Goal: Task Accomplishment & Management: Use online tool/utility

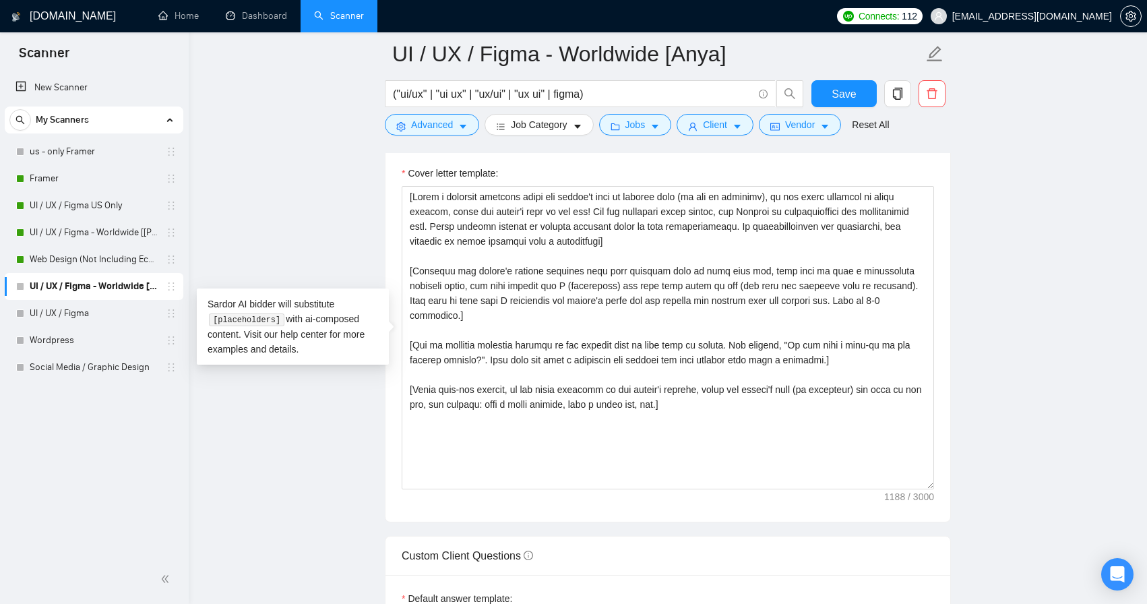
click at [979, 239] on main "UI / UX / Figma - Worldwide [Anya] ("ui/ux" | "ui ux" | "ux/ui" | "ux ui" | fig…" at bounding box center [667, 378] width 915 height 3671
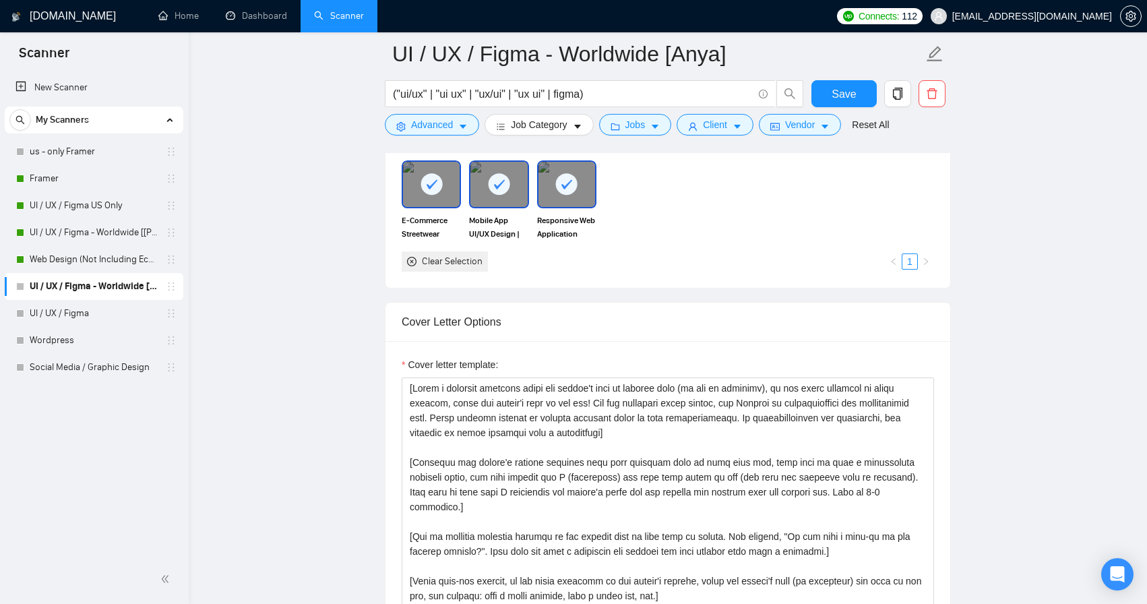
scroll to position [1318, 0]
click at [249, 11] on link "Dashboard" at bounding box center [256, 15] width 61 height 11
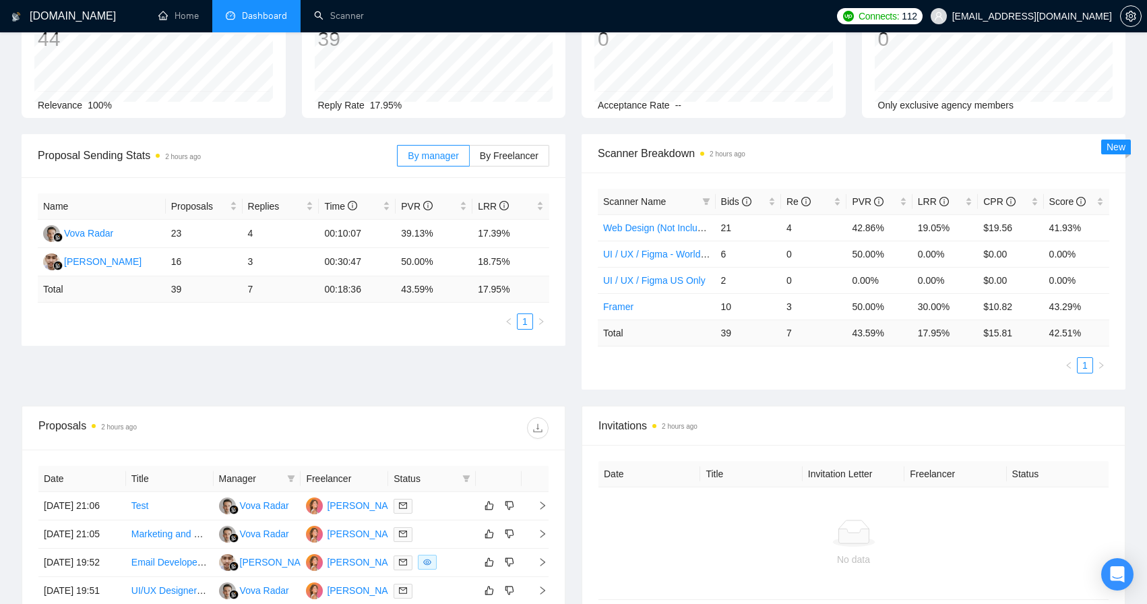
scroll to position [276, 0]
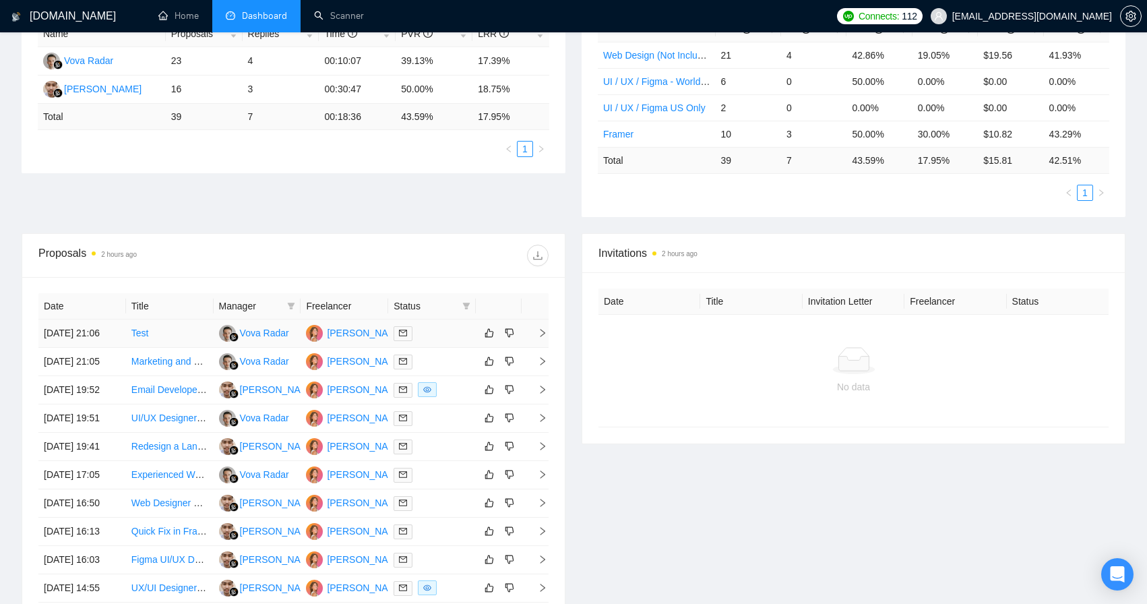
click at [140, 338] on link "Test" at bounding box center [140, 333] width 18 height 11
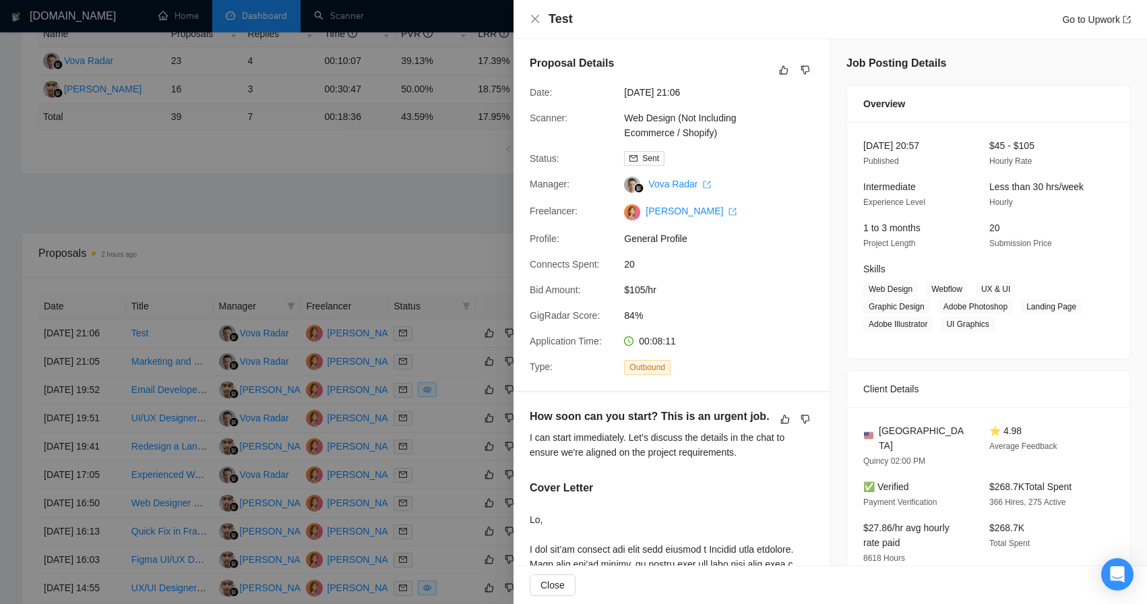
scroll to position [0, 0]
click at [538, 18] on icon "close" at bounding box center [535, 18] width 11 height 11
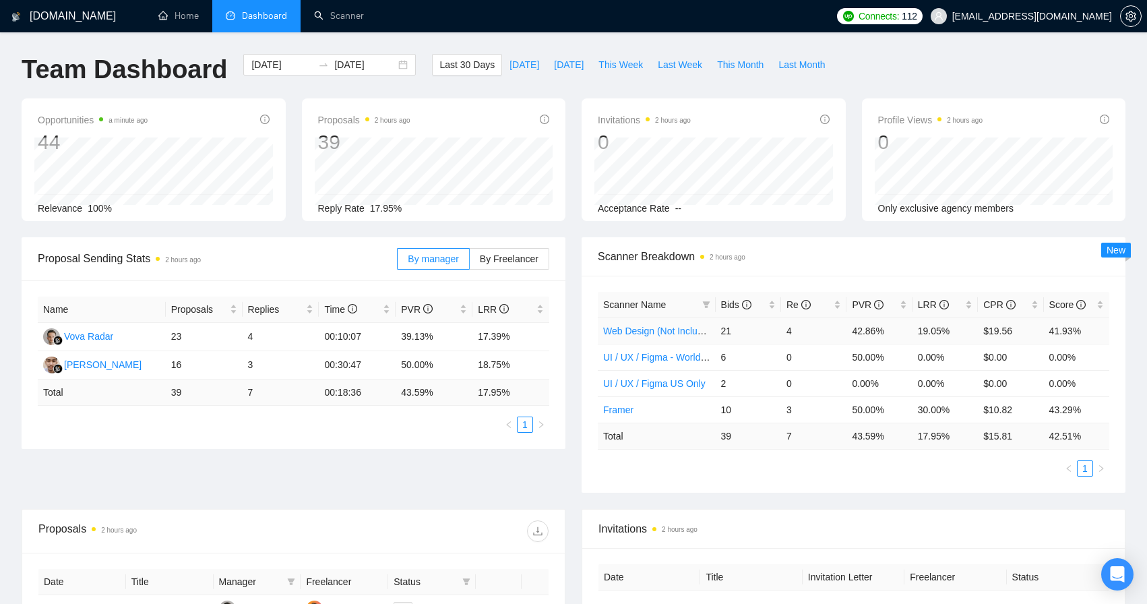
click at [686, 331] on link "Web Design (Not Including Ecommerce / Shopify)" at bounding box center [707, 331] width 208 height 11
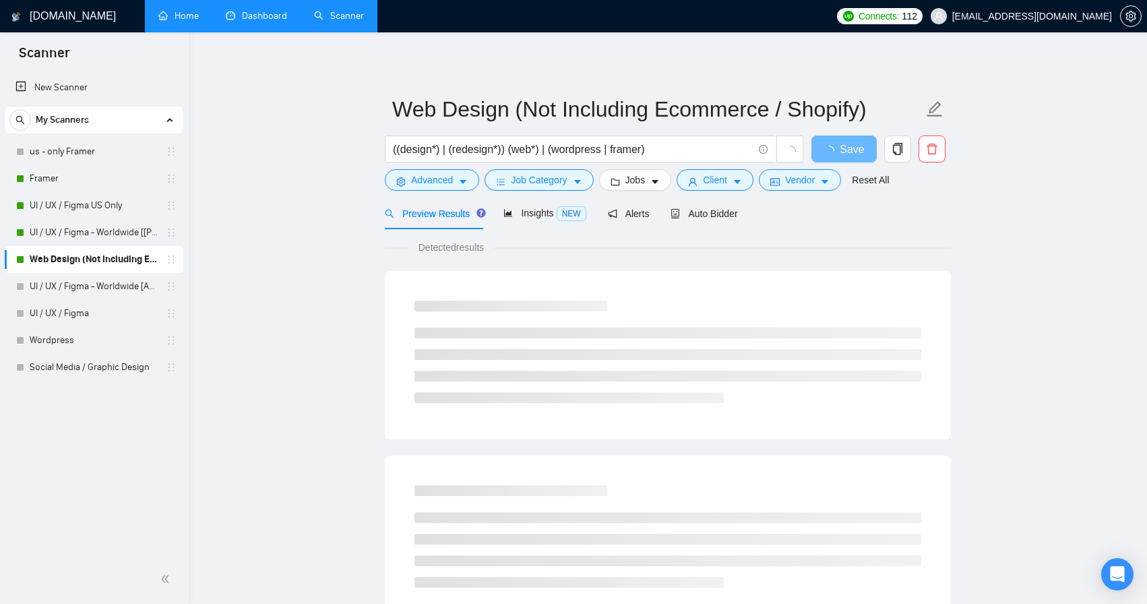
click at [189, 21] on link "Home" at bounding box center [178, 15] width 40 height 11
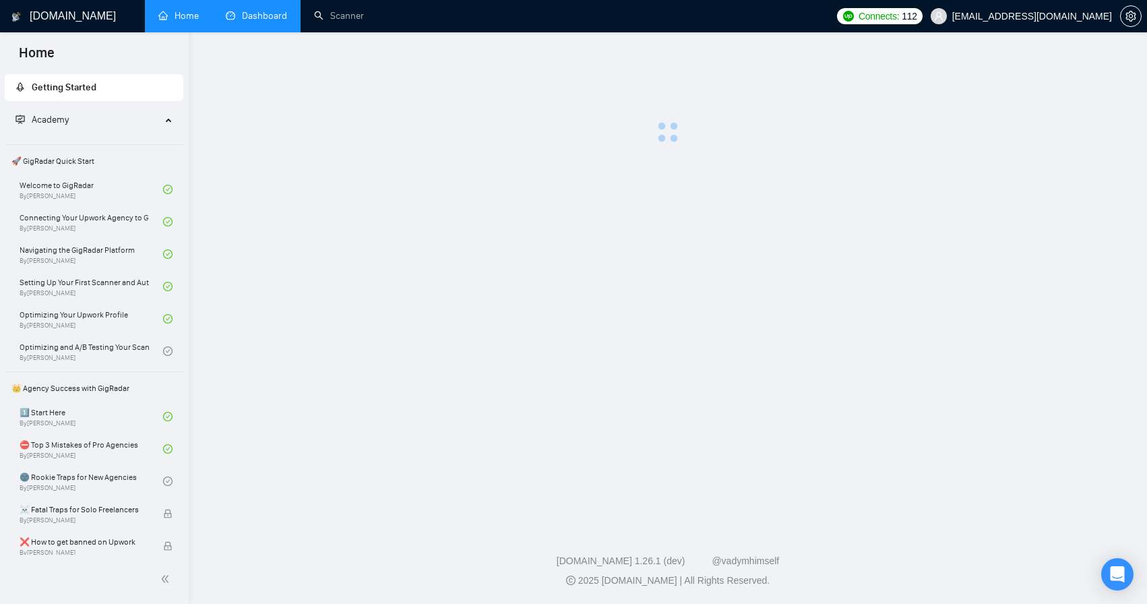
click at [249, 22] on link "Dashboard" at bounding box center [256, 15] width 61 height 11
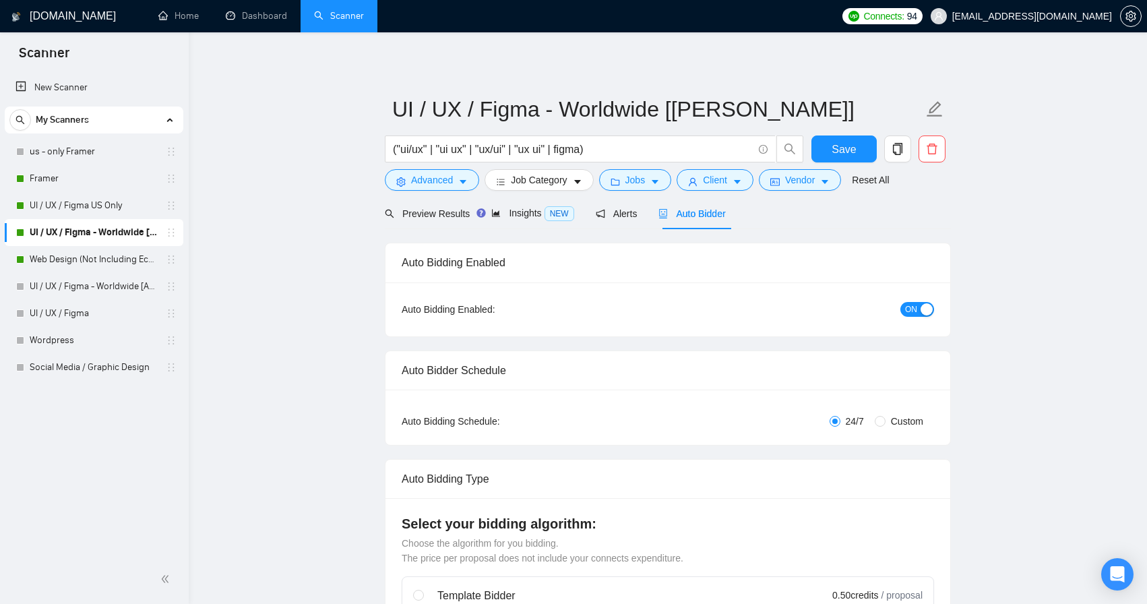
drag, startPoint x: 62, startPoint y: 84, endPoint x: 68, endPoint y: 118, distance: 34.9
click at [62, 84] on link "New Scanner" at bounding box center [94, 87] width 157 height 27
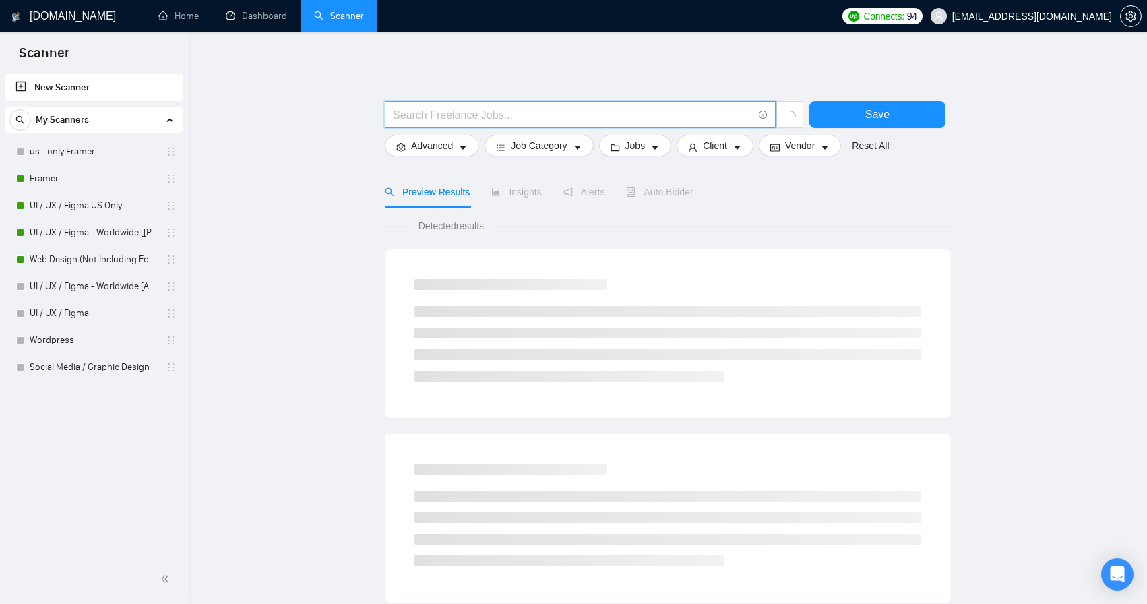
click at [440, 113] on input "text" at bounding box center [573, 115] width 360 height 17
paste input "Mobile Application Design"
click at [394, 113] on input "Mobile Application Design" at bounding box center [573, 115] width 360 height 17
click at [537, 113] on input "(Mobile Application Design" at bounding box center [573, 115] width 360 height 17
click at [545, 109] on input "(Mobile Application Design)" at bounding box center [573, 115] width 360 height 17
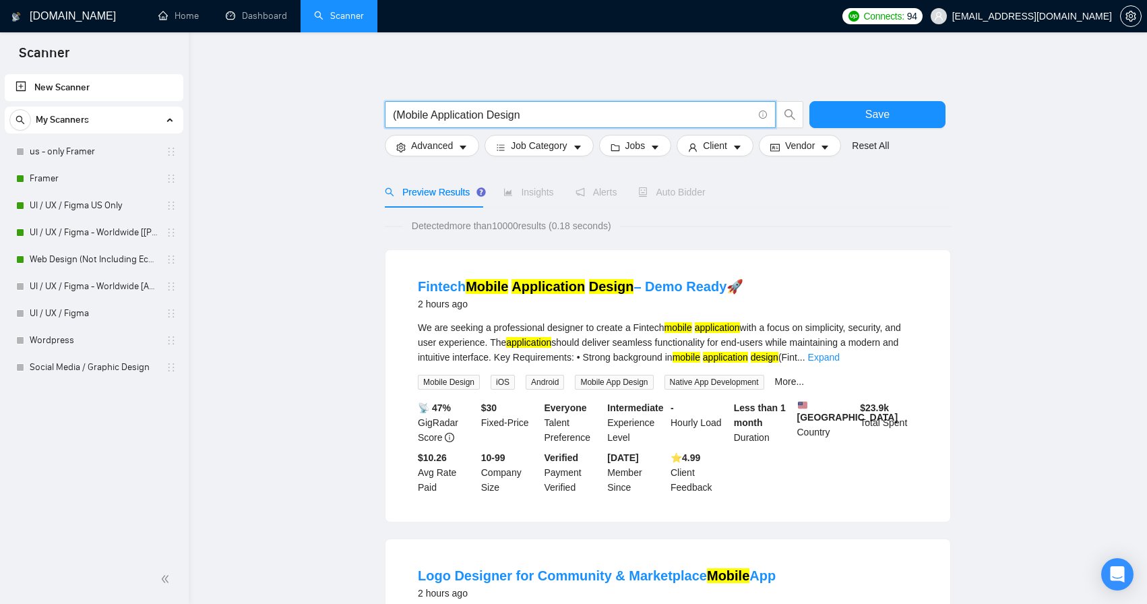
click at [397, 115] on input "(Mobile Application Design" at bounding box center [573, 115] width 360 height 17
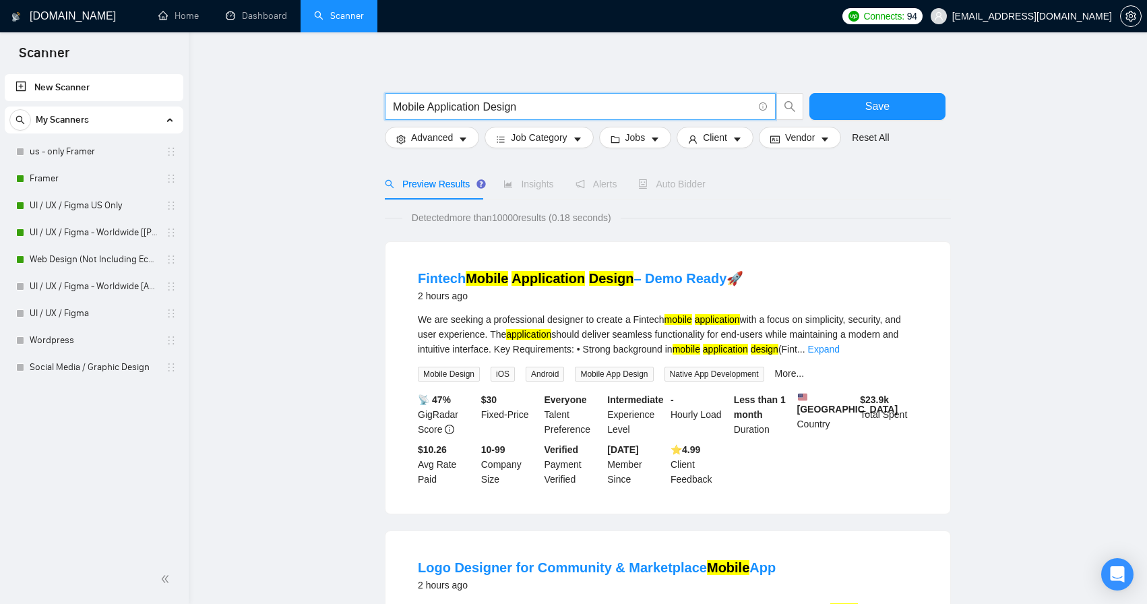
scroll to position [10, 0]
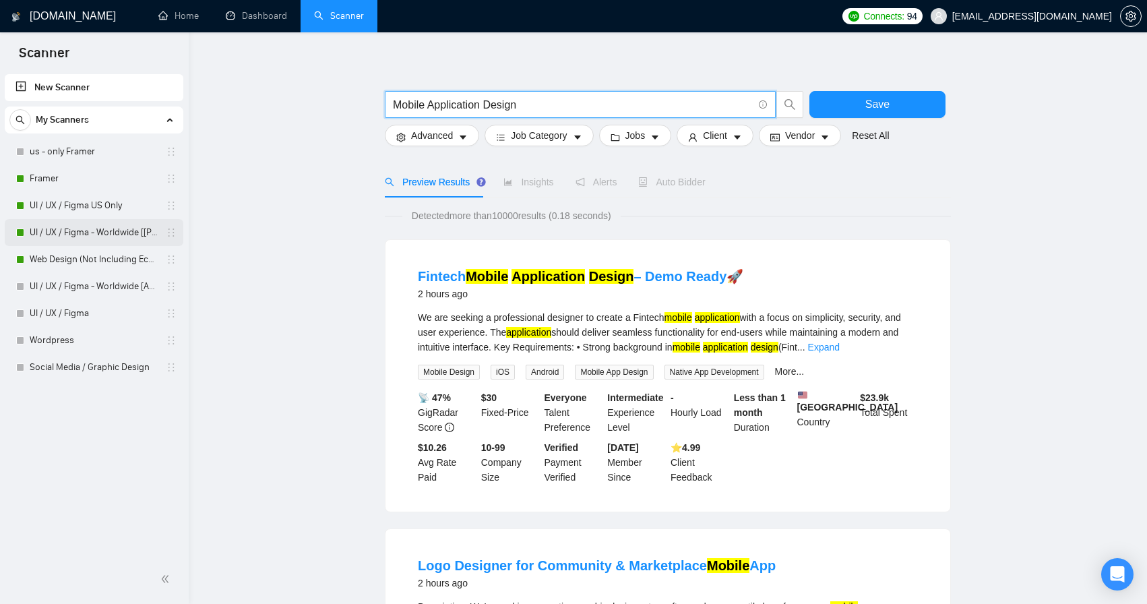
type input "Mobile Application Design"
drag, startPoint x: 94, startPoint y: 237, endPoint x: 699, endPoint y: 317, distance: 610.7
click at [94, 237] on link "UI / UX / Figma - Worldwide [[PERSON_NAME]]" at bounding box center [94, 232] width 128 height 27
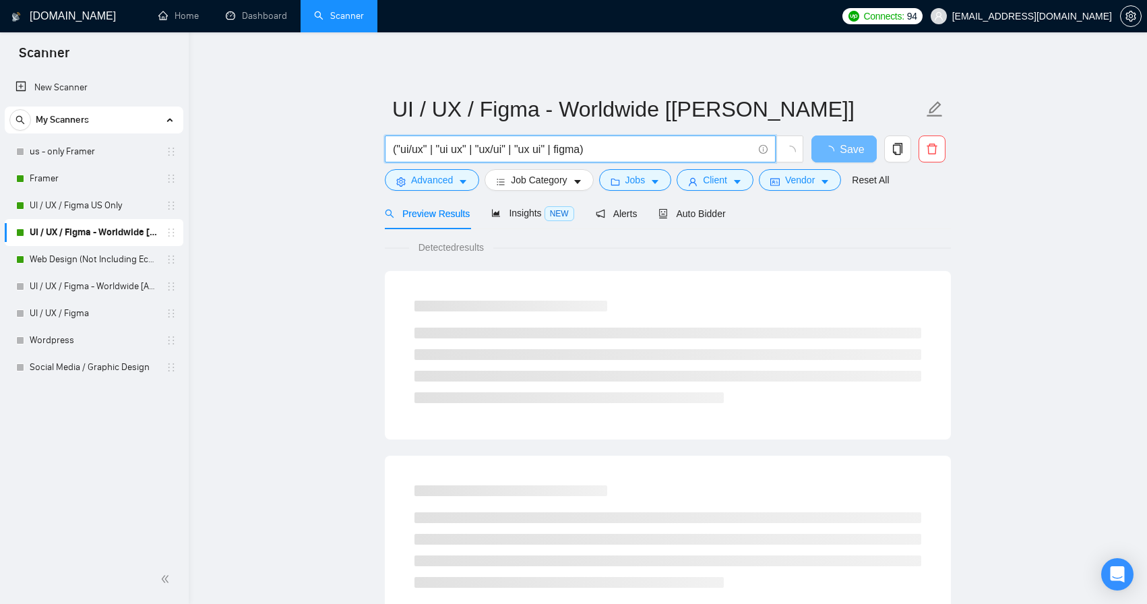
click at [606, 146] on input "("ui/ux" | "ui ux" | "ux/ui" | "ux ui" | figma)" at bounding box center [573, 149] width 360 height 17
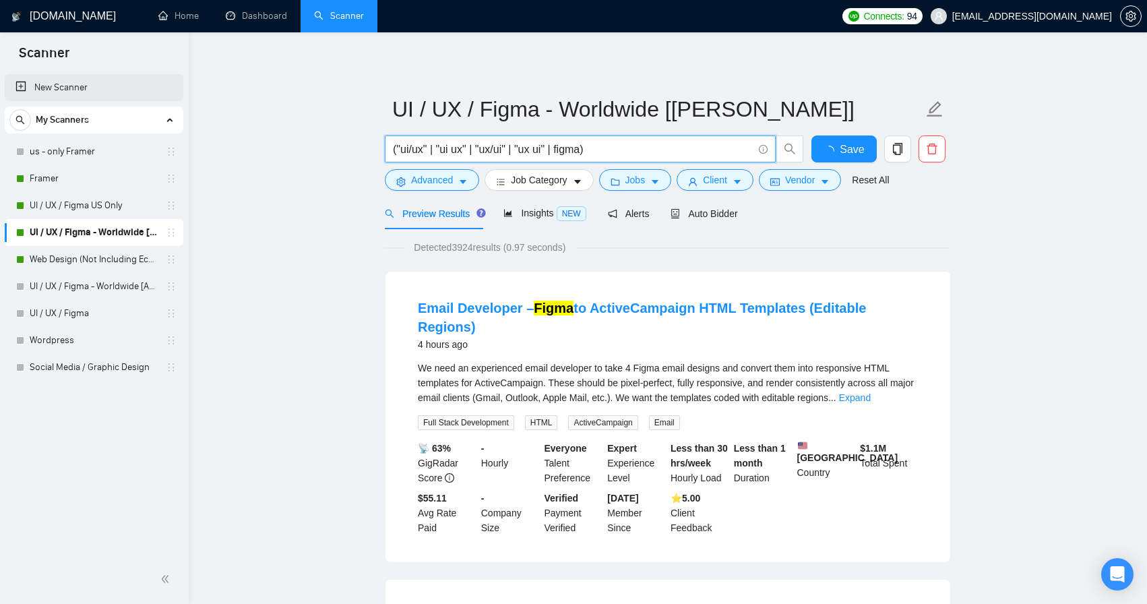
click at [66, 91] on link "New Scanner" at bounding box center [94, 87] width 157 height 27
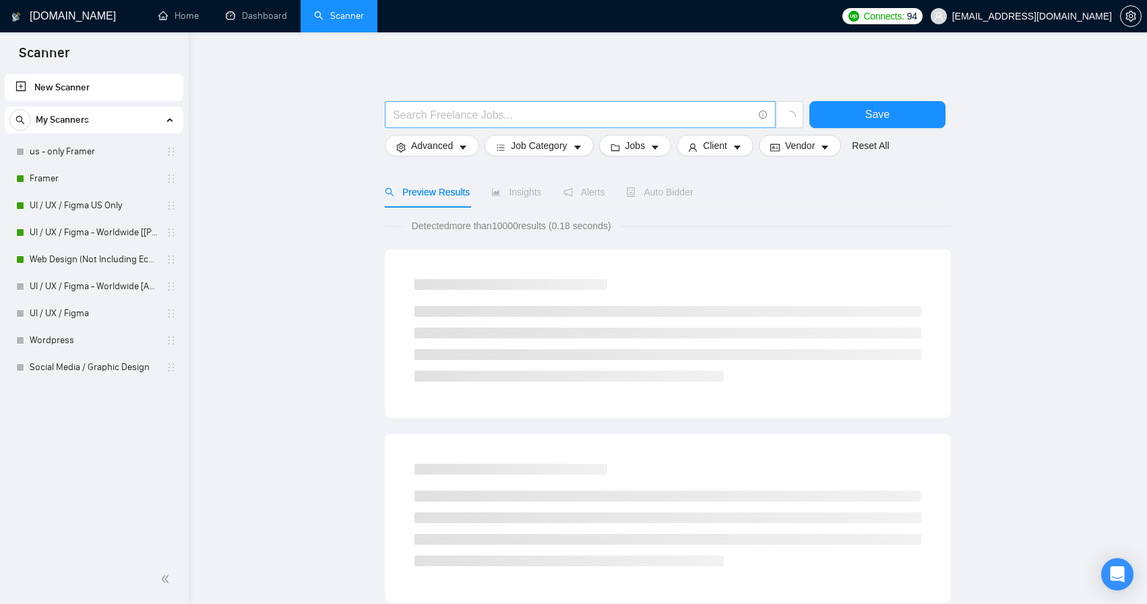
click at [500, 113] on input "text" at bounding box center [573, 115] width 360 height 17
paste input "("ui/ux" | "ui ux" | "ux/ui" | "ux ui" | figma)"
drag, startPoint x: 423, startPoint y: 116, endPoint x: 402, endPoint y: 118, distance: 21.0
click at [402, 118] on input "("ui/ux" | "ui ux" | "ux/ui" | "ux ui" | figma)" at bounding box center [573, 115] width 360 height 17
drag, startPoint x: 545, startPoint y: 117, endPoint x: 566, endPoint y: 117, distance: 20.2
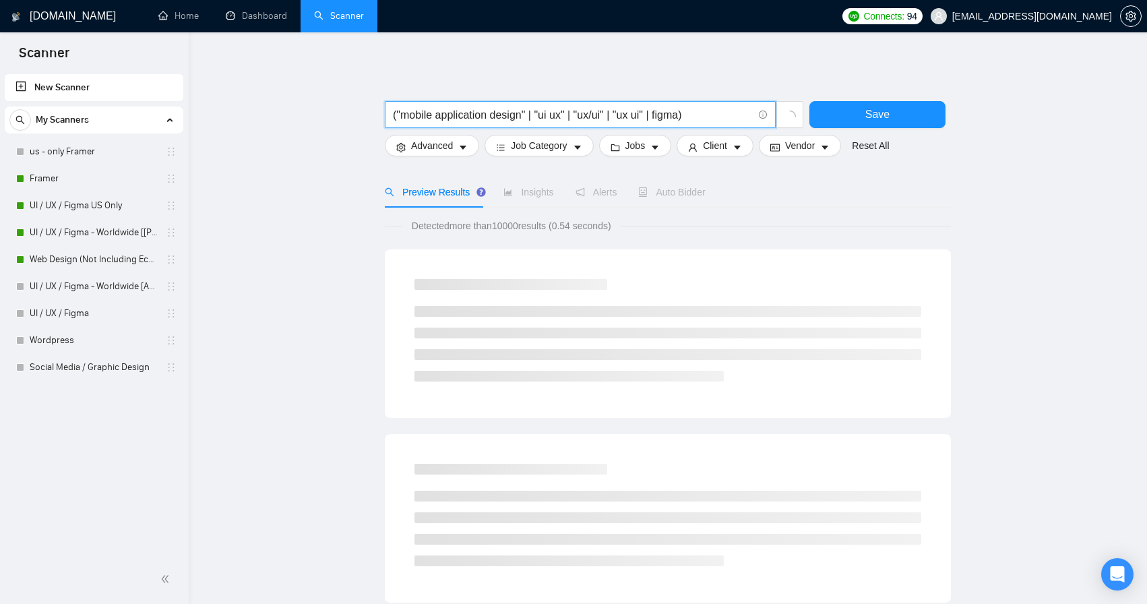
click at [566, 117] on input "("mobile application design" | "ui ux" | "ux/ui" | "ux ui" | figma)" at bounding box center [573, 115] width 360 height 17
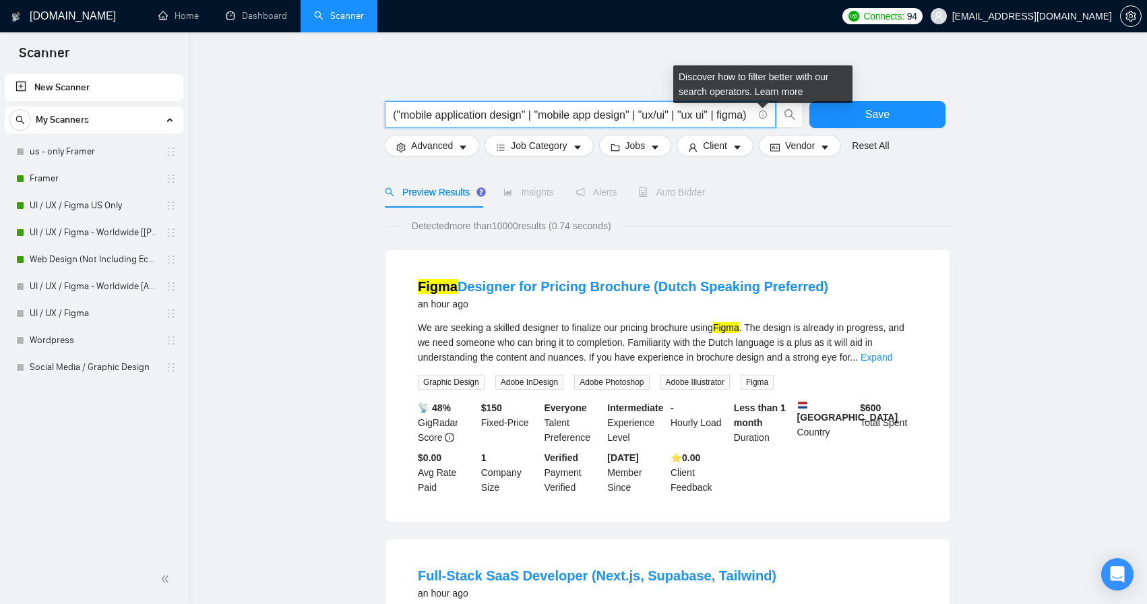
click at [741, 113] on input "("mobile application design" | "mobile app design" | "ux/ui" | "ux ui" | figma)" at bounding box center [573, 115] width 360 height 17
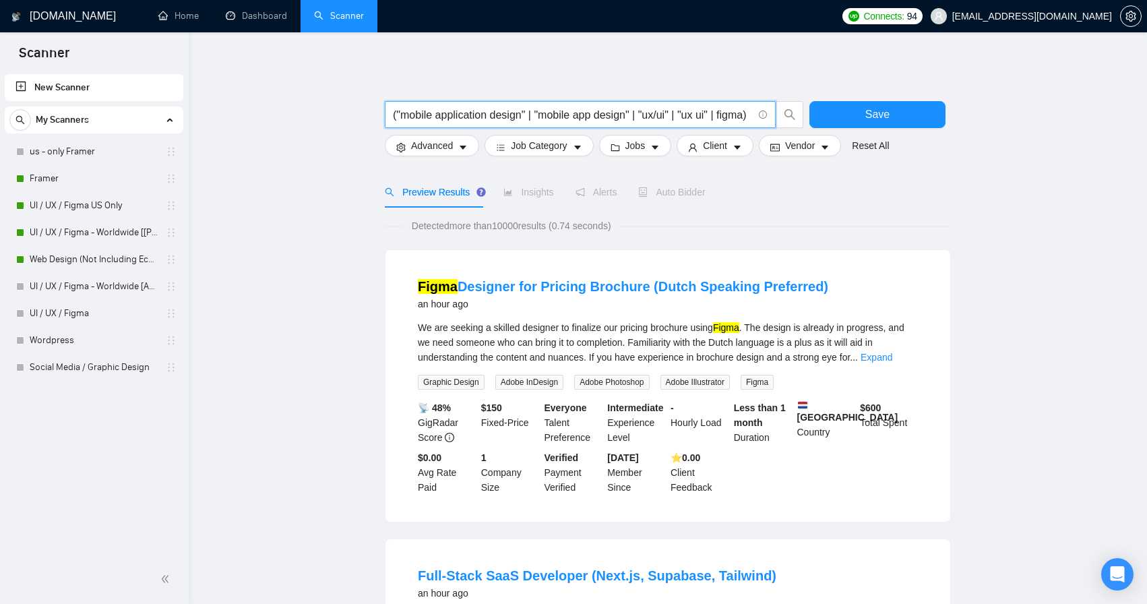
click at [741, 113] on input "("mobile application design" | "mobile app design" | "ux/ui" | "ux ui" | figma)" at bounding box center [573, 115] width 360 height 17
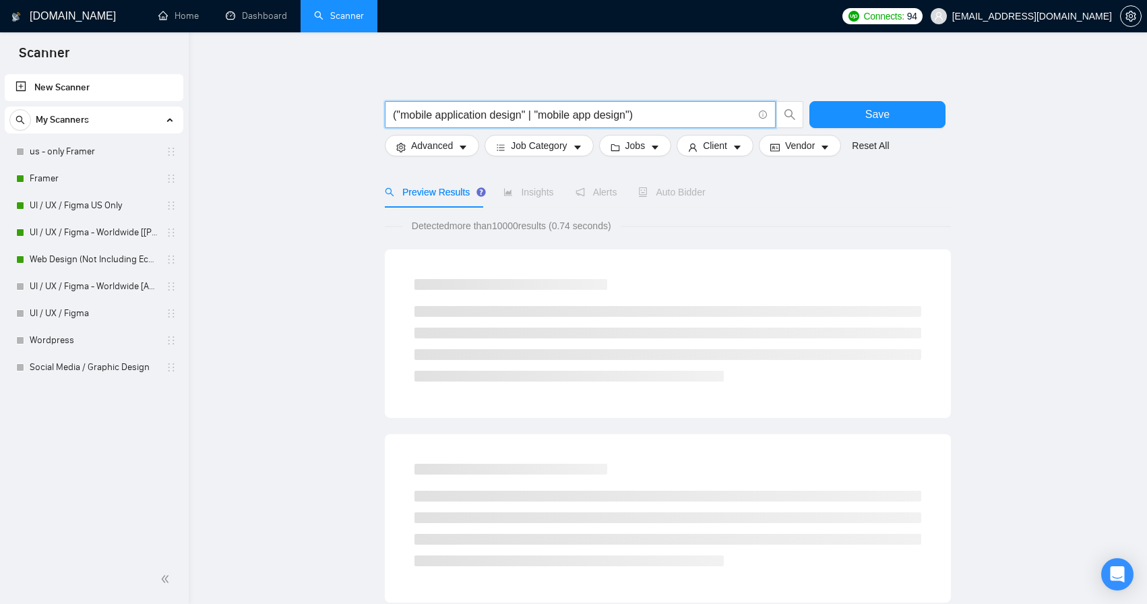
click at [694, 112] on input "("mobile application design" | "mobile app design")" at bounding box center [573, 115] width 360 height 17
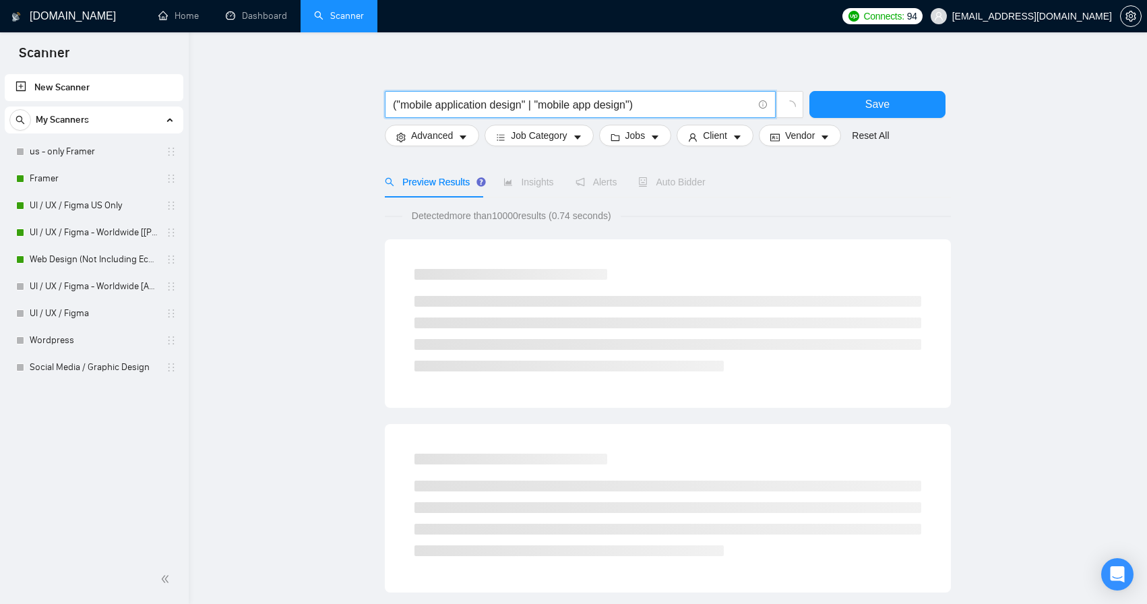
scroll to position [10, 0]
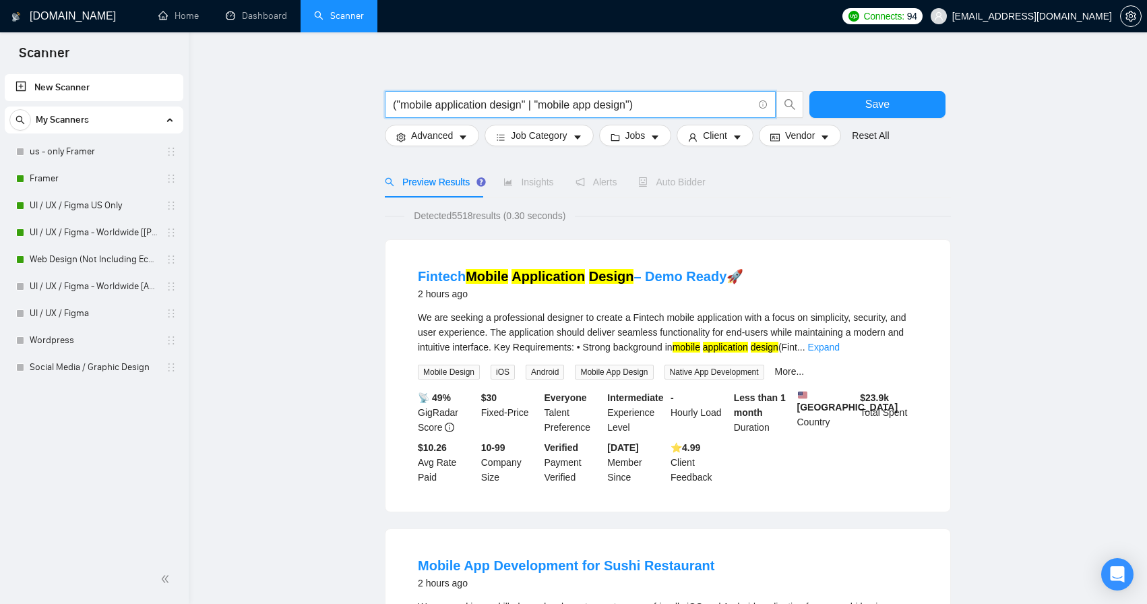
click at [524, 103] on input "("mobile application design" | "mobile app design")" at bounding box center [573, 104] width 360 height 17
click at [637, 104] on input "("mobile application design*" | "mobile app design")" at bounding box center [573, 104] width 360 height 17
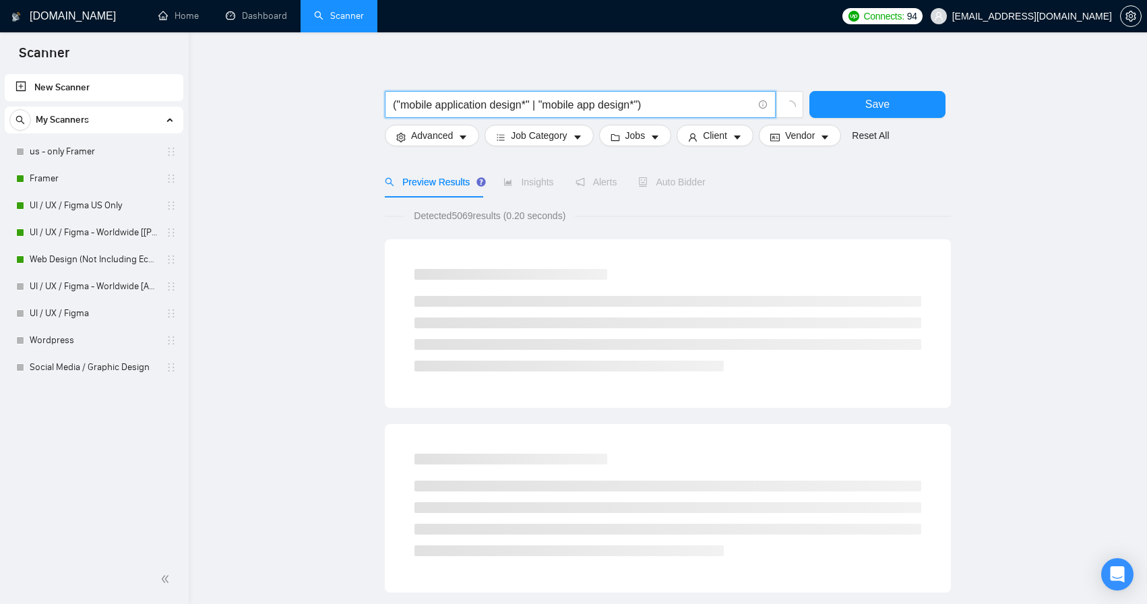
scroll to position [0, 0]
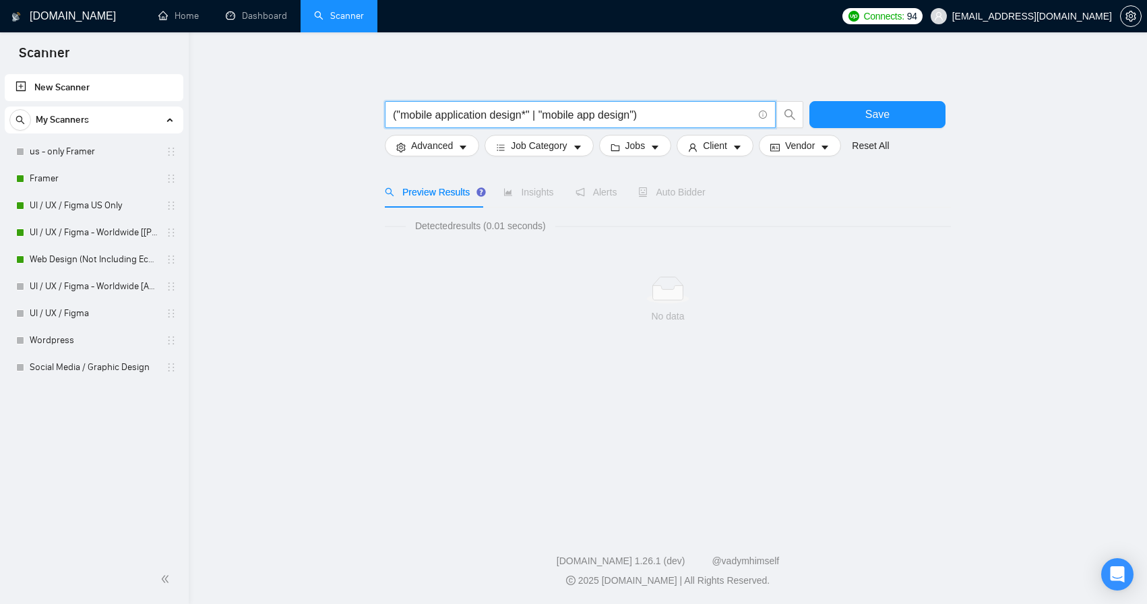
click at [529, 112] on input "("mobile application design*" | "mobile app design")" at bounding box center [573, 115] width 360 height 17
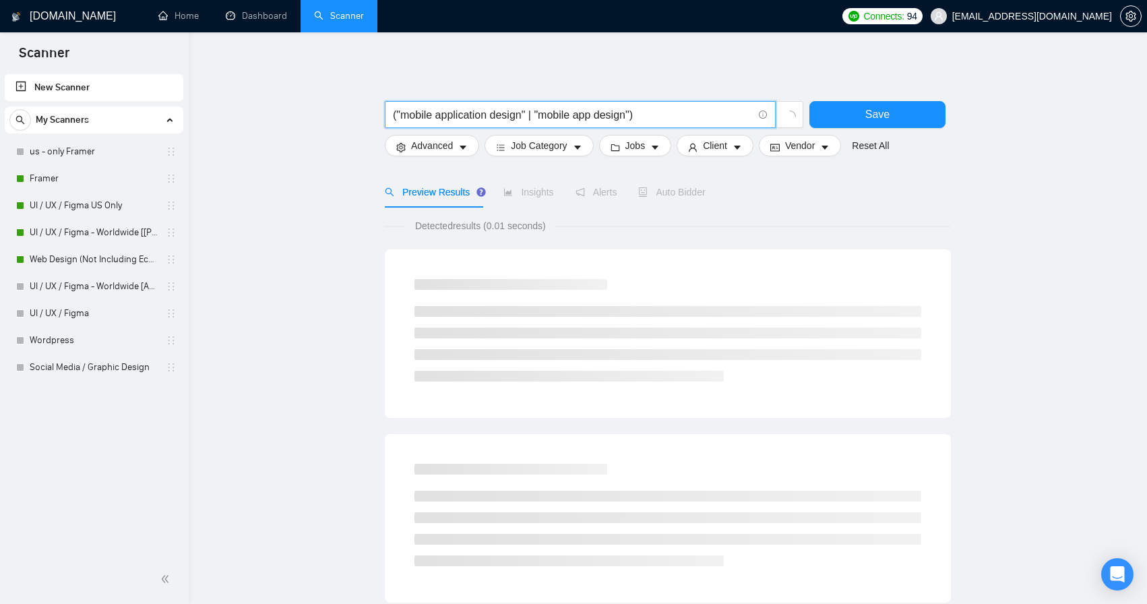
click at [638, 115] on input "("mobile application design" | "mobile app design")" at bounding box center [573, 115] width 360 height 17
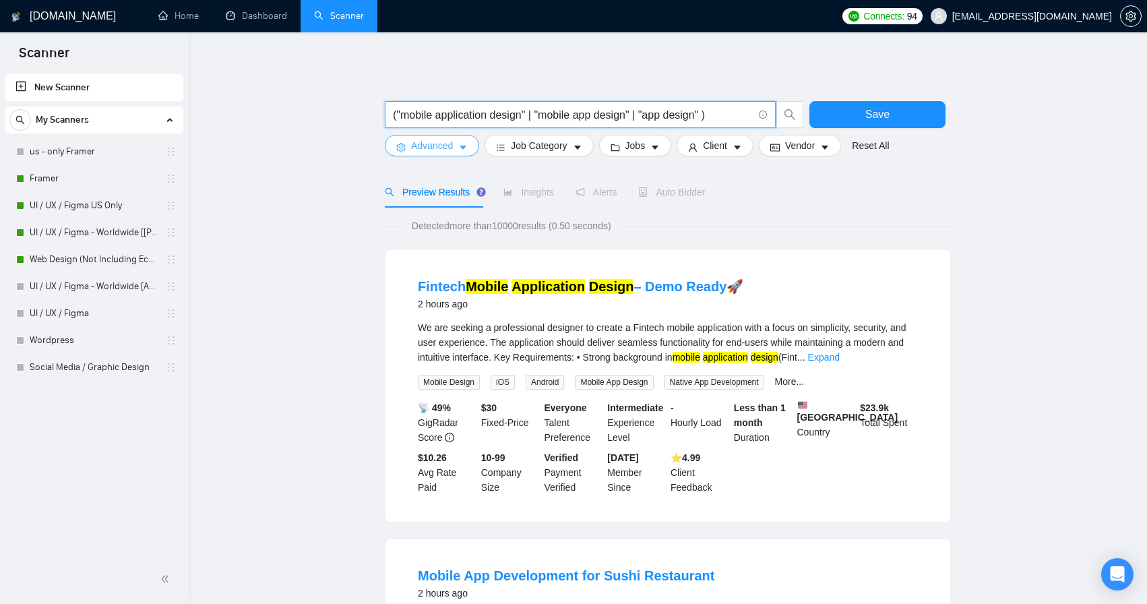
type input "("mobile application design" | "mobile app design" | "app design" )"
click at [464, 144] on icon "caret-down" at bounding box center [462, 147] width 9 height 9
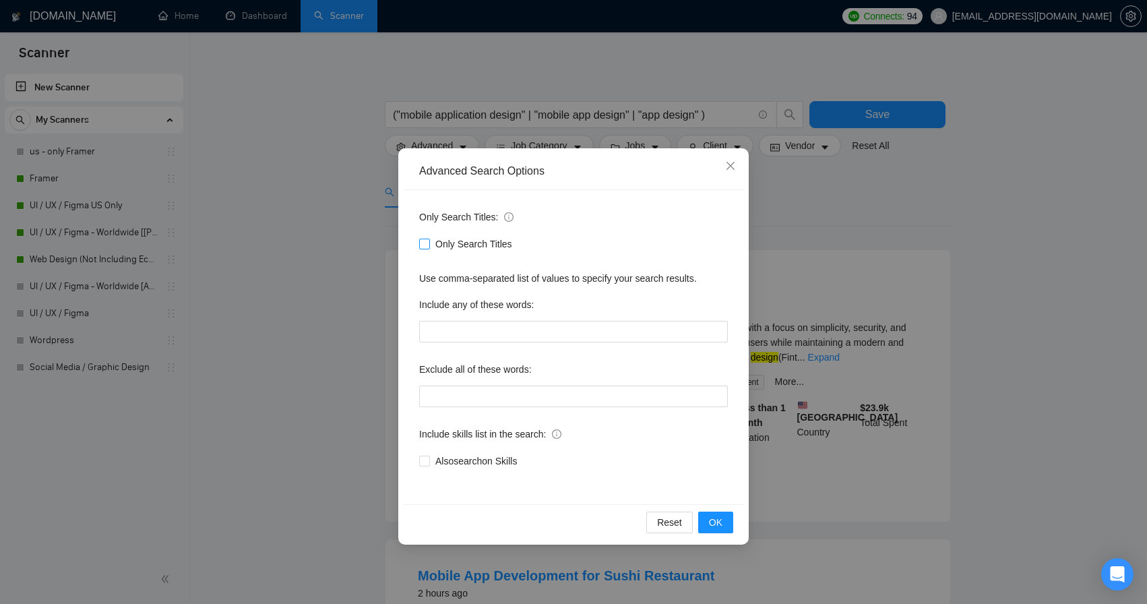
click at [423, 249] on span at bounding box center [424, 244] width 11 height 11
click at [423, 248] on input "Only Search Titles" at bounding box center [423, 243] width 9 height 9
checkbox input "true"
click at [715, 519] on span "OK" at bounding box center [715, 522] width 13 height 15
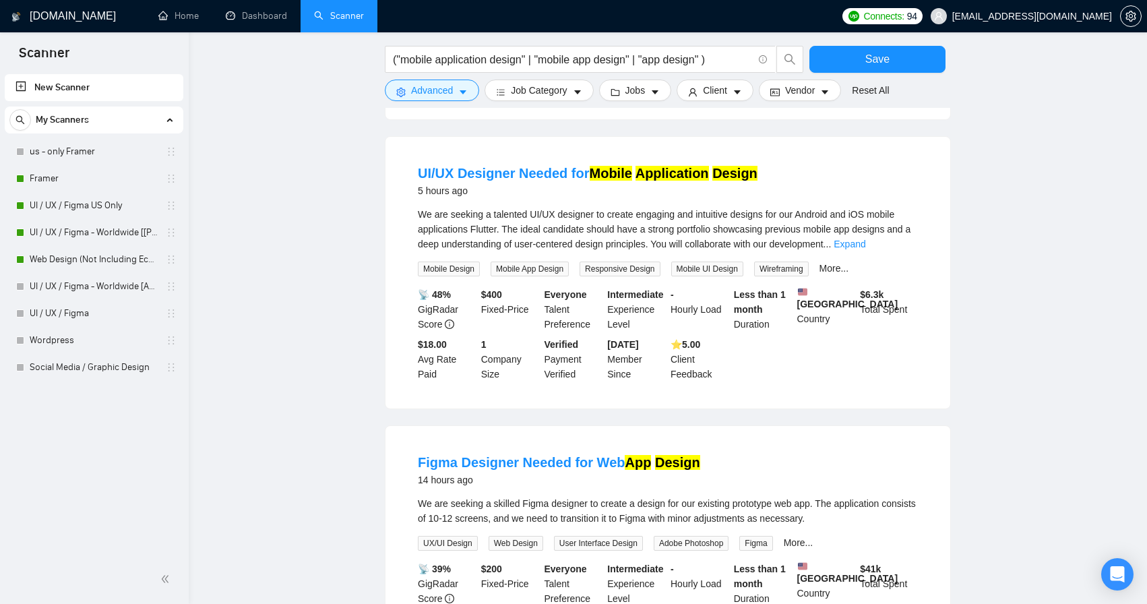
scroll to position [402, 0]
click at [866, 249] on link "Expand" at bounding box center [850, 244] width 32 height 11
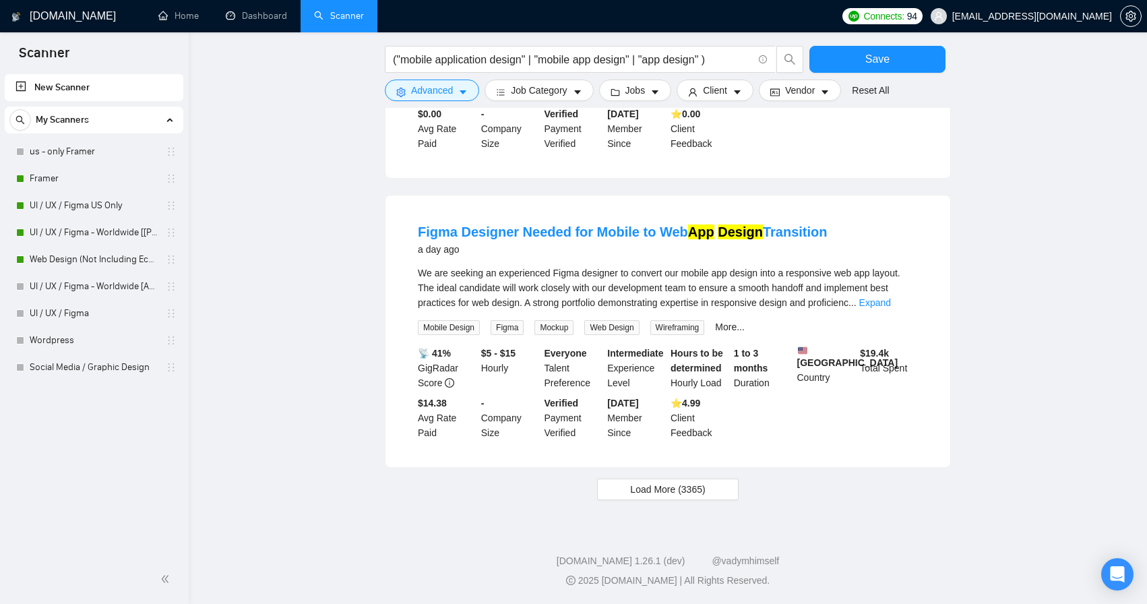
scroll to position [1244, 0]
click at [701, 497] on span "Load More (3365)" at bounding box center [667, 489] width 75 height 15
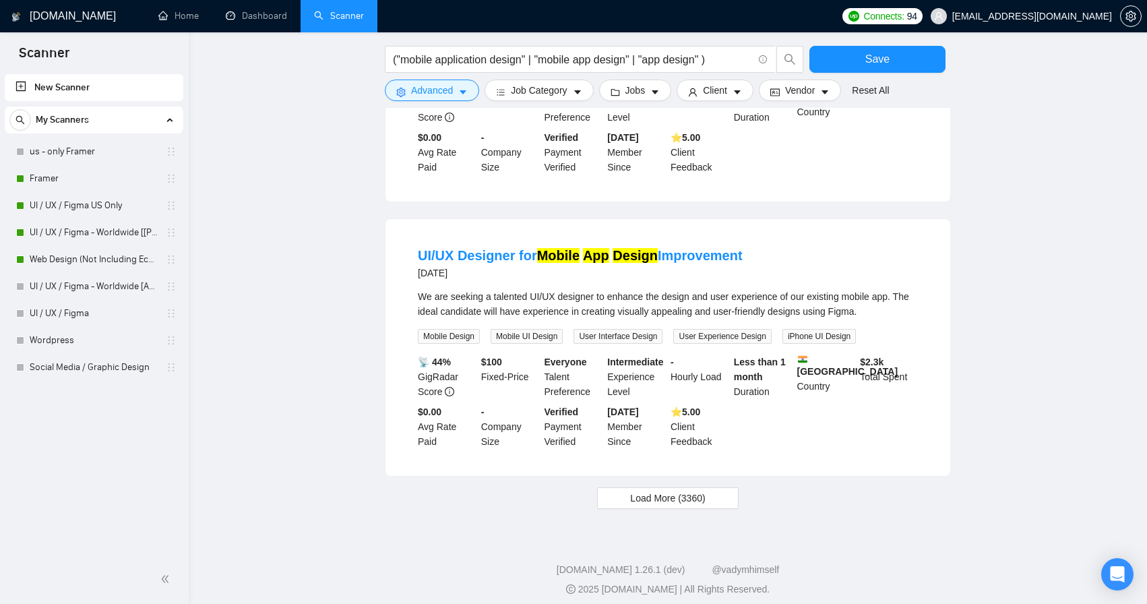
scroll to position [2685, 0]
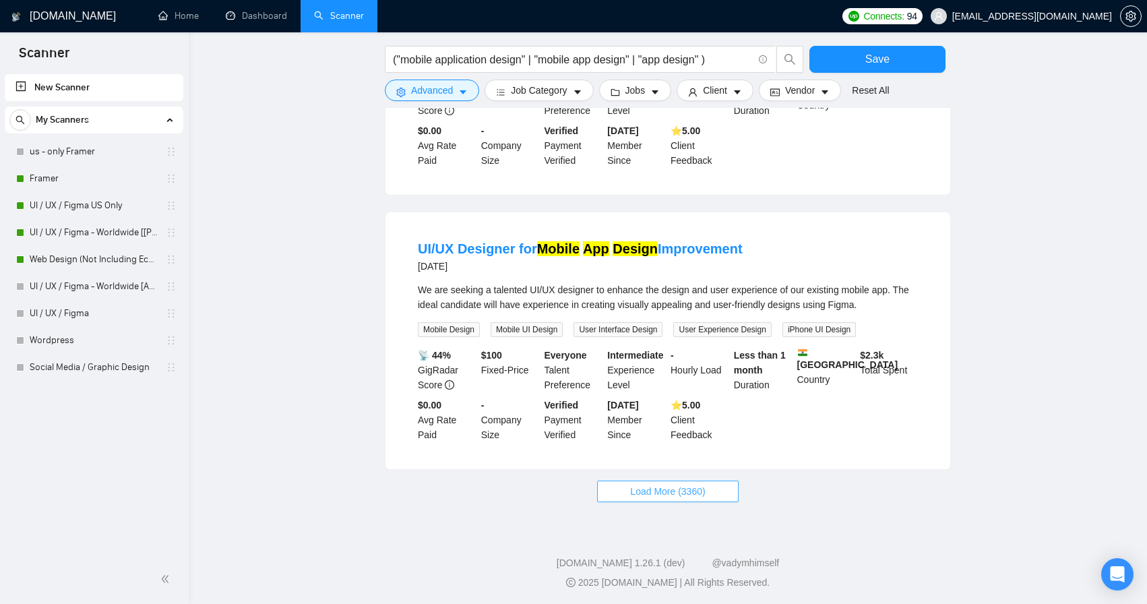
click at [709, 502] on button "Load More (3360)" at bounding box center [667, 492] width 141 height 22
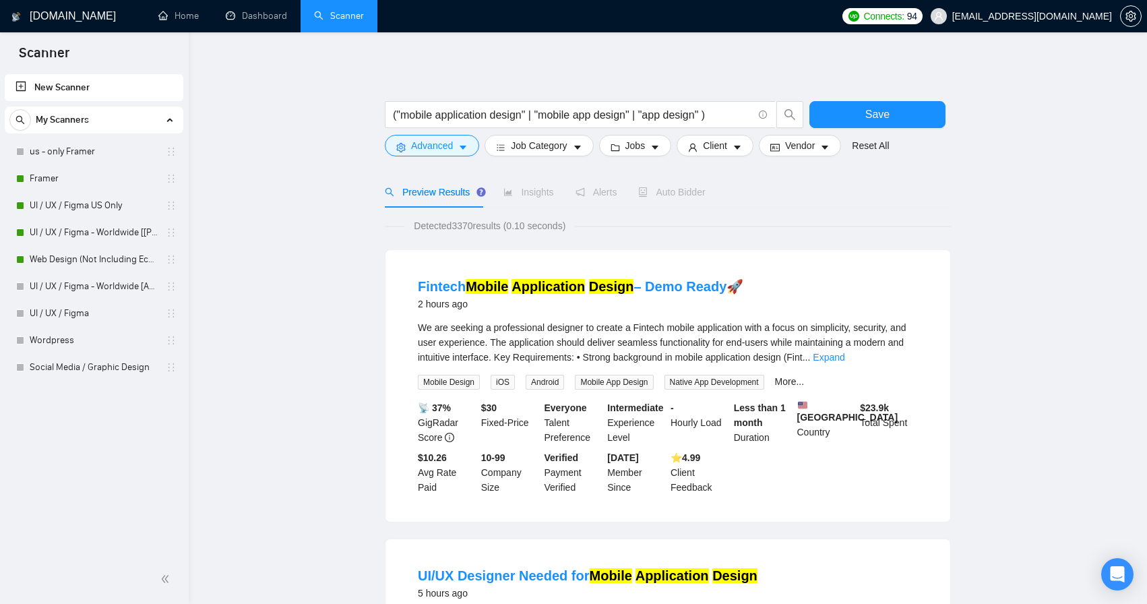
scroll to position [0, 0]
click at [538, 186] on div "Insights" at bounding box center [529, 192] width 50 height 15
click at [727, 115] on input "("mobile application design" | "mobile app design" | "app design" )" at bounding box center [573, 115] width 360 height 17
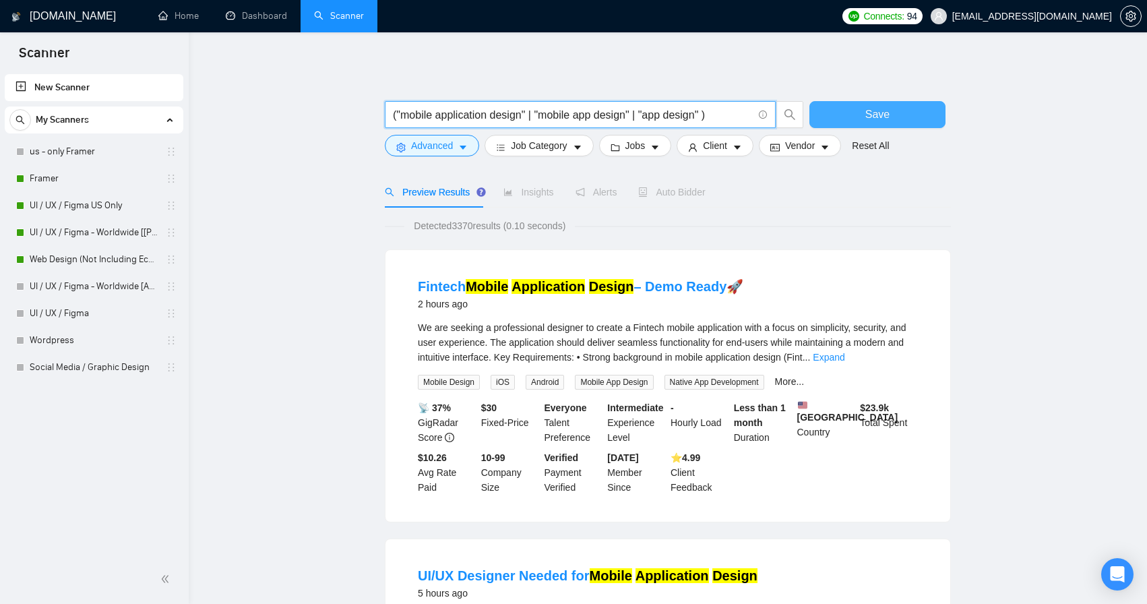
click at [872, 113] on span "Save" at bounding box center [878, 114] width 24 height 17
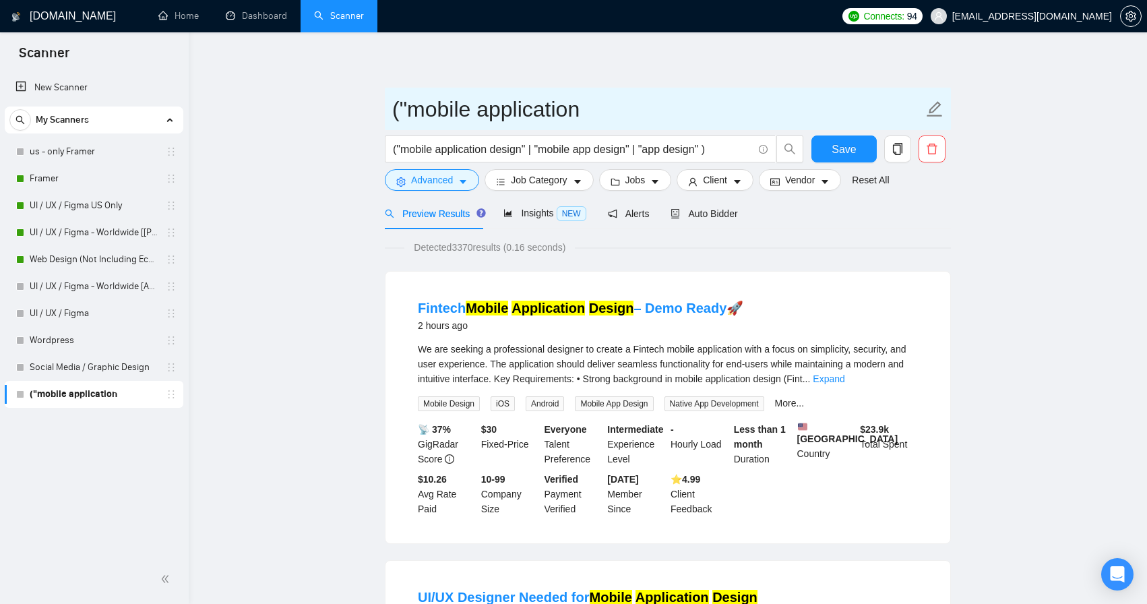
drag, startPoint x: 582, startPoint y: 108, endPoint x: 372, endPoint y: 107, distance: 210.3
type input "Mobile App Test"
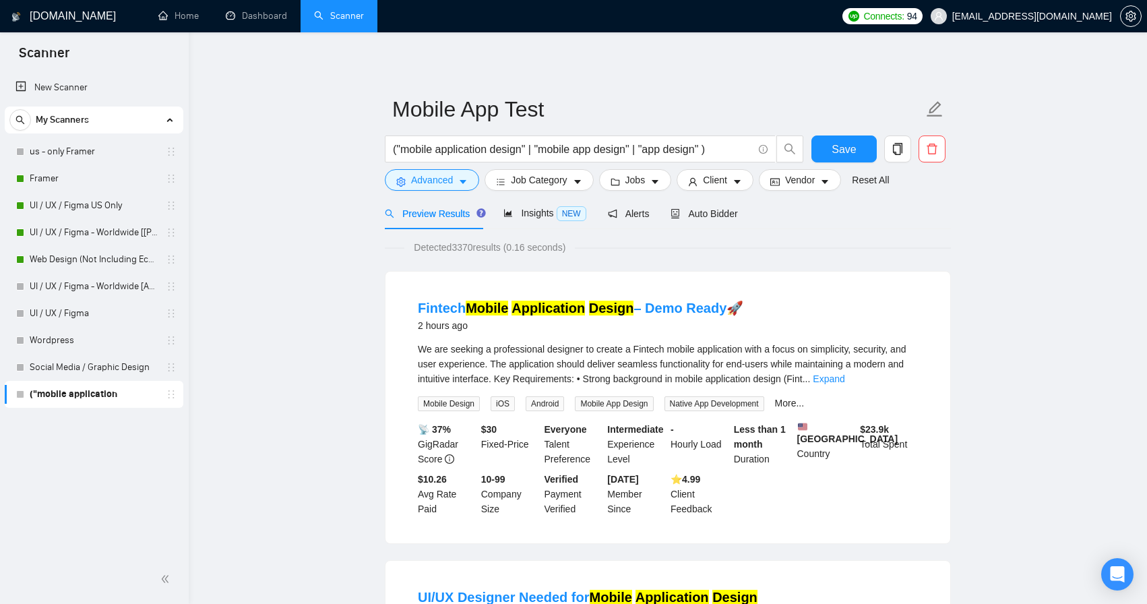
click at [526, 218] on span "Insights NEW" at bounding box center [545, 213] width 82 height 11
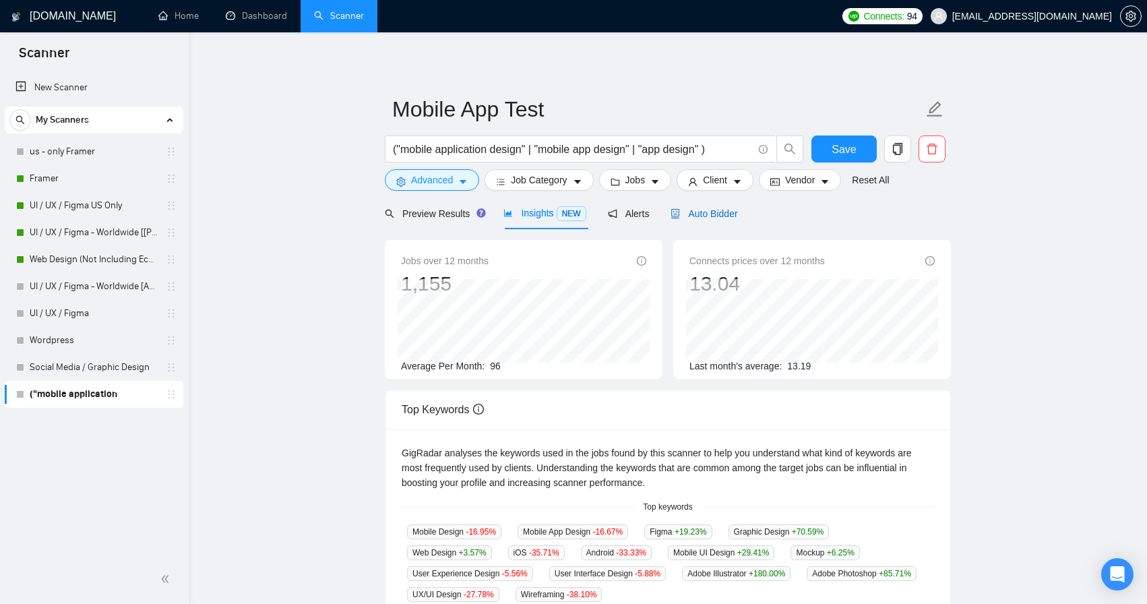
click at [686, 215] on span "Auto Bidder" at bounding box center [704, 213] width 67 height 11
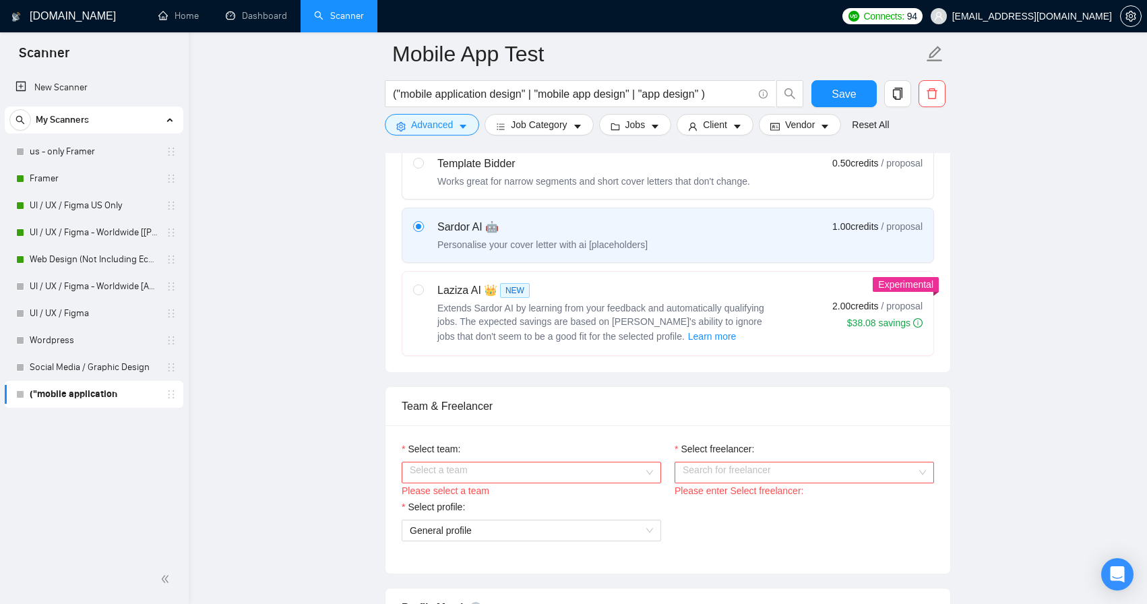
scroll to position [583, 0]
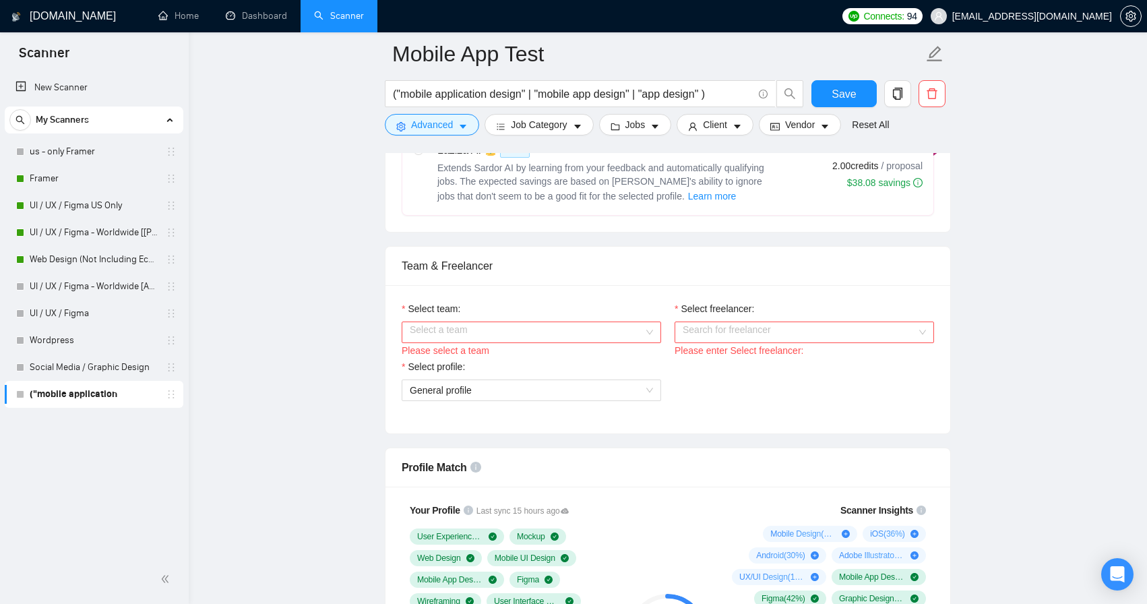
click at [606, 333] on input "Select team:" at bounding box center [527, 332] width 234 height 20
click at [555, 356] on div "Rewind Digital" at bounding box center [531, 358] width 243 height 15
click at [746, 332] on input "Select freelancer:" at bounding box center [800, 332] width 234 height 20
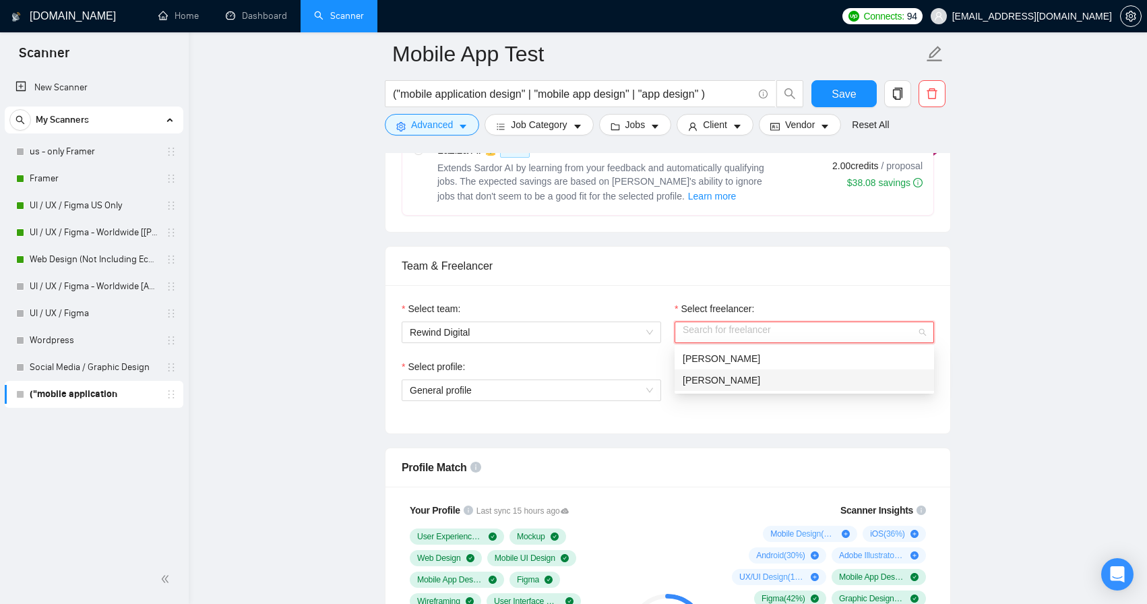
click at [723, 379] on span "[PERSON_NAME]" at bounding box center [722, 380] width 78 height 11
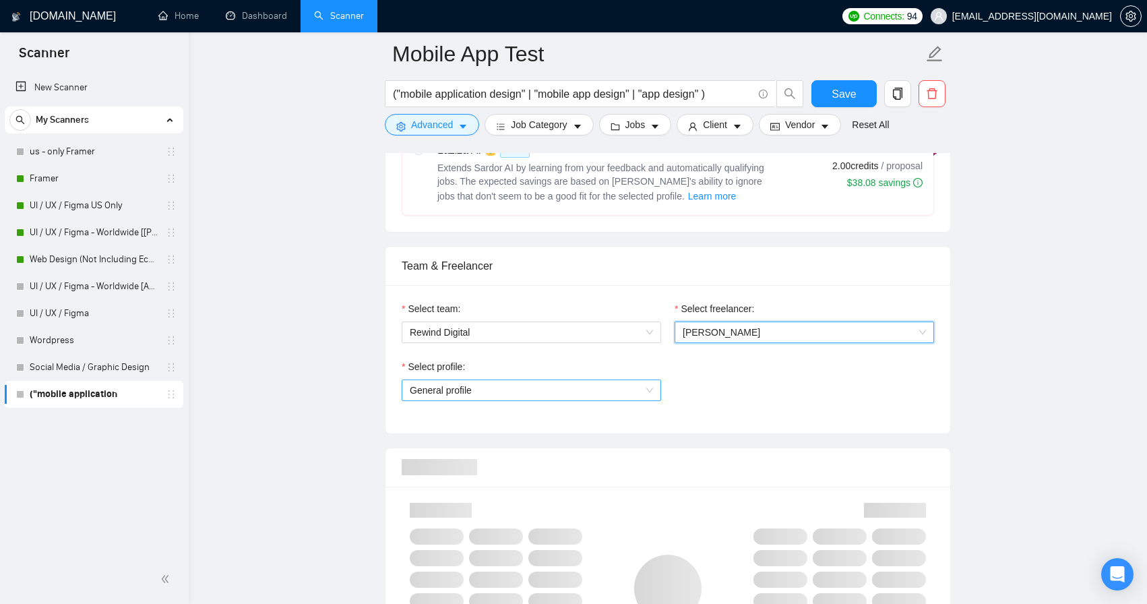
click at [625, 382] on span "General profile" at bounding box center [531, 390] width 243 height 20
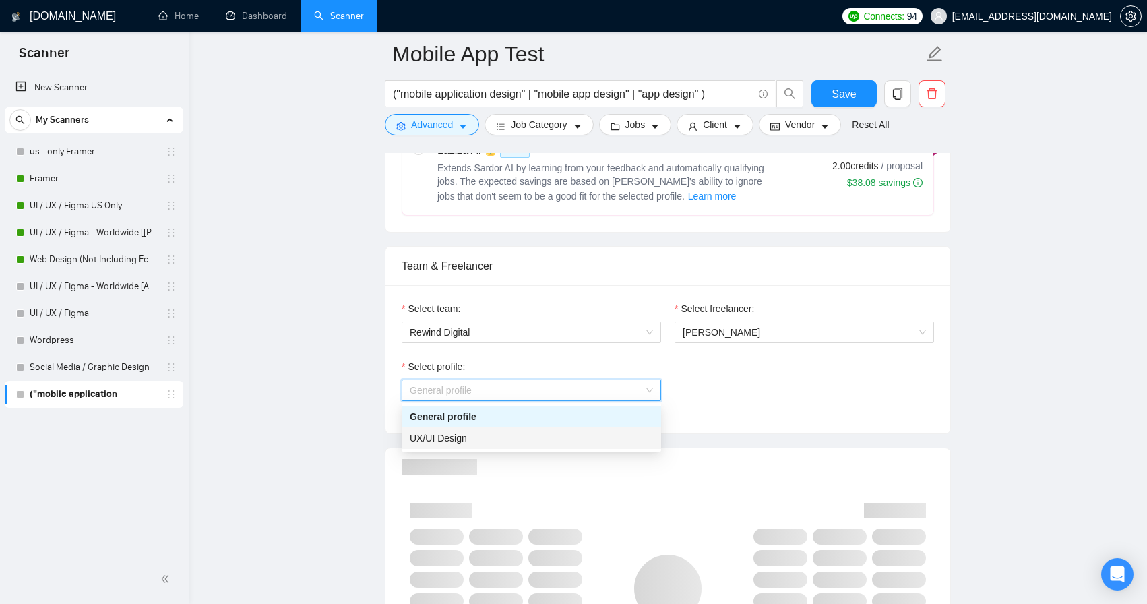
click at [560, 442] on div "UX/UI Design" at bounding box center [531, 438] width 243 height 15
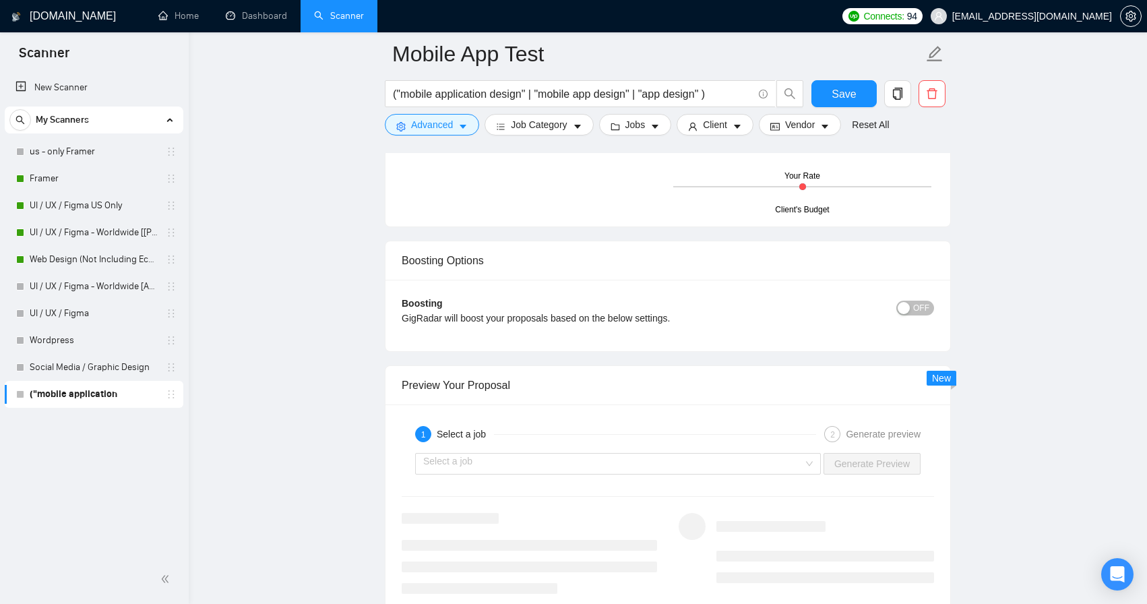
scroll to position [2356, 0]
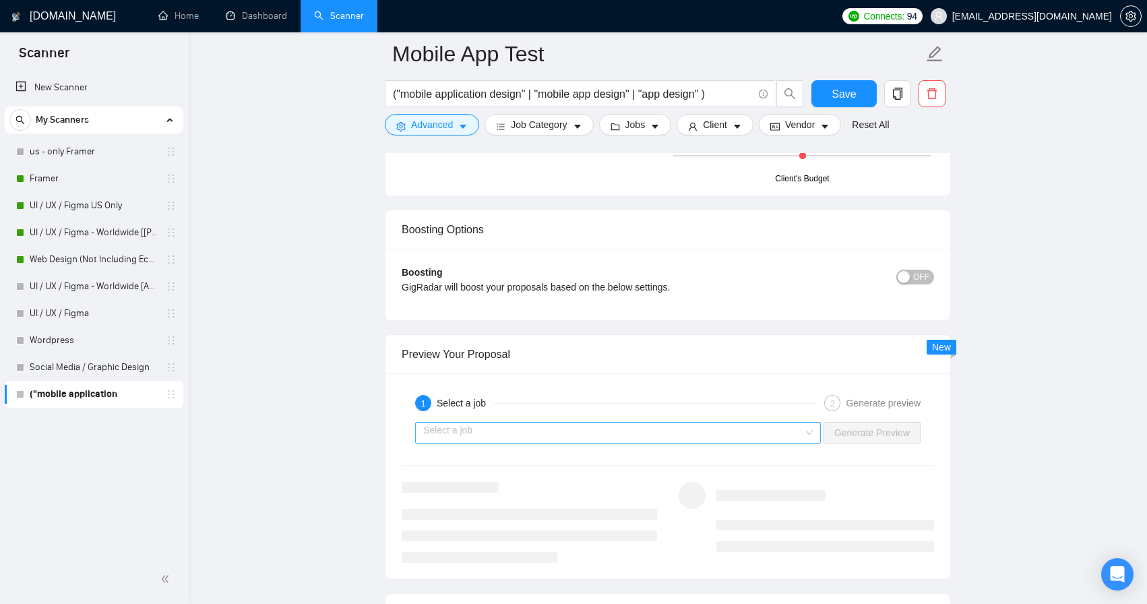
click at [584, 433] on input "search" at bounding box center [613, 433] width 380 height 20
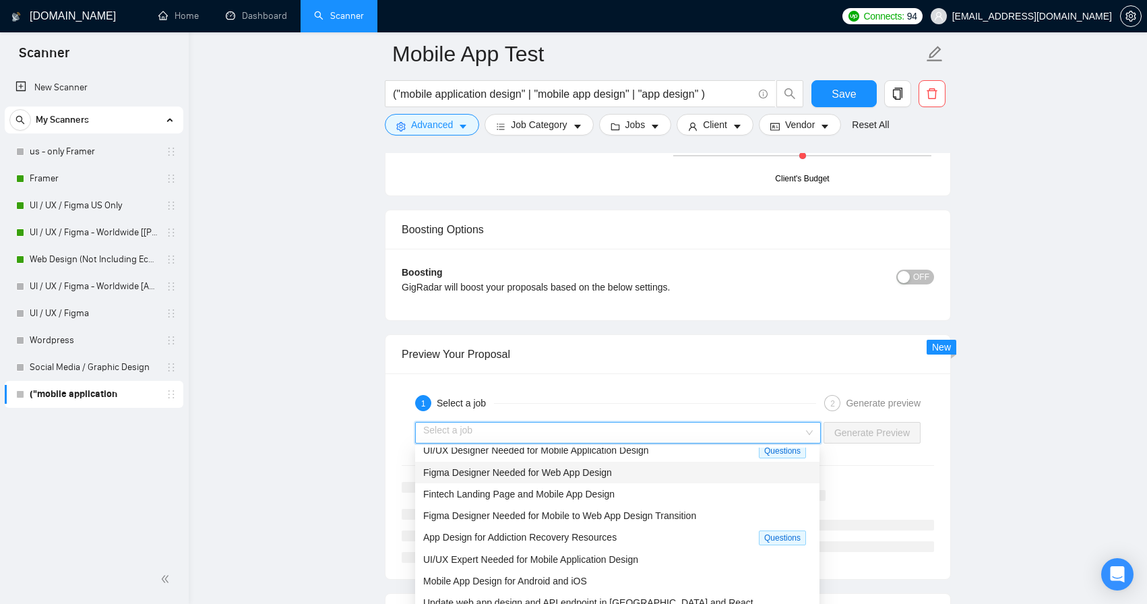
scroll to position [0, 0]
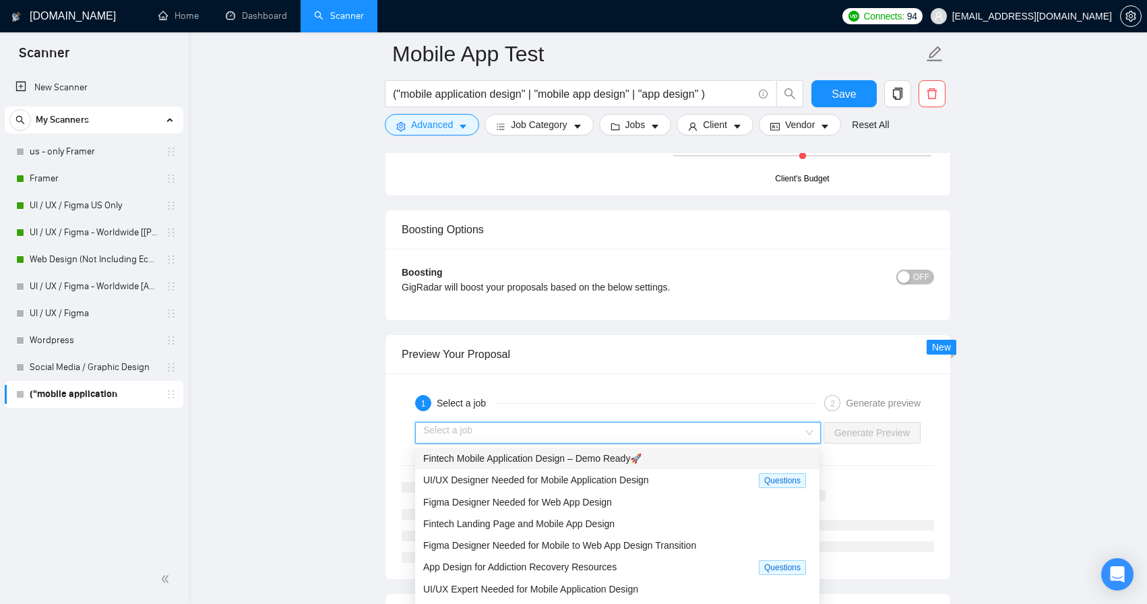
click at [551, 458] on span "Fintech Mobile Application Design – Demo Ready🚀" at bounding box center [532, 458] width 218 height 11
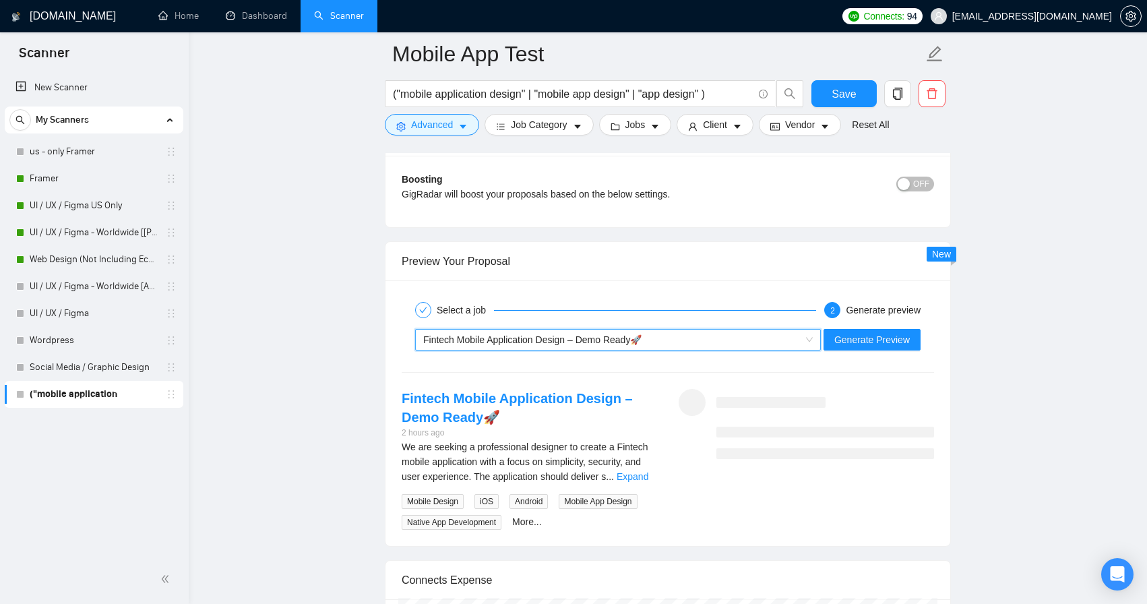
scroll to position [2450, 0]
click at [634, 471] on link "Expand" at bounding box center [633, 475] width 32 height 11
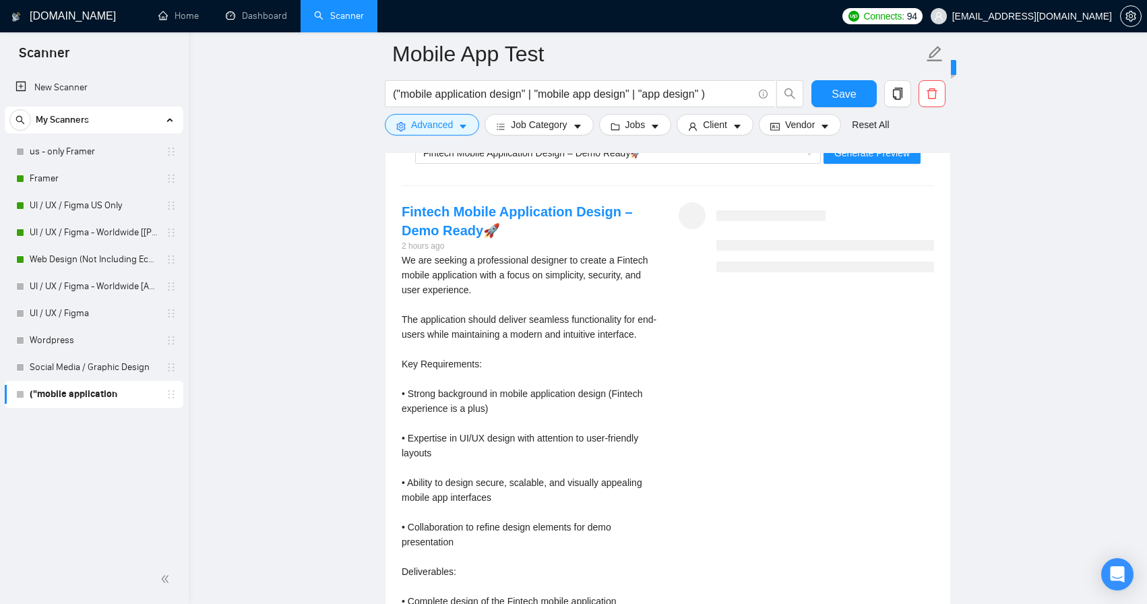
scroll to position [2573, 0]
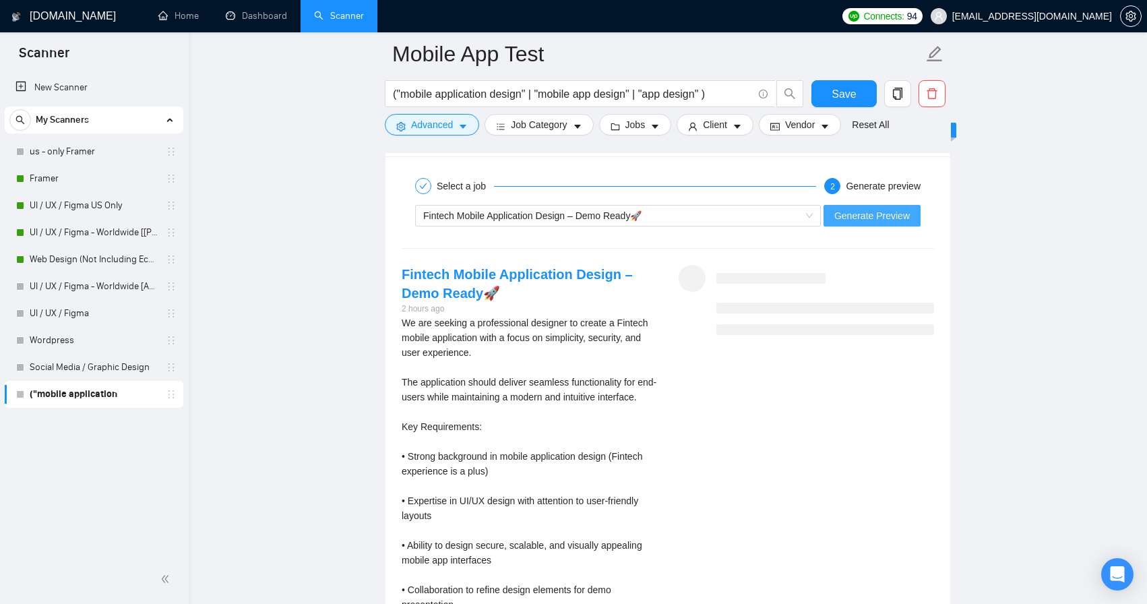
click at [852, 216] on span "Generate Preview" at bounding box center [873, 215] width 76 height 15
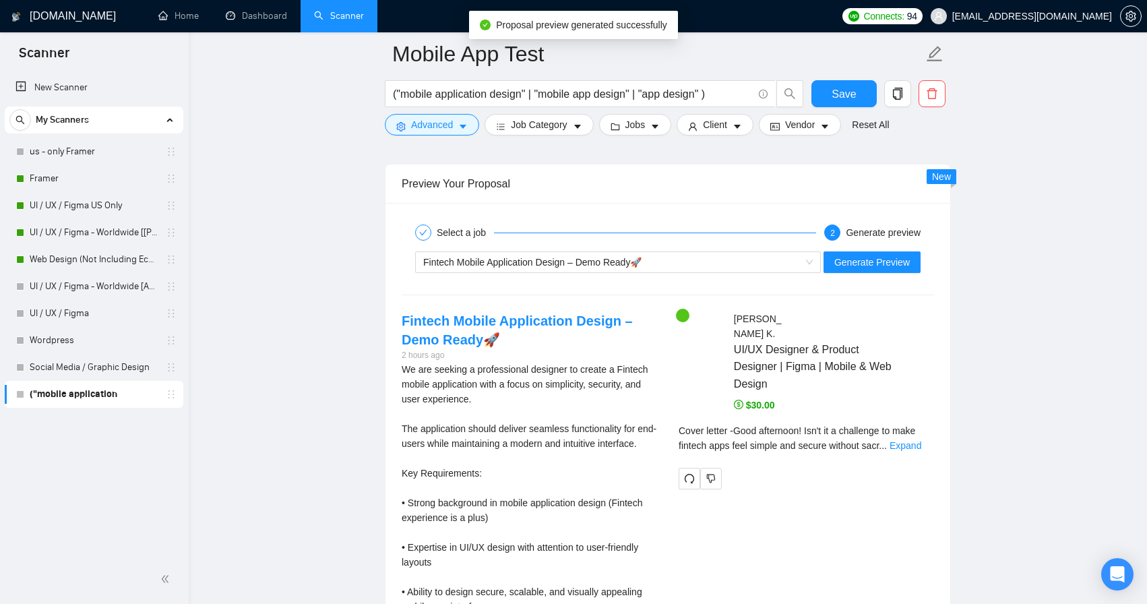
scroll to position [2579, 0]
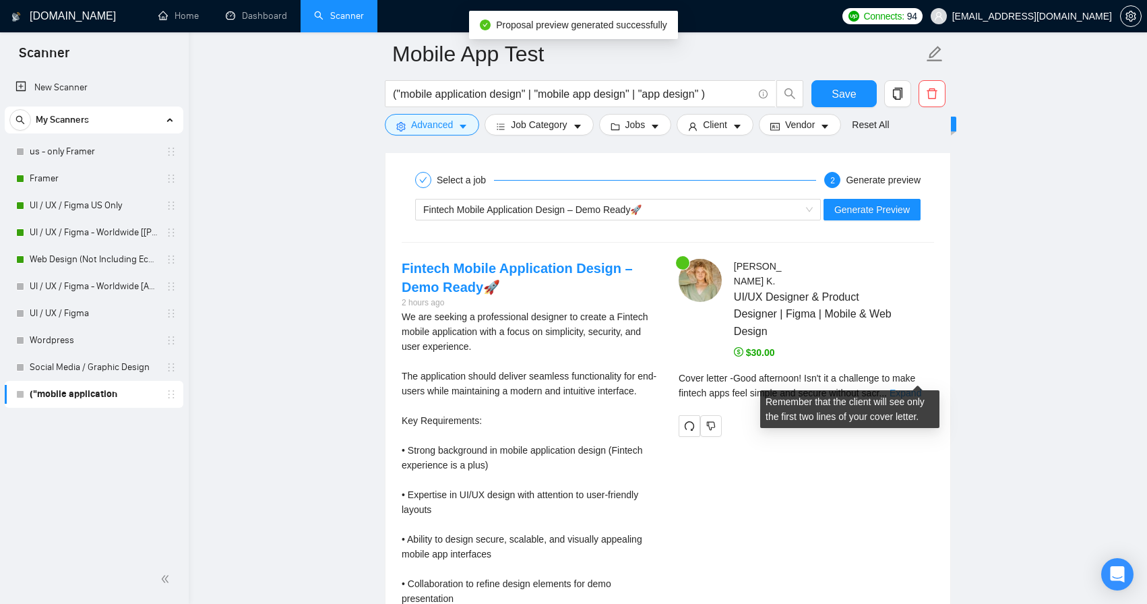
click at [912, 388] on link "Expand" at bounding box center [906, 393] width 32 height 11
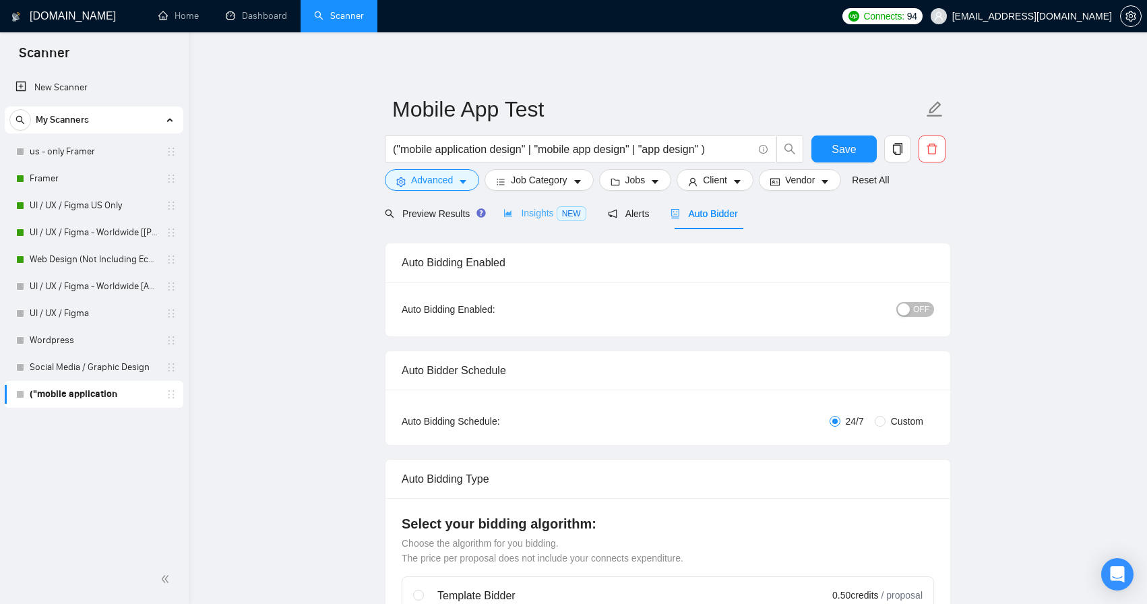
scroll to position [0, 0]
click at [531, 215] on span "Insights NEW" at bounding box center [545, 213] width 82 height 11
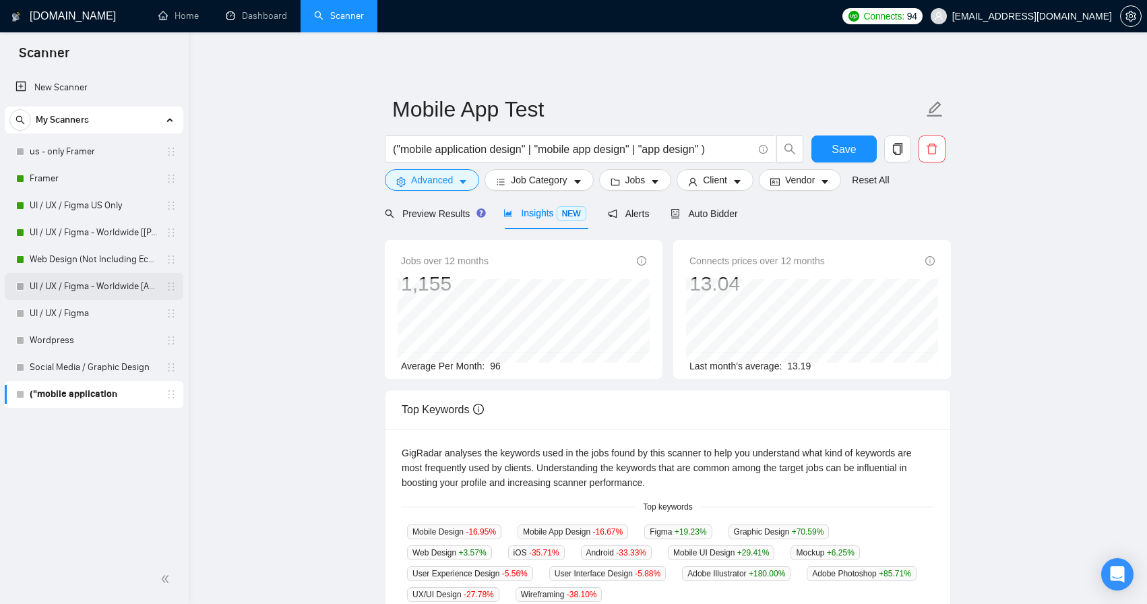
click at [115, 285] on link "UI / UX / Figma - Worldwide [Anya]" at bounding box center [94, 286] width 128 height 27
click at [113, 359] on link "Social Media / Graphic Design" at bounding box center [94, 367] width 128 height 27
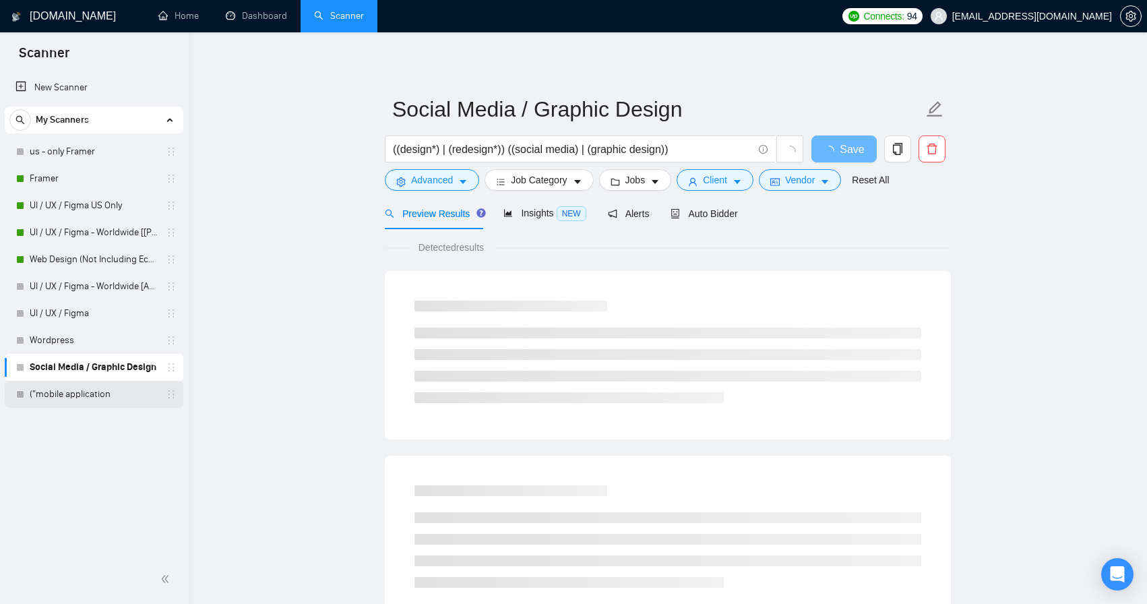
click at [127, 395] on link "("mobile application" at bounding box center [94, 394] width 128 height 27
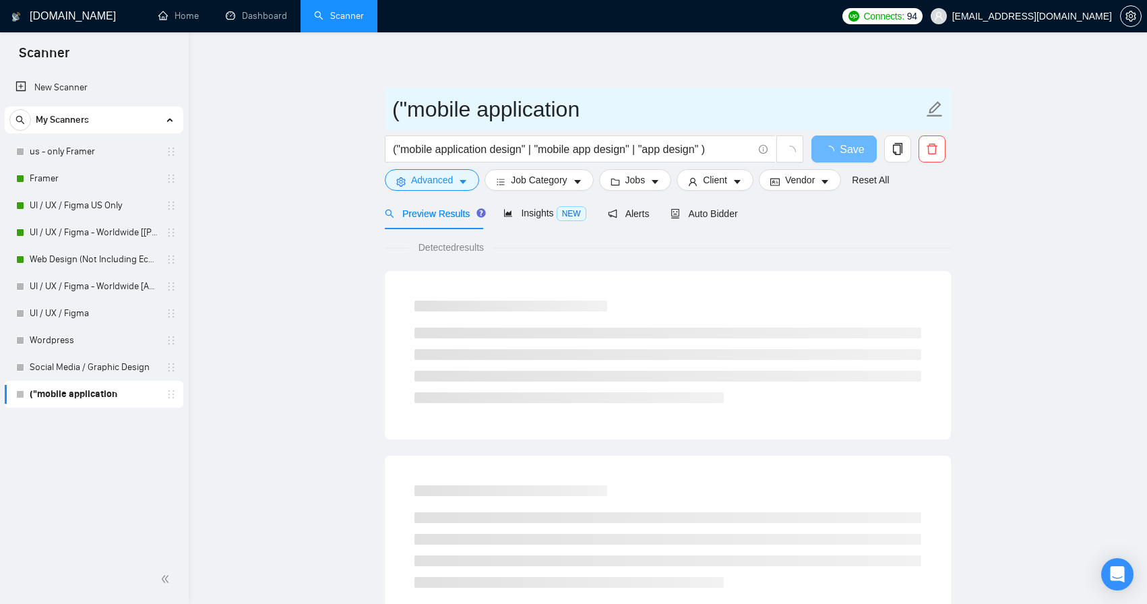
click at [558, 109] on input "("mobile application" at bounding box center [657, 109] width 531 height 34
type input "Mobile App Design Test"
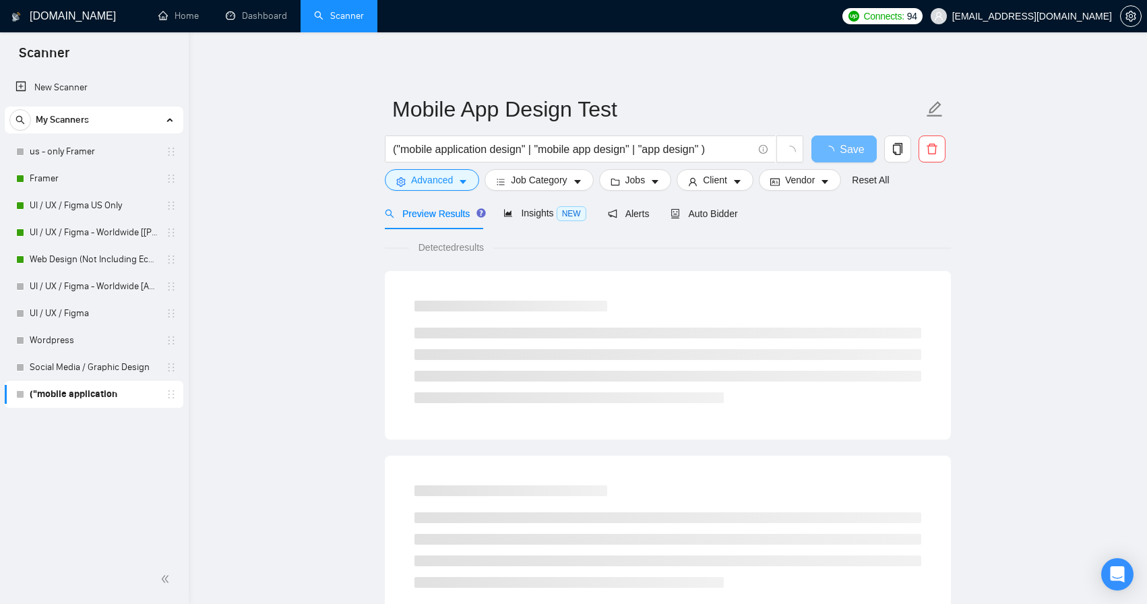
click at [340, 195] on main "Mobile App Design Test ("mobile application design" | "mobile app design" | "ap…" at bounding box center [667, 616] width 915 height 1124
click at [102, 284] on link "UI / UX / Figma - Worldwide [Anya]" at bounding box center [94, 286] width 128 height 27
click at [854, 153] on span "Save" at bounding box center [852, 149] width 24 height 17
click at [114, 292] on link "UI / UX / Figma - Worldwide [Anya]" at bounding box center [94, 286] width 128 height 27
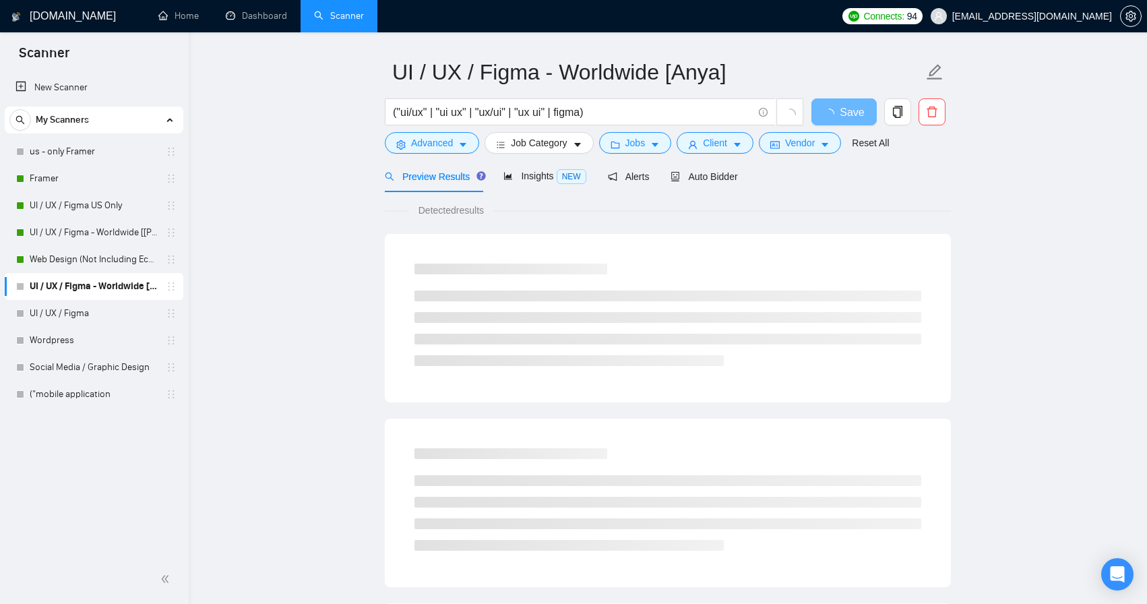
scroll to position [38, 0]
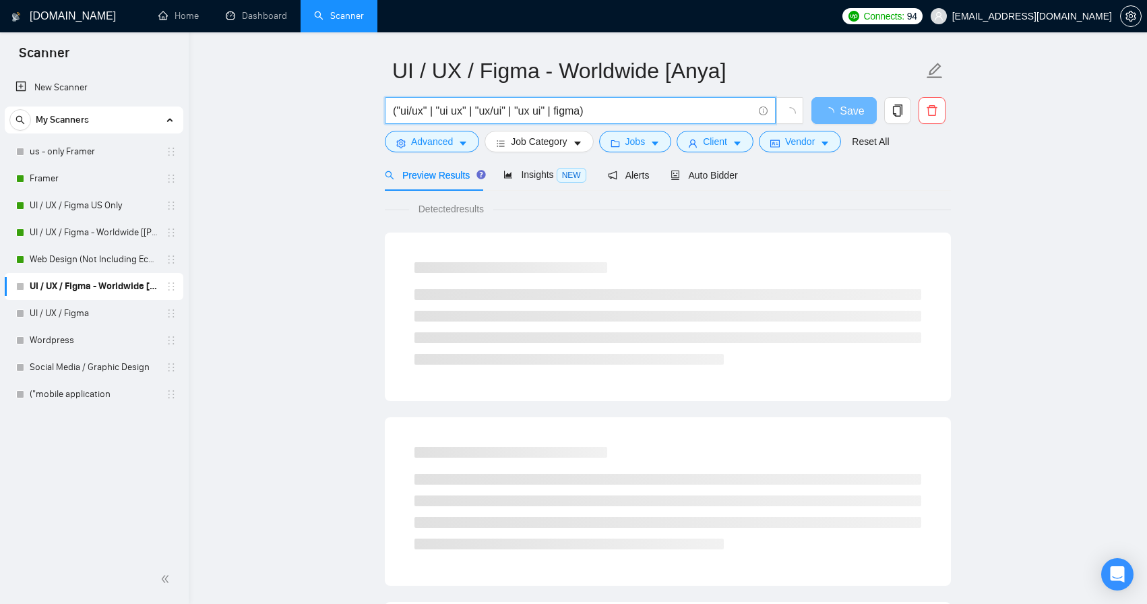
drag, startPoint x: 425, startPoint y: 114, endPoint x: 401, endPoint y: 114, distance: 24.3
click at [401, 114] on input "("ui/ux" | "ui ux" | "ux/ui" | "ux ui" | figma)" at bounding box center [573, 110] width 360 height 17
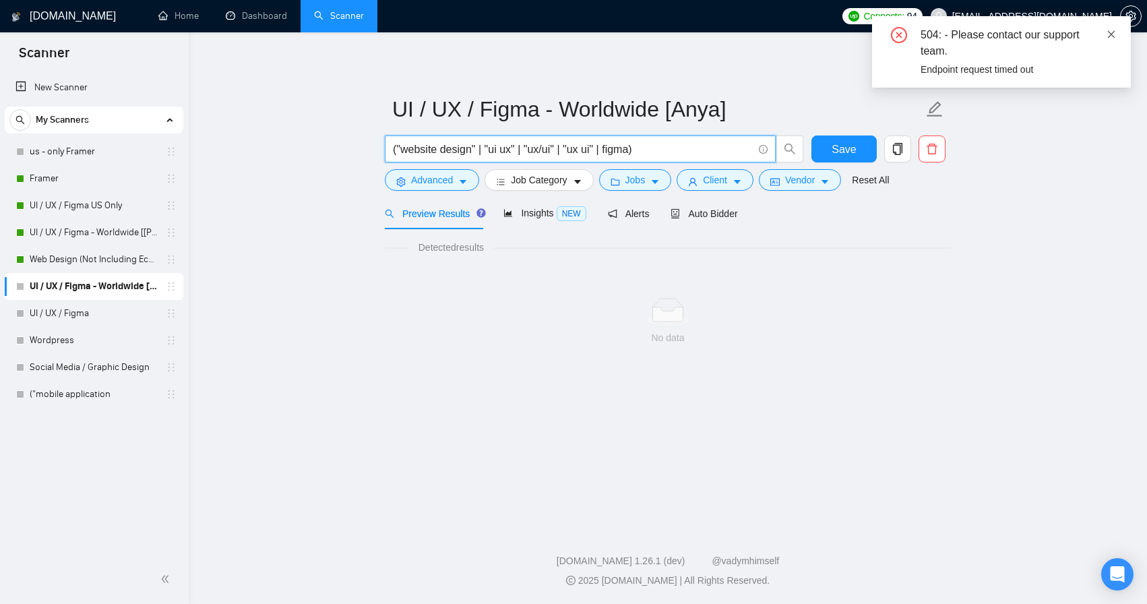
click at [1112, 36] on icon "close" at bounding box center [1111, 34] width 9 height 9
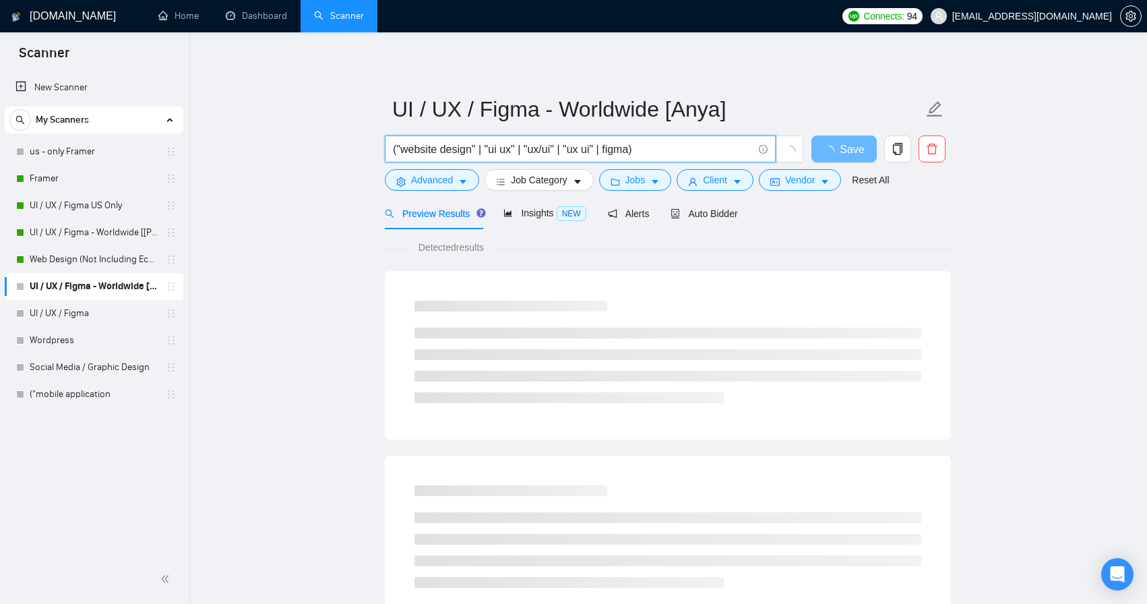
drag, startPoint x: 402, startPoint y: 148, endPoint x: 475, endPoint y: 151, distance: 72.9
click at [475, 151] on input "("website design" | "ui ux" | "ux/ui" | "ux ui" | figma)" at bounding box center [573, 149] width 360 height 17
drag, startPoint x: 494, startPoint y: 150, endPoint x: 516, endPoint y: 150, distance: 22.3
click at [516, 150] on input "("website design" | "ui ux" | "ux/ui" | "ux ui" | figma)" at bounding box center [573, 149] width 360 height 17
paste input "website design"
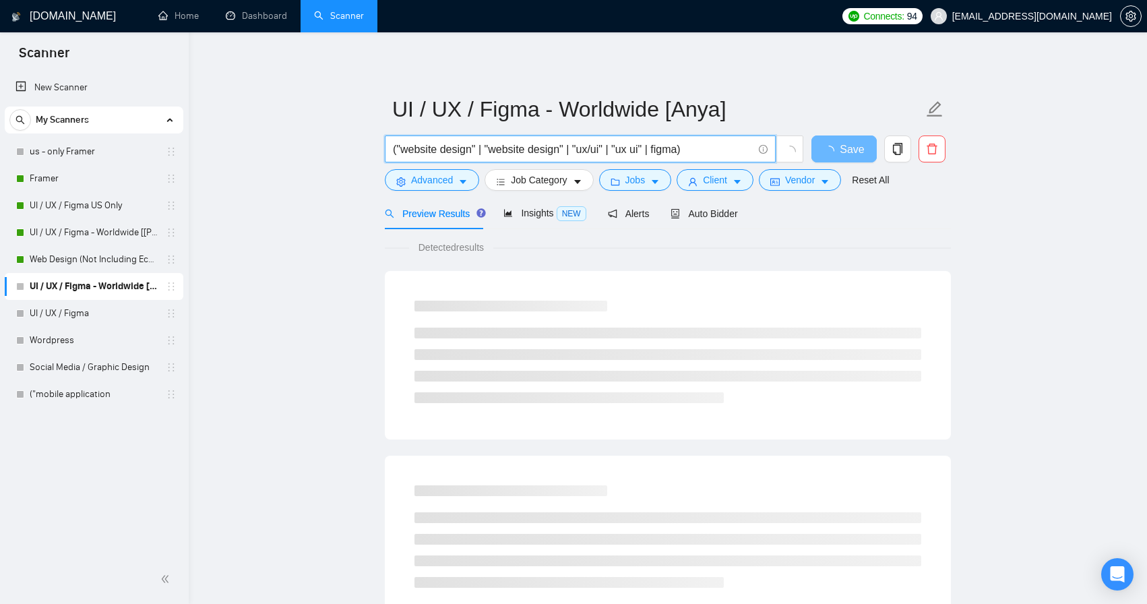
click at [527, 150] on input "("website design" | "website design" | "ux/ui" | "ux ui" | figma)" at bounding box center [573, 149] width 360 height 17
click at [473, 144] on input "("website design" | "web design" | "ux/ui" | "ux ui" | figma)" at bounding box center [573, 149] width 360 height 17
click at [549, 151] on input "("website design" | "web design" | "ux/ui" | "ux ui" | figma)" at bounding box center [573, 149] width 360 height 17
click at [473, 149] on input "("website design" | "web design*" | "ux/ui" | "ux ui" | figma)" at bounding box center [573, 149] width 360 height 17
click at [561, 150] on input "("website design* " | "web design*" | "ux/ui" | "ux ui" | figma)" at bounding box center [573, 149] width 360 height 17
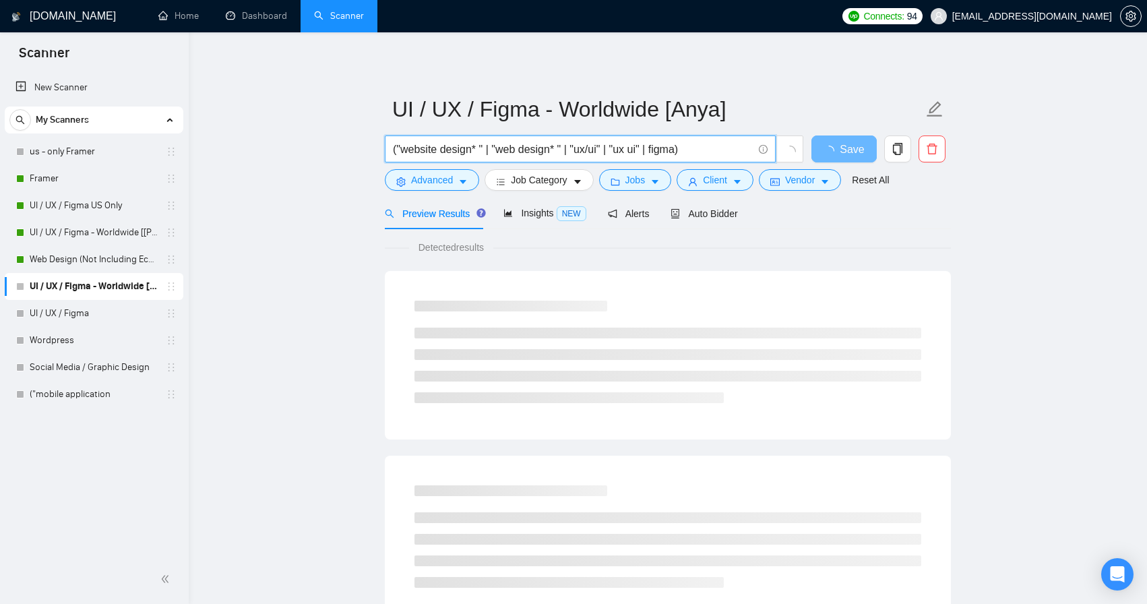
drag, startPoint x: 572, startPoint y: 149, endPoint x: 653, endPoint y: 150, distance: 80.9
click at [653, 150] on input "("website design* " | "web design* " | "ux/ui" | "ux ui" | figma)" at bounding box center [573, 149] width 360 height 17
click at [639, 144] on input "("website design* " | "web design* " | figma)" at bounding box center [573, 149] width 360 height 17
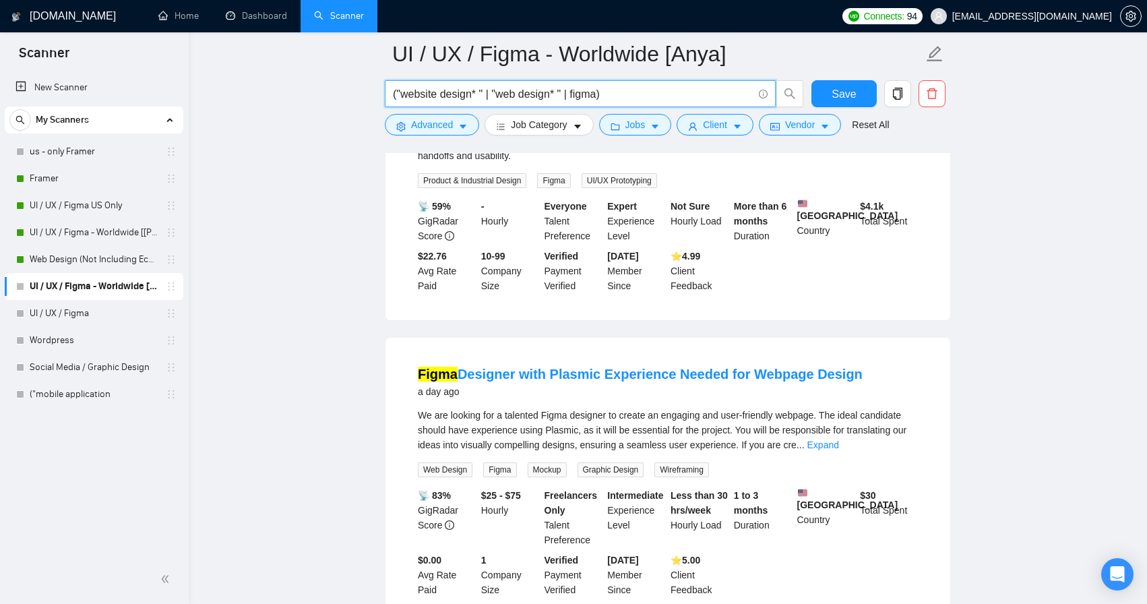
scroll to position [1315, 0]
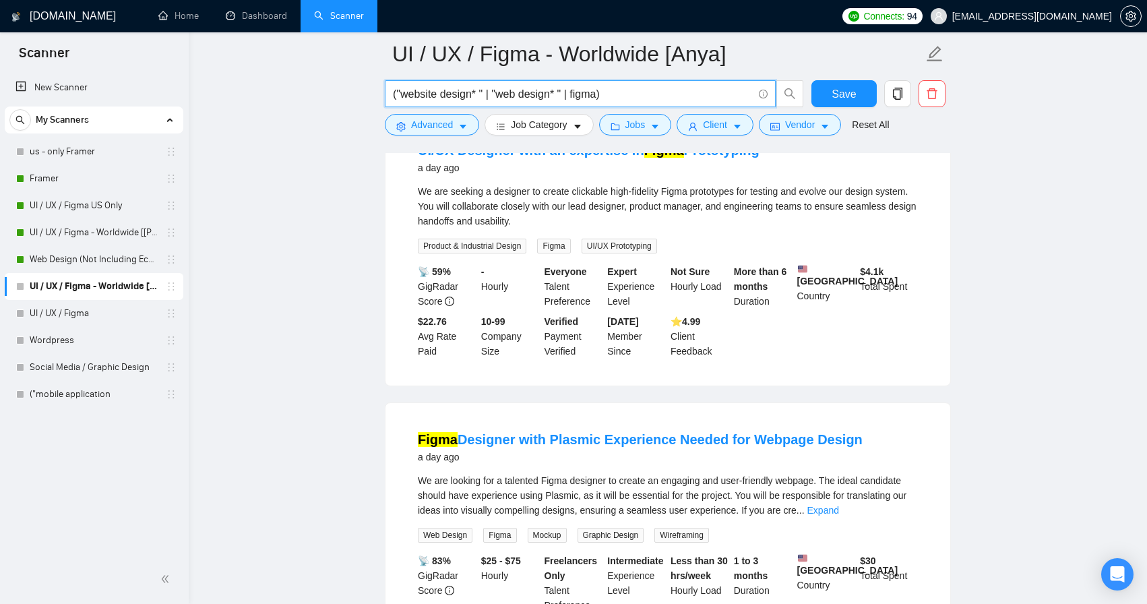
click at [592, 97] on input "("website design* " | "web design* " | figma)" at bounding box center [573, 94] width 360 height 17
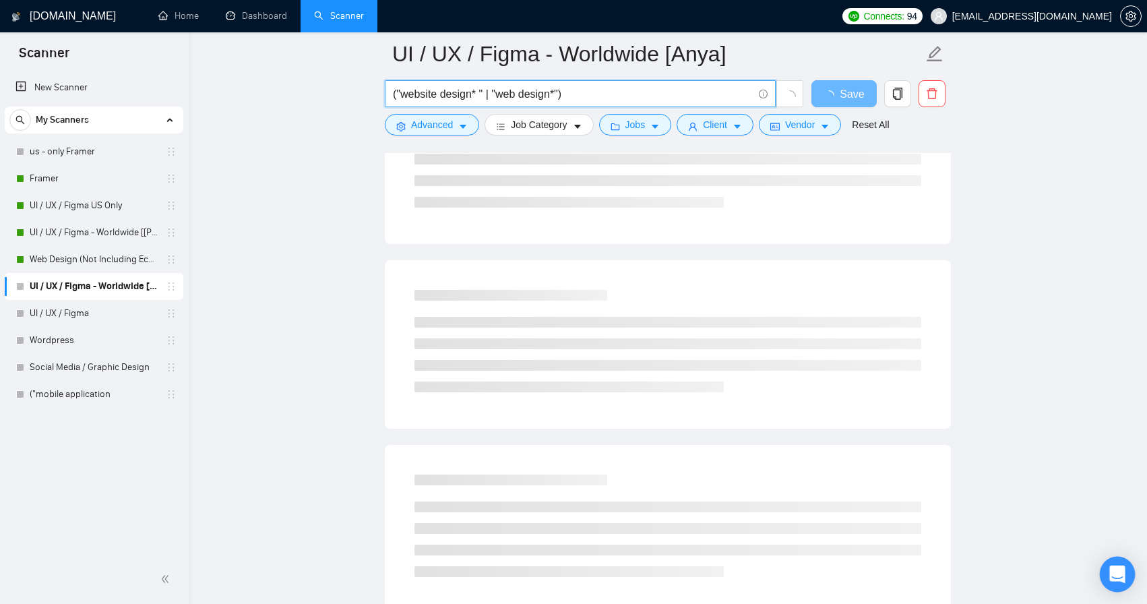
click at [1116, 585] on div "Open Intercom Messenger" at bounding box center [1118, 575] width 36 height 36
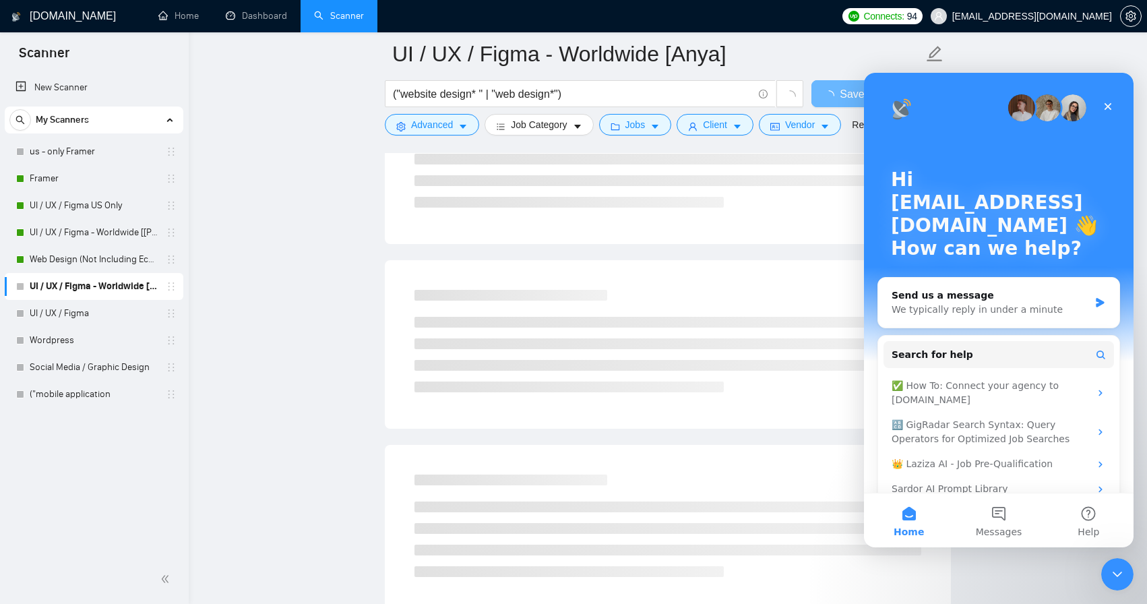
scroll to position [0, 0]
click at [977, 433] on div "🔠 GigRadar Search Syntax: Query Operators for Optimized Job Searches" at bounding box center [991, 432] width 198 height 28
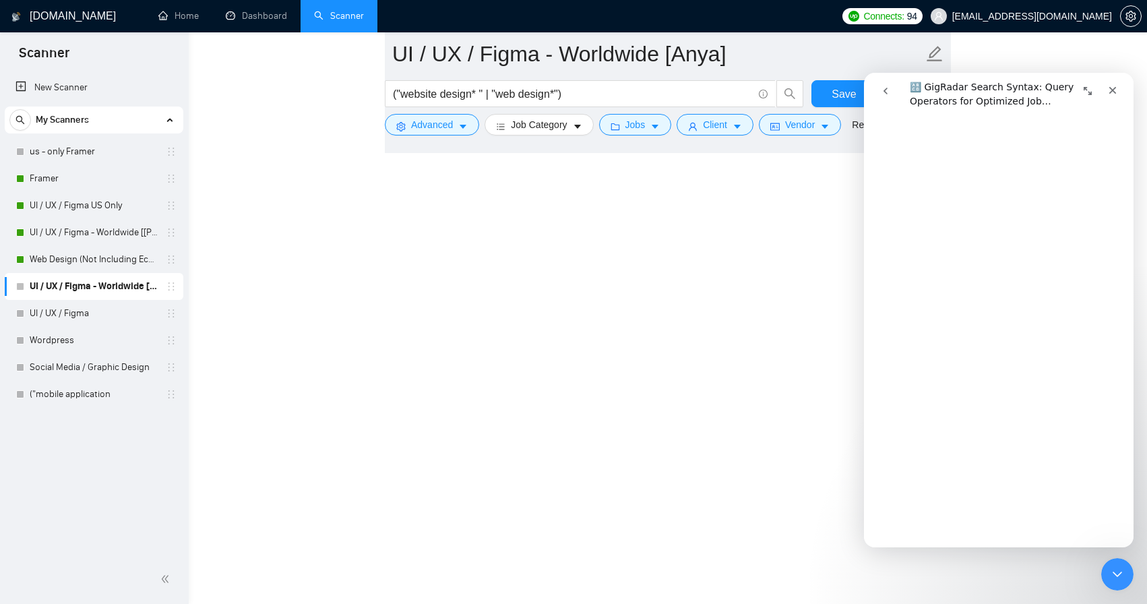
scroll to position [3479, 0]
click at [585, 88] on input "("website design* " | "web design*")" at bounding box center [573, 94] width 360 height 17
paste input "(design*) | (redesign*)) ((web*) | (app*) | platform | saas | MVP"
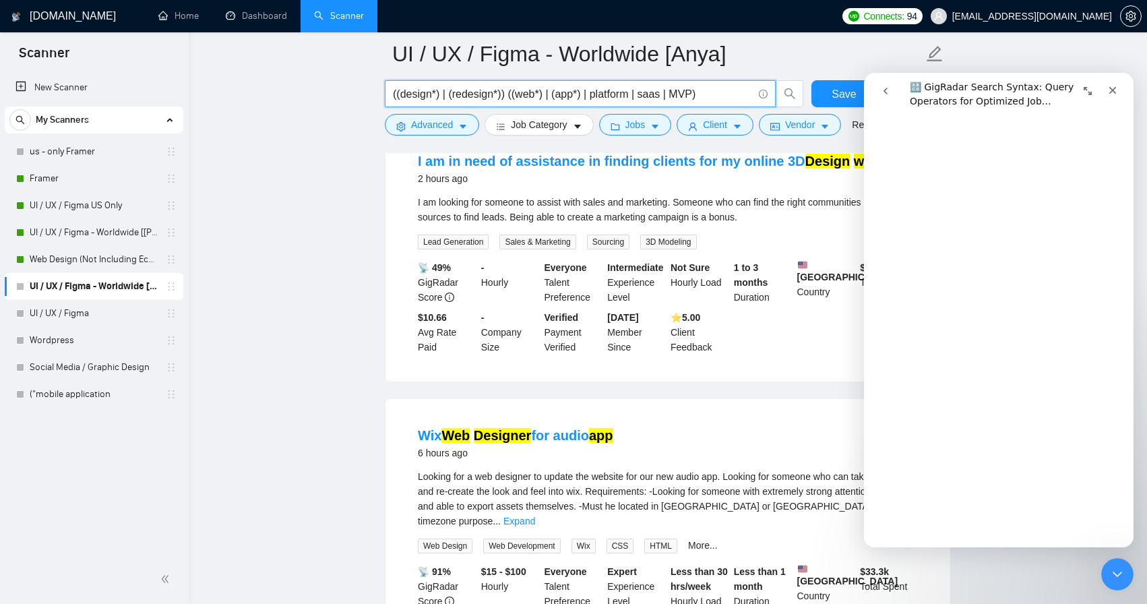
drag, startPoint x: 551, startPoint y: 94, endPoint x: 698, endPoint y: 86, distance: 147.1
click at [698, 86] on input "((design*) | (redesign*)) ((web*) | (app*) | platform | saas | MVP)" at bounding box center [573, 94] width 360 height 17
click at [676, 92] on input "((design*) | (redesign*)) ((web*))" at bounding box center [573, 94] width 360 height 17
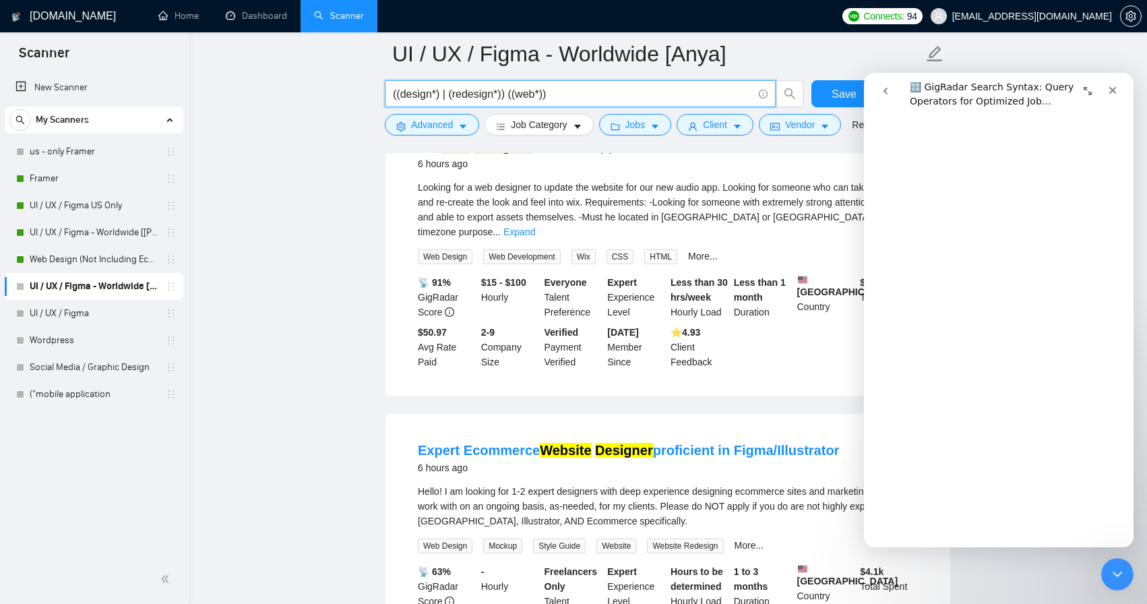
scroll to position [3387, 0]
click at [597, 88] on input "((design*) | (redesign*)) ((web*))" at bounding box center [573, 94] width 360 height 17
paste input "((web*) | ("web design")) | (figma"
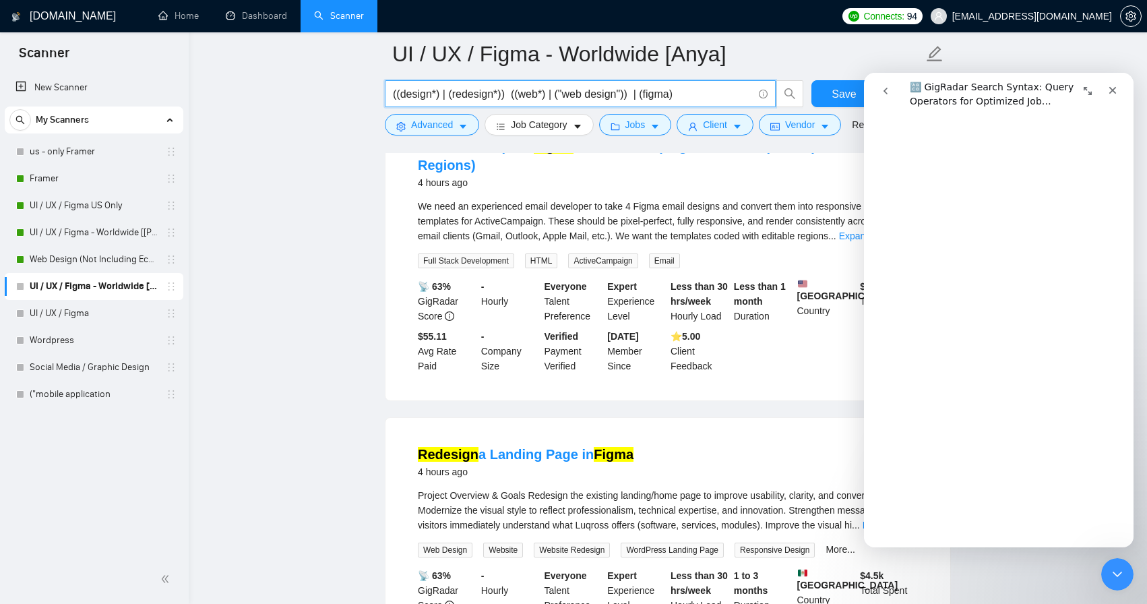
scroll to position [1526, 0]
click at [1116, 84] on div "Close" at bounding box center [1113, 90] width 24 height 24
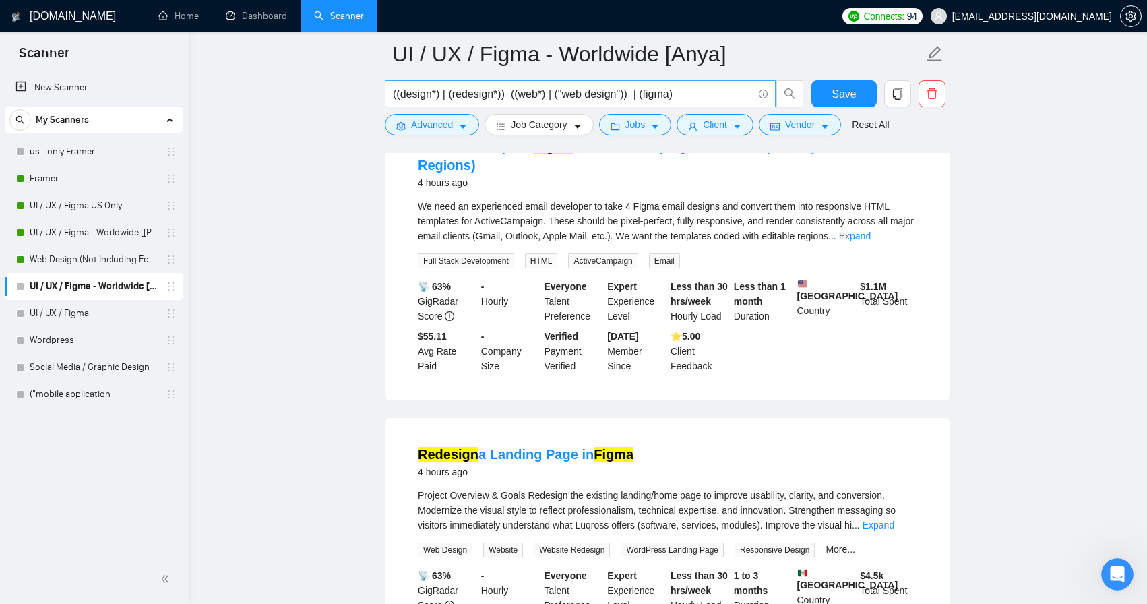
scroll to position [0, 0]
click at [511, 94] on input "((design*) | (redesign*)) ((web*) | ("web design")) | (figma)" at bounding box center [573, 94] width 360 height 17
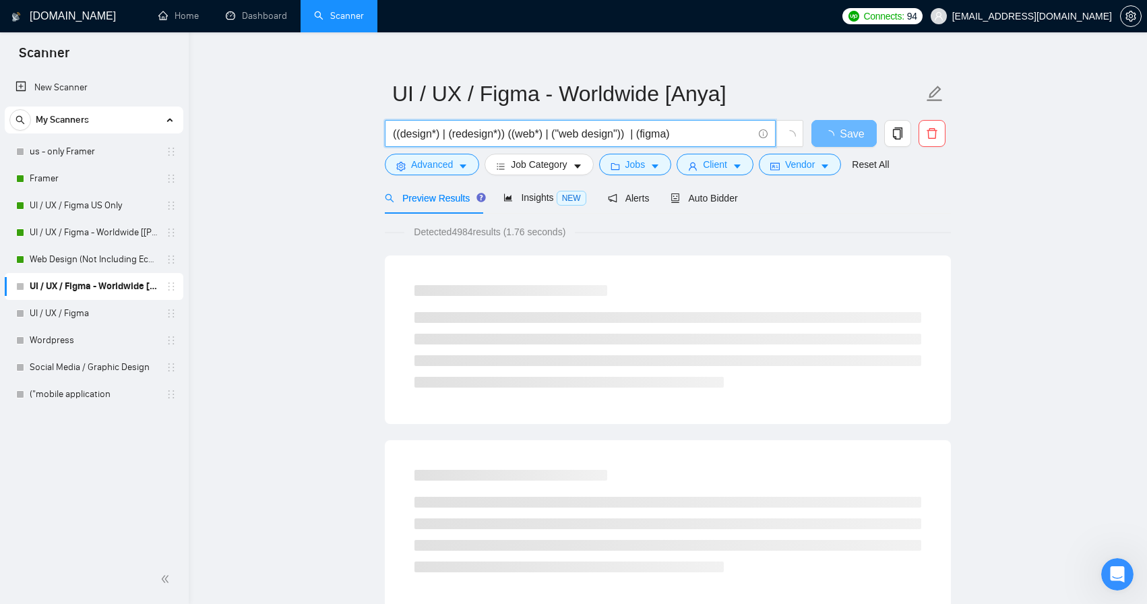
scroll to position [20, 0]
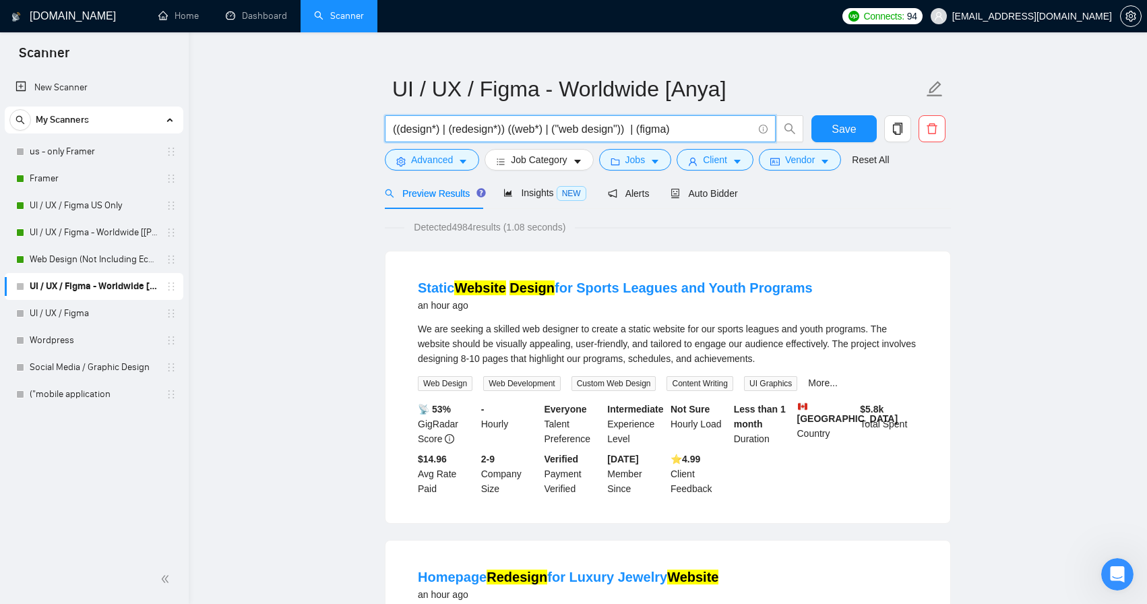
click at [638, 130] on input "((design*) | (redesign*)) ((web*) | ("web design")) | (figma)" at bounding box center [573, 129] width 360 height 17
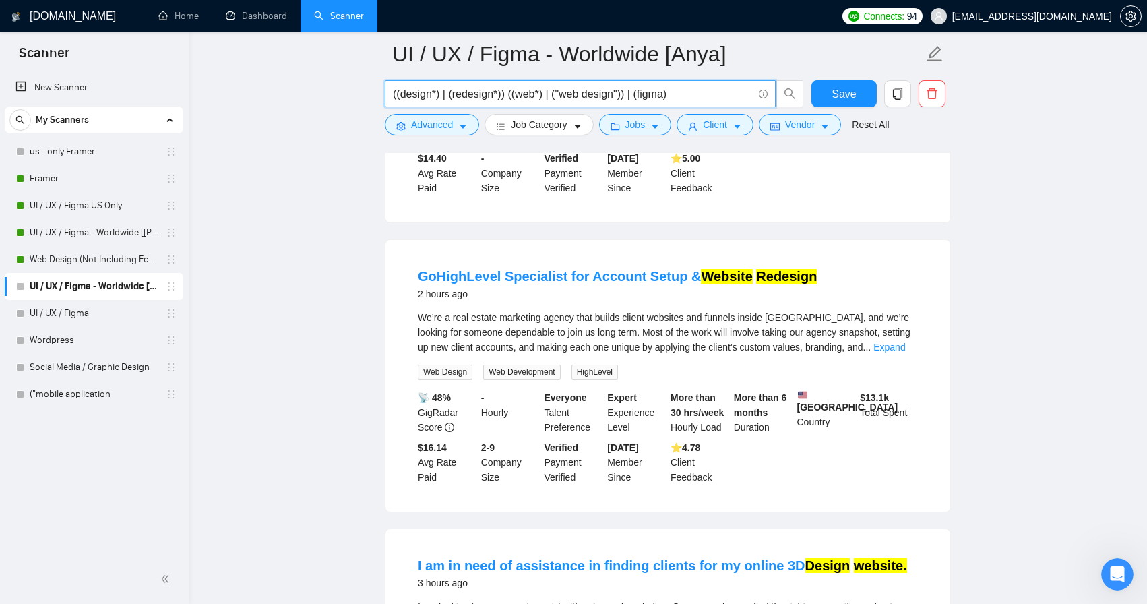
scroll to position [628, 0]
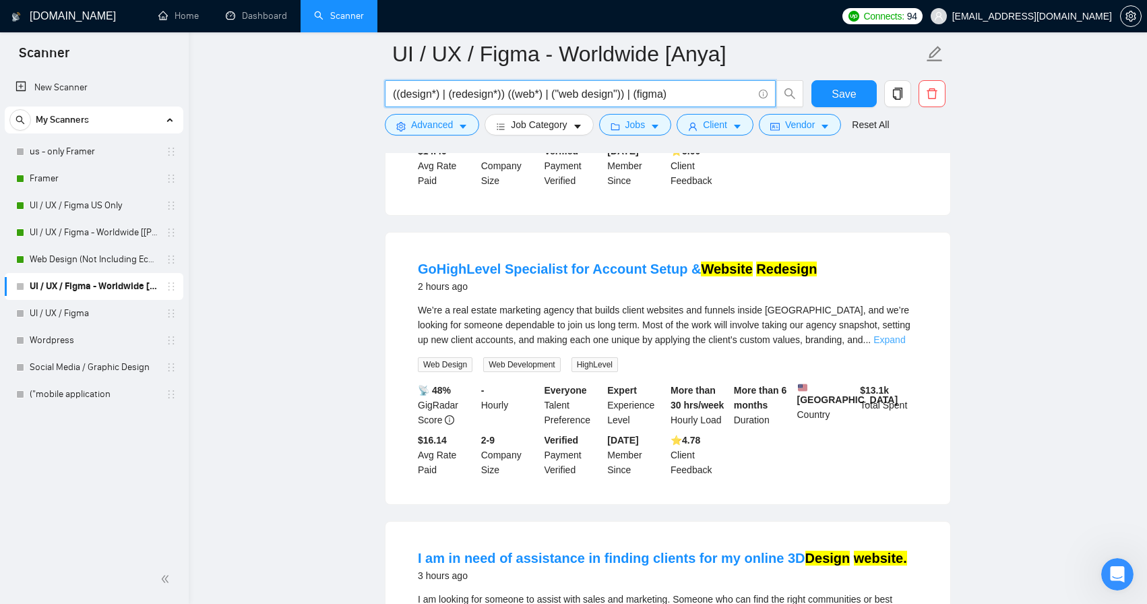
type input "((design*) | (redesign*)) ((web*) | ("web design")) | (figma)"
click at [891, 340] on link "Expand" at bounding box center [890, 339] width 32 height 11
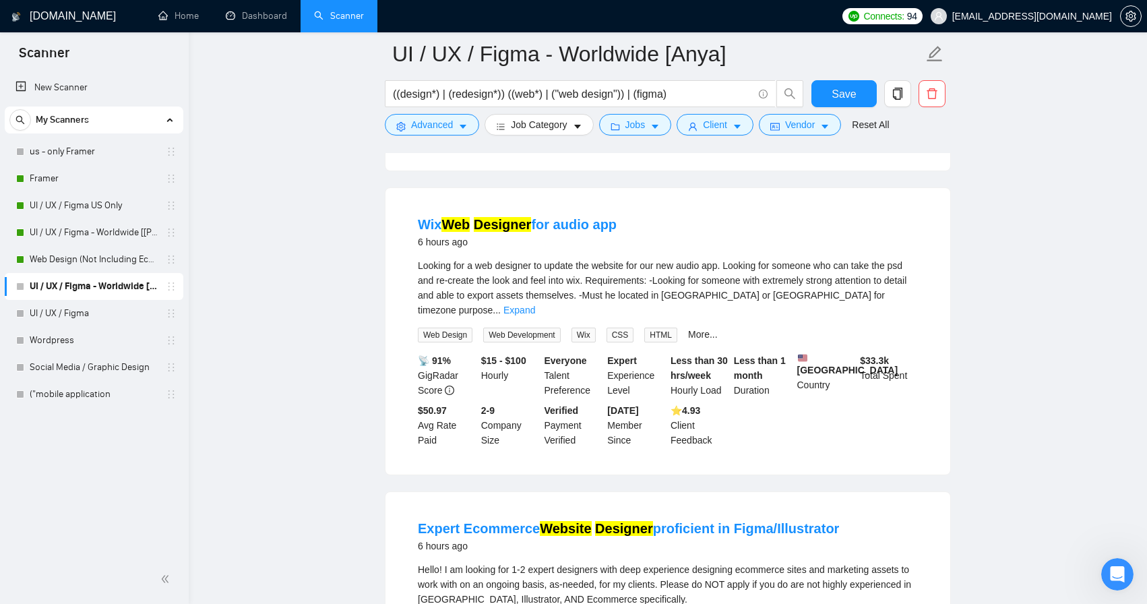
scroll to position [2151, 0]
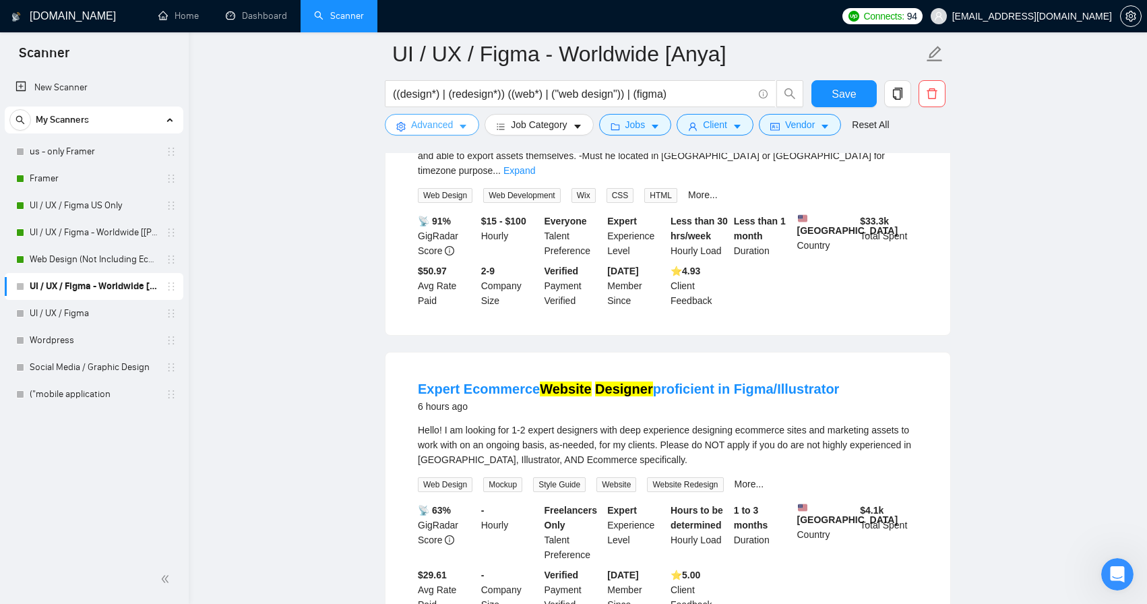
click at [460, 127] on icon "caret-down" at bounding box center [462, 126] width 9 height 9
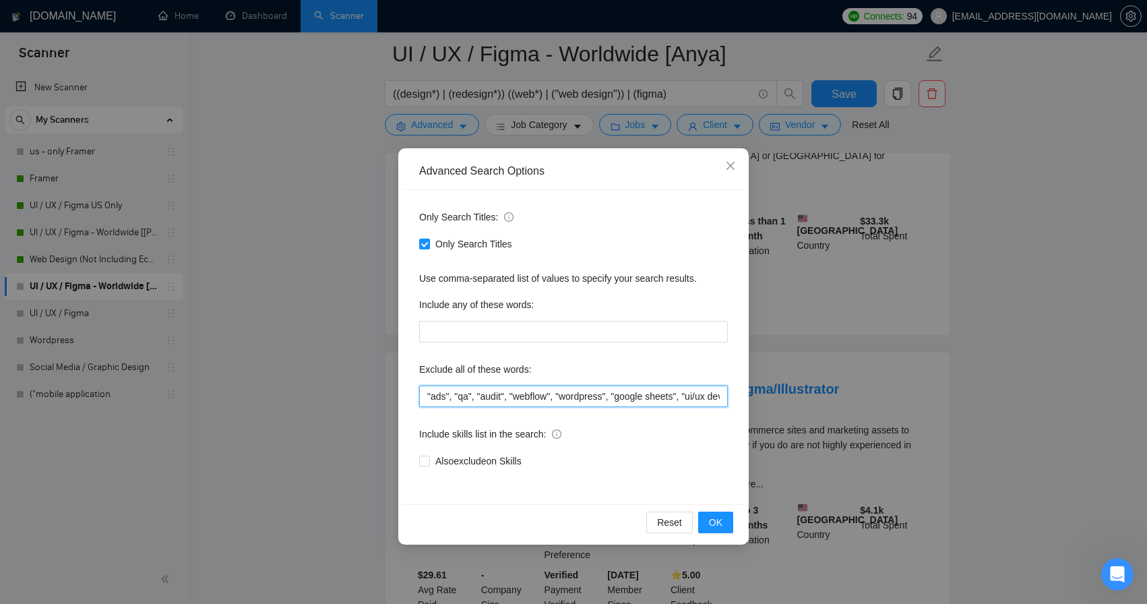
click at [475, 396] on input ""ads", "qa", "audit", "webflow", "wordpress", "google sheets", "ui/ux developer…" at bounding box center [573, 397] width 309 height 22
click at [428, 394] on input ""ads", "qa", "audit", "webflow", "wordpress", "google sheets", "ui/ux developer…" at bounding box center [573, 397] width 309 height 22
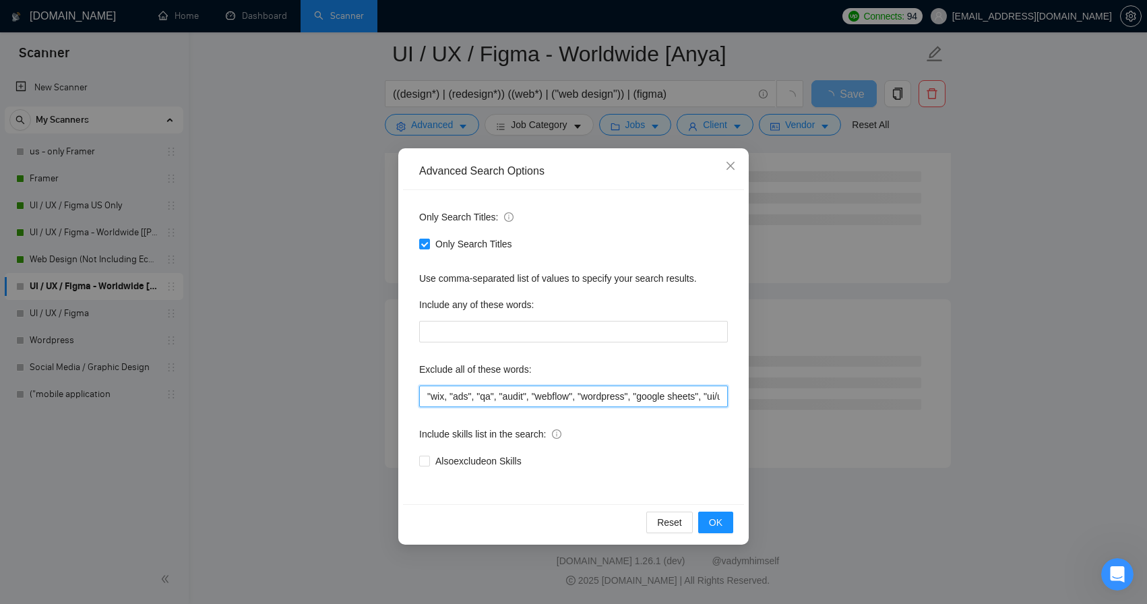
click at [446, 396] on input ""wix, "ads", "qa", "audit", "webflow", "wordpress", "google sheets", "ui/ux dev…" at bounding box center [573, 397] width 309 height 22
click at [488, 402] on input ""wix", "ads", "qa", "audit", "webflow", "wordpress", "google sheets", "ui/ux de…" at bounding box center [573, 397] width 309 height 22
type input ""wix", "ads", "qa", "audit", "webflow", "wordpress", "google sheets", "ui/ux de…"
click at [719, 519] on span "OK" at bounding box center [715, 522] width 13 height 15
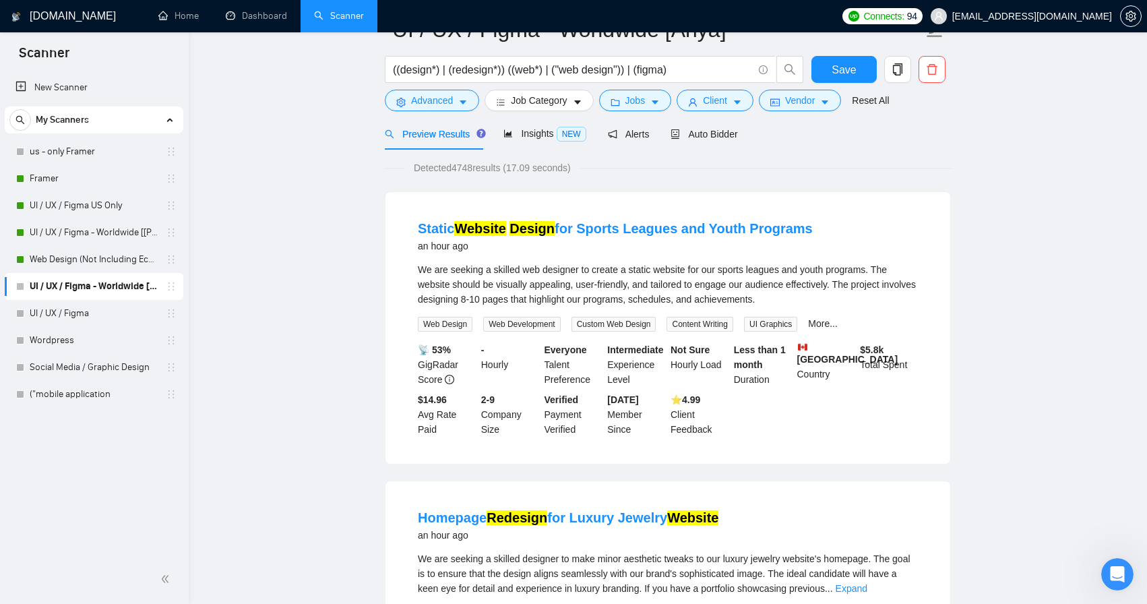
scroll to position [0, 0]
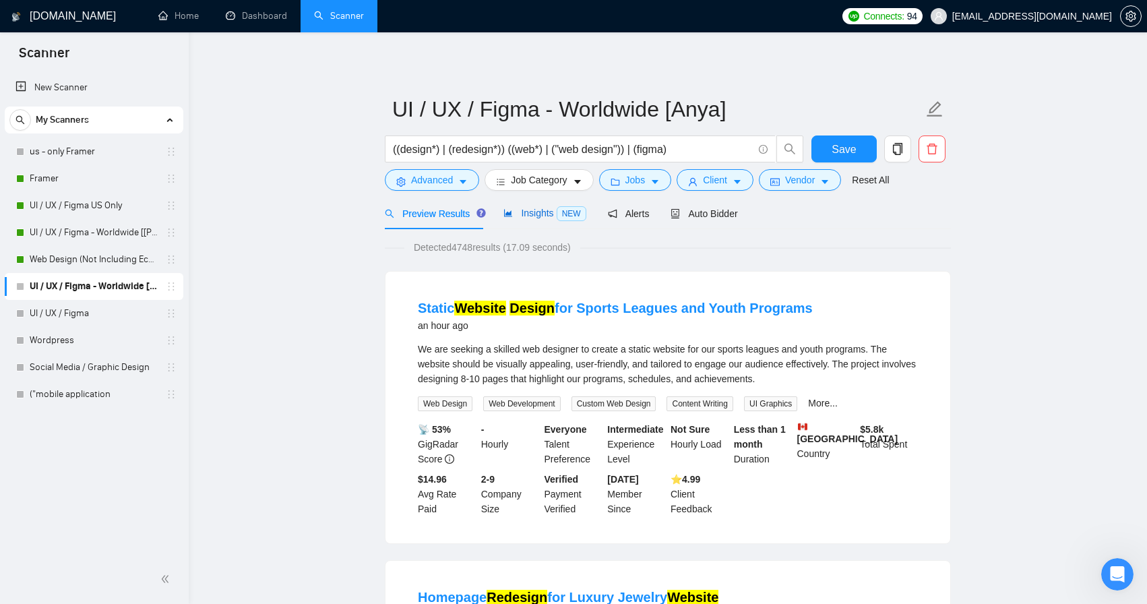
click at [544, 209] on span "Insights NEW" at bounding box center [545, 213] width 82 height 11
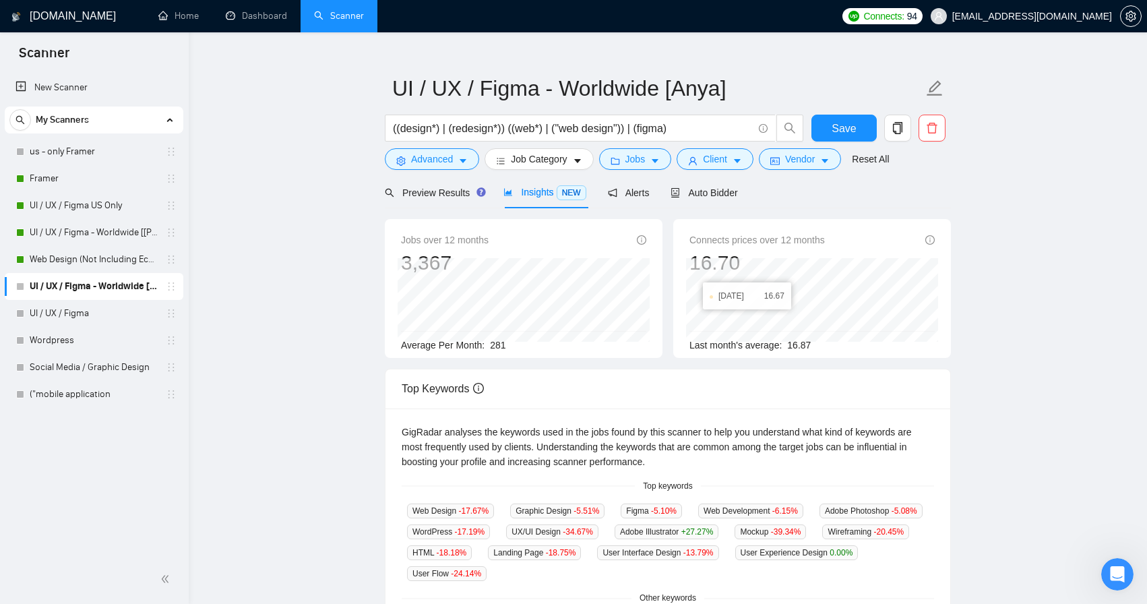
scroll to position [8, 0]
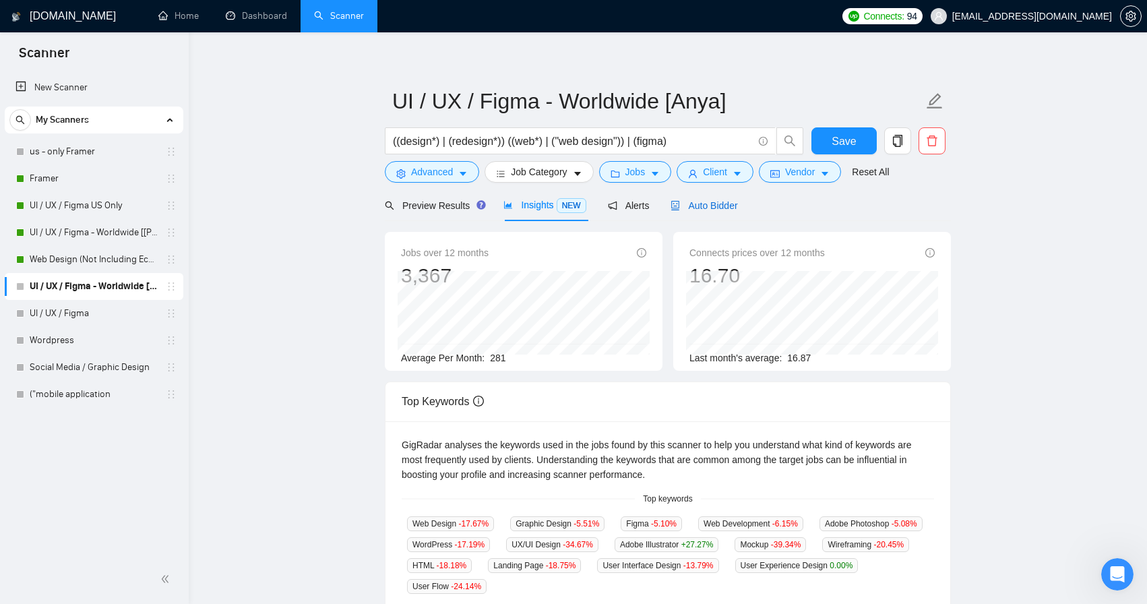
click at [713, 202] on span "Auto Bidder" at bounding box center [704, 205] width 67 height 11
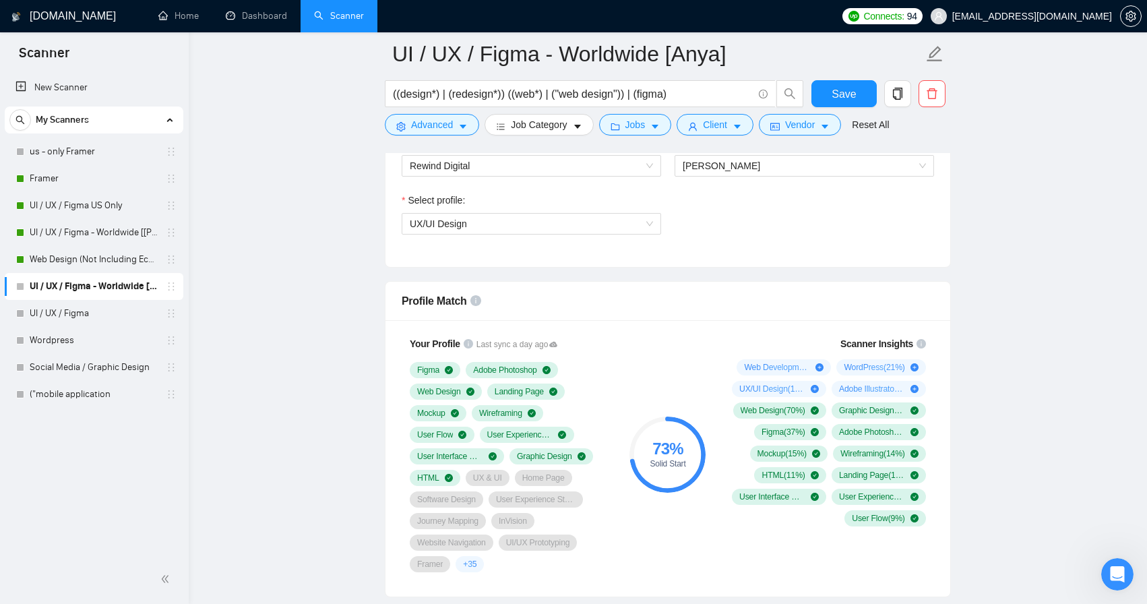
scroll to position [750, 0]
click at [559, 129] on span "Job Category" at bounding box center [539, 124] width 56 height 15
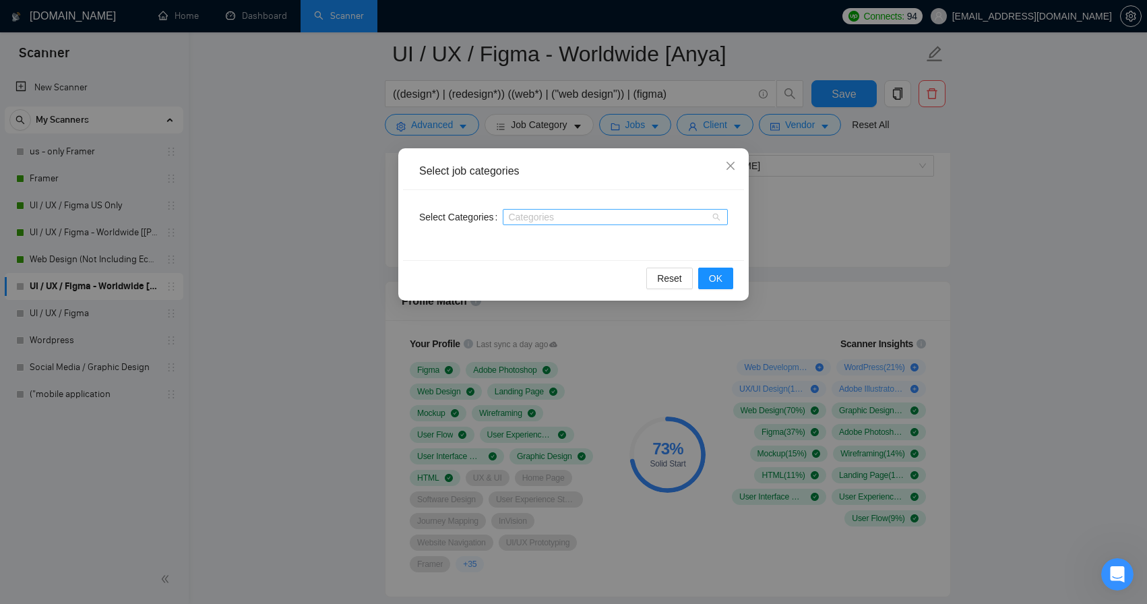
click at [589, 219] on div at bounding box center [608, 217] width 205 height 11
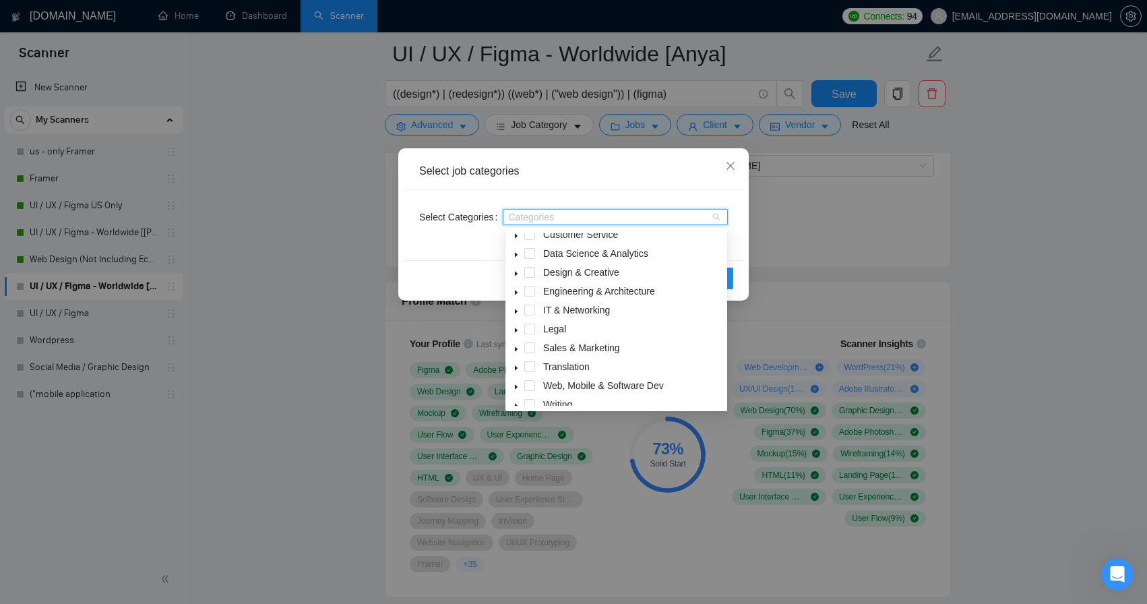
scroll to position [54, 0]
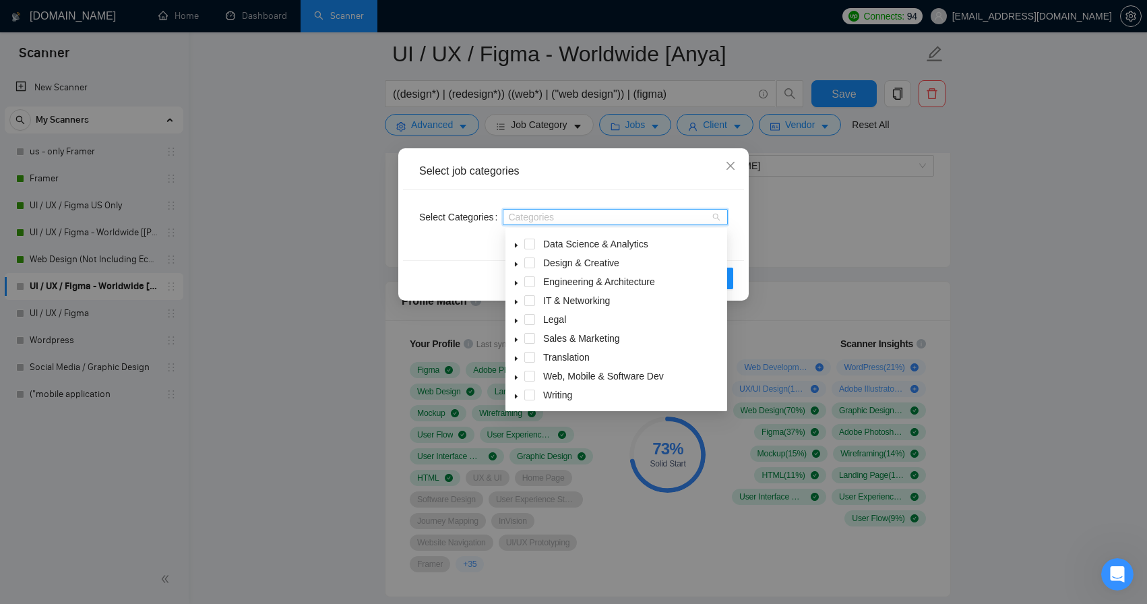
click at [519, 379] on icon "caret-down" at bounding box center [516, 377] width 7 height 7
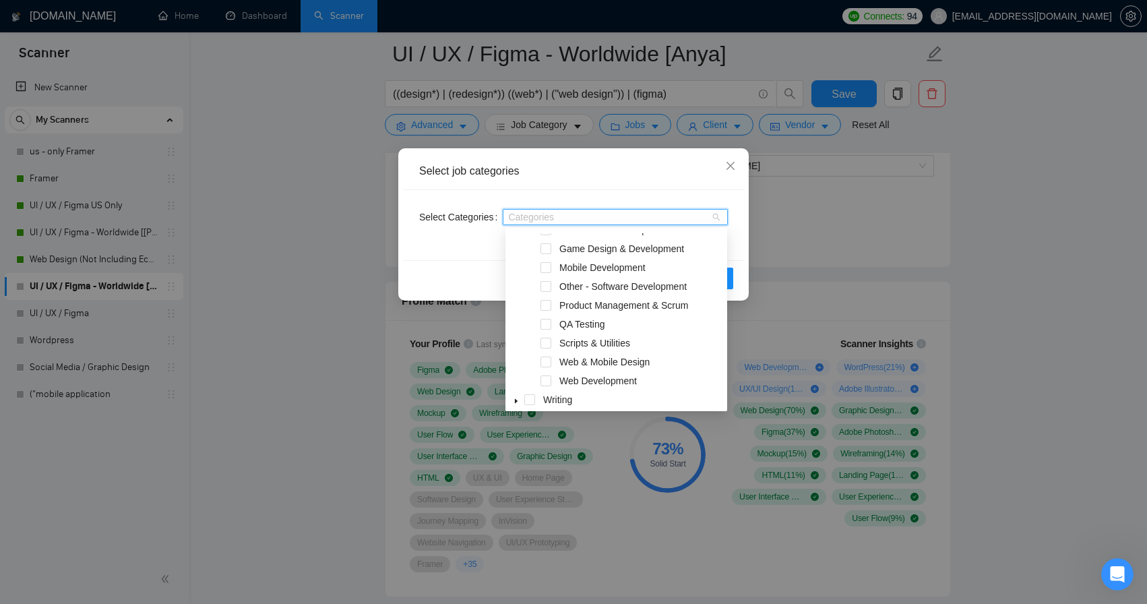
scroll to position [280, 0]
click at [547, 359] on span at bounding box center [546, 357] width 11 height 11
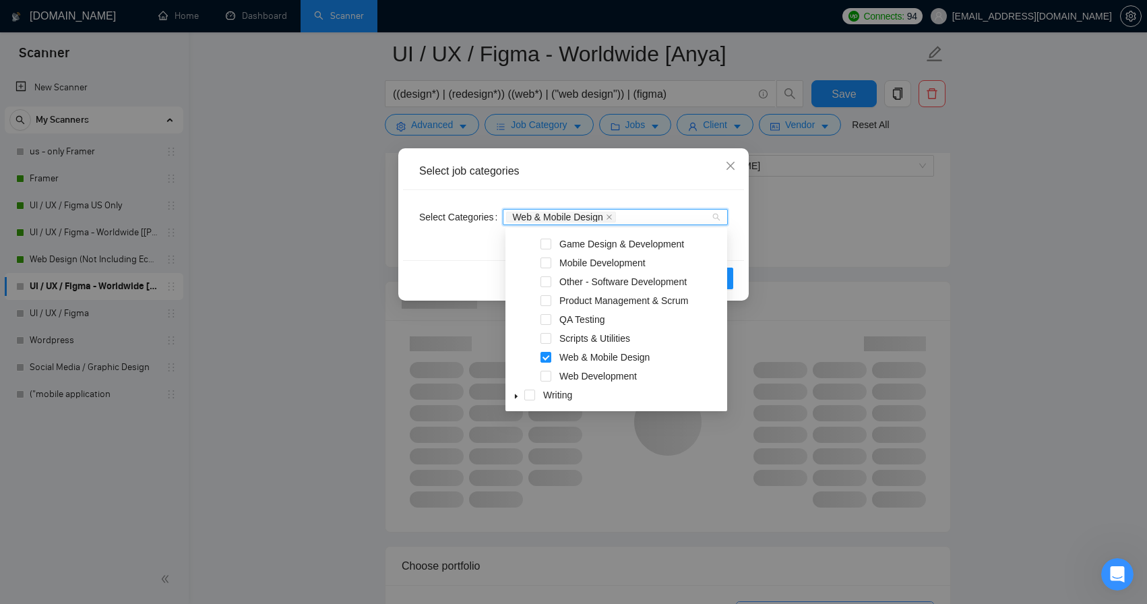
click at [737, 278] on div "Reset OK" at bounding box center [573, 278] width 341 height 36
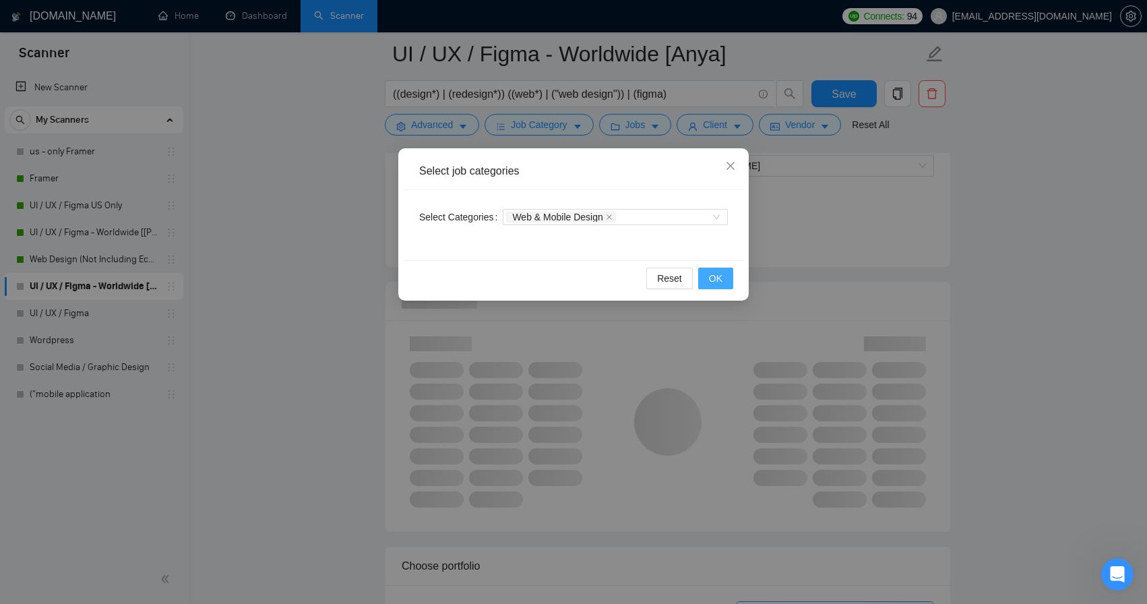
click at [721, 274] on span "OK" at bounding box center [715, 278] width 13 height 15
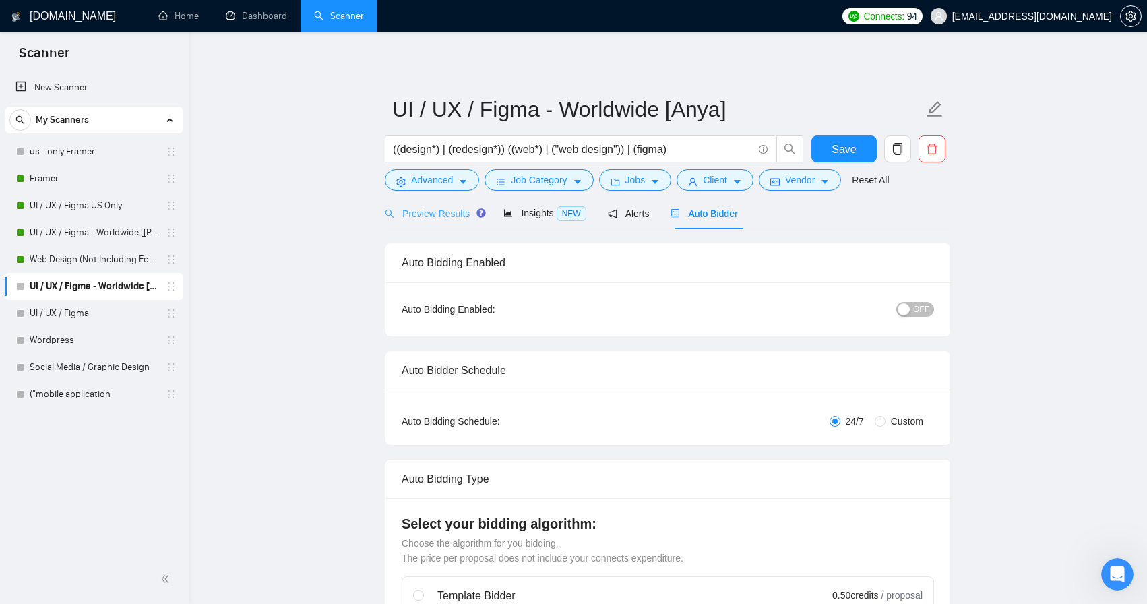
scroll to position [0, 0]
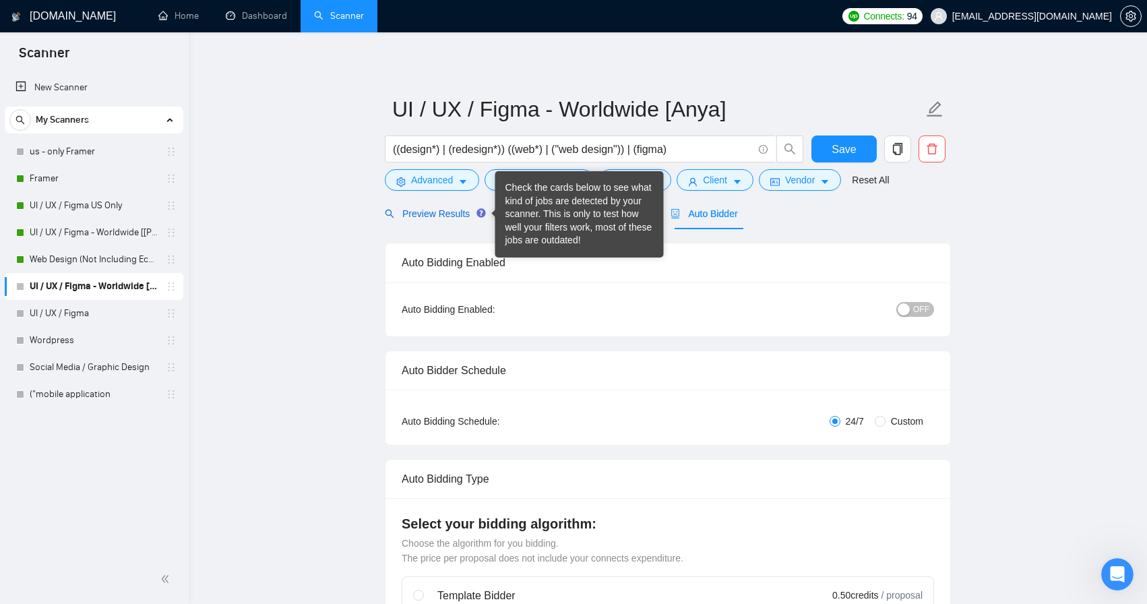
click at [464, 213] on span "Preview Results" at bounding box center [433, 213] width 97 height 11
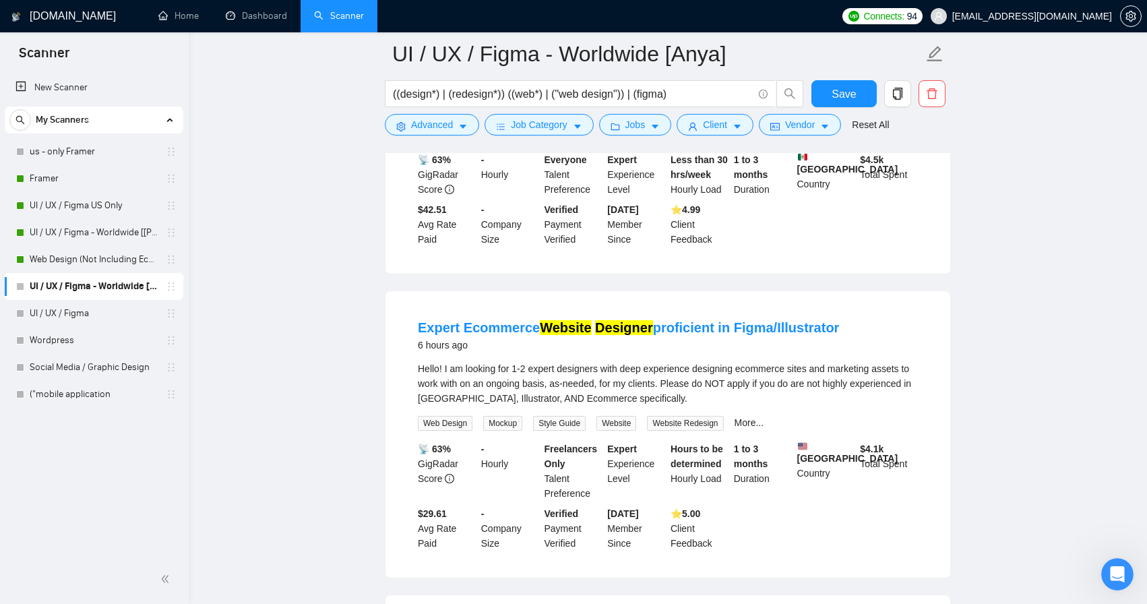
scroll to position [1574, 0]
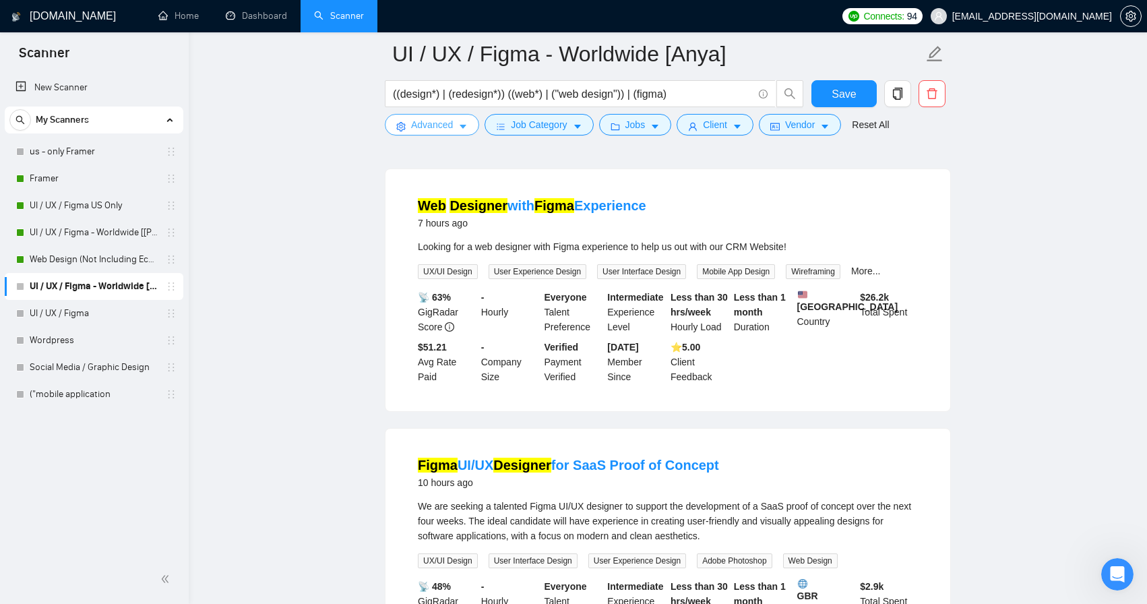
click at [459, 128] on button "Advanced" at bounding box center [432, 125] width 94 height 22
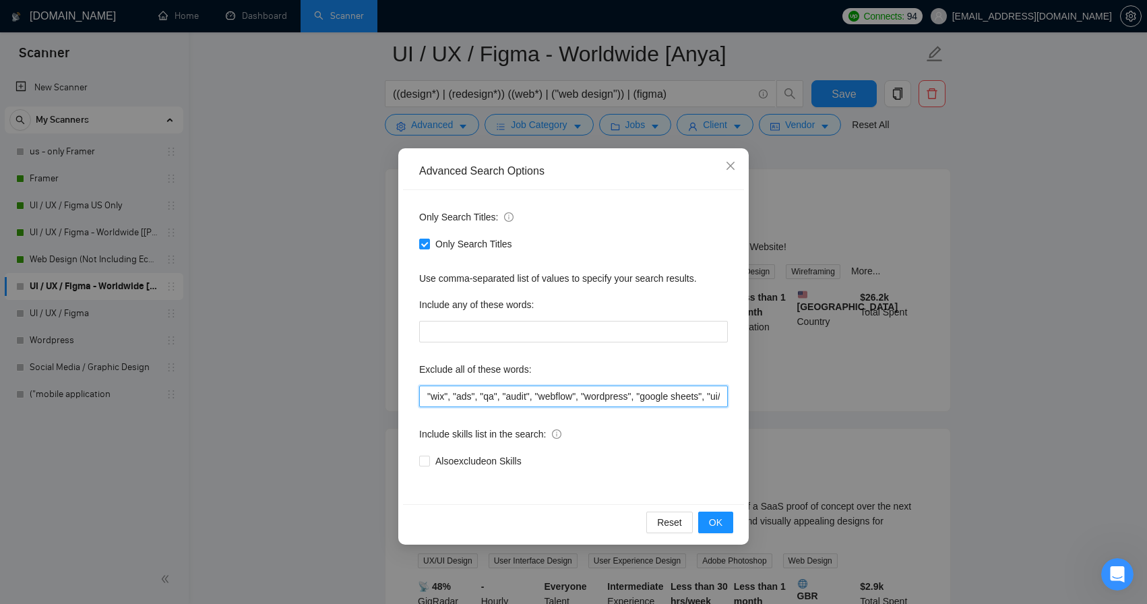
click at [429, 388] on input ""wix", "ads", "qa", "audit", "webflow", "wordpress", "google sheets", "ui/ux de…" at bounding box center [573, 397] width 309 height 22
click at [716, 524] on span "OK" at bounding box center [715, 522] width 13 height 15
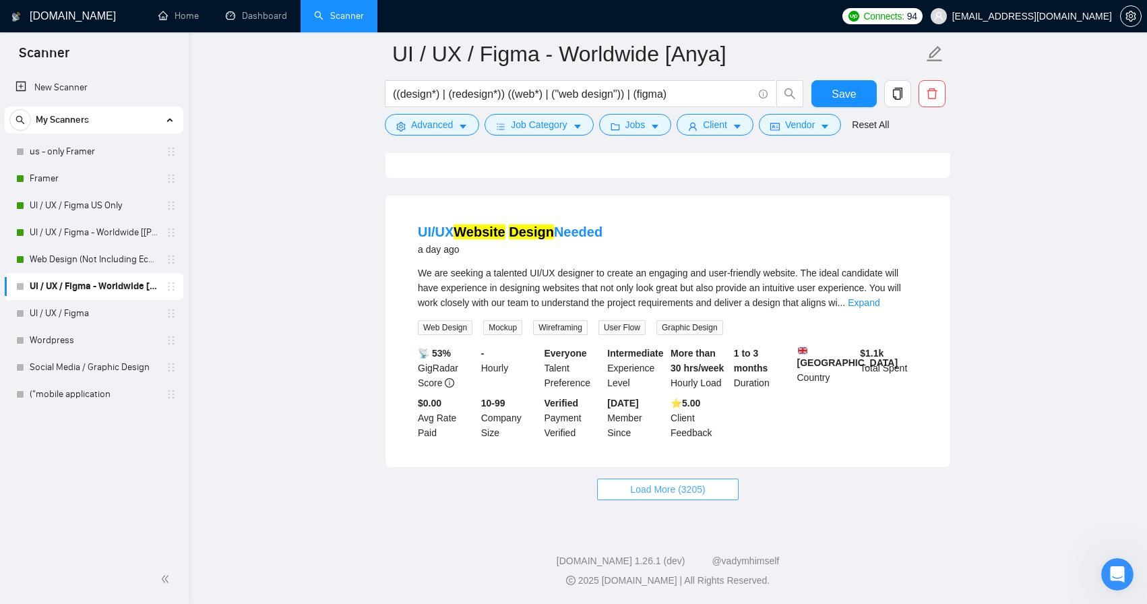
scroll to position [2694, 0]
click at [700, 491] on span "Load More (3205)" at bounding box center [667, 489] width 75 height 15
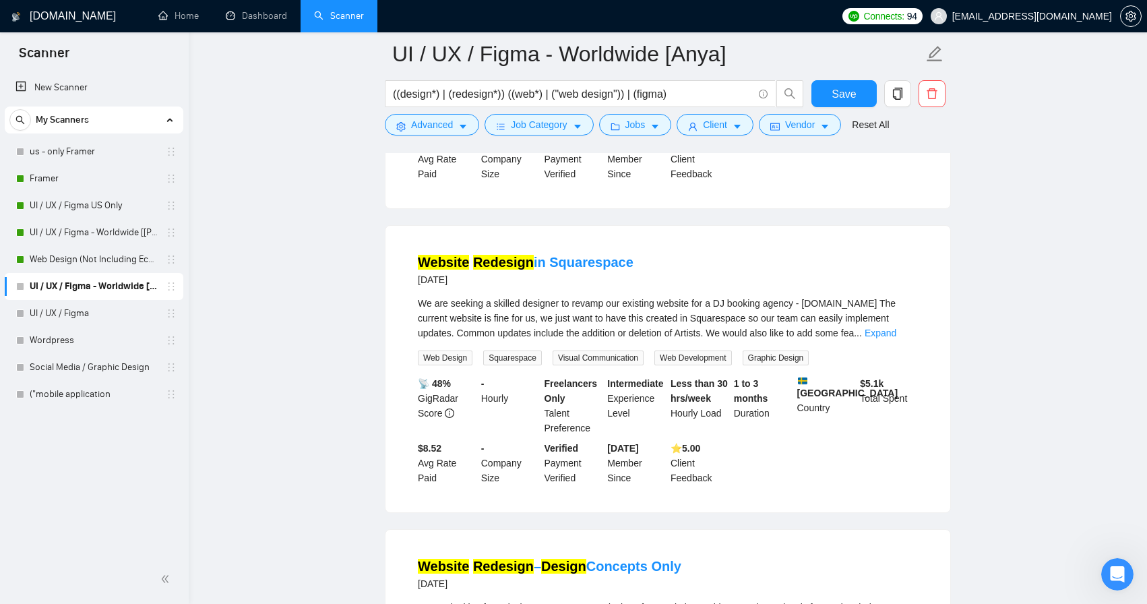
scroll to position [4453, 0]
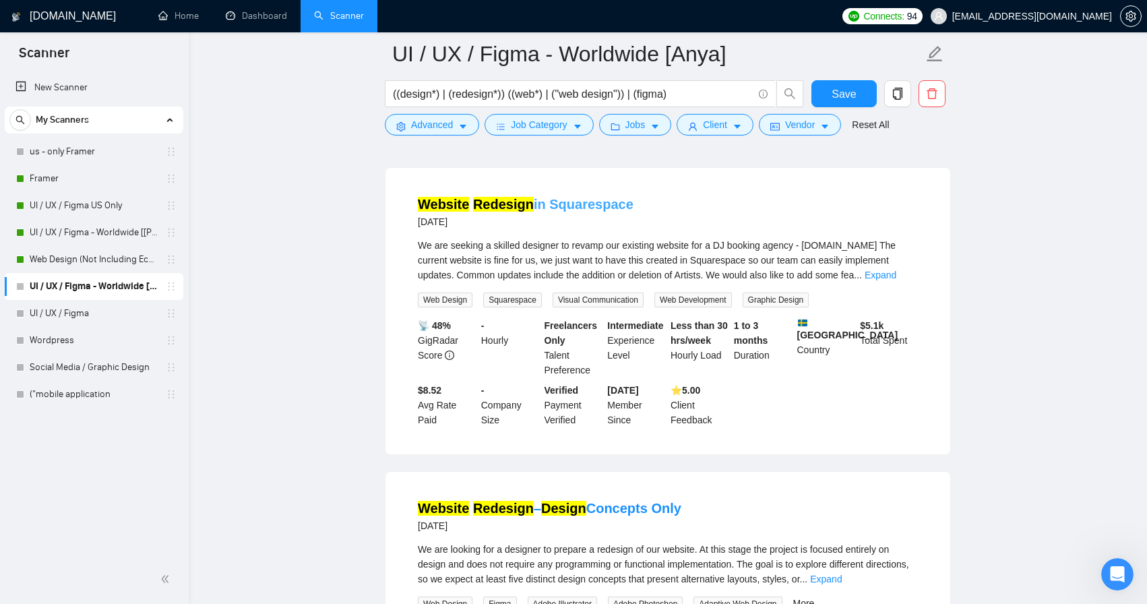
drag, startPoint x: 656, startPoint y: 268, endPoint x: 549, endPoint y: 265, distance: 106.5
click at [549, 230] on div "Website Redesign in Squarespace 2 days ago" at bounding box center [668, 212] width 500 height 35
copy link "Squarespace"
click at [456, 121] on button "Advanced" at bounding box center [432, 125] width 94 height 22
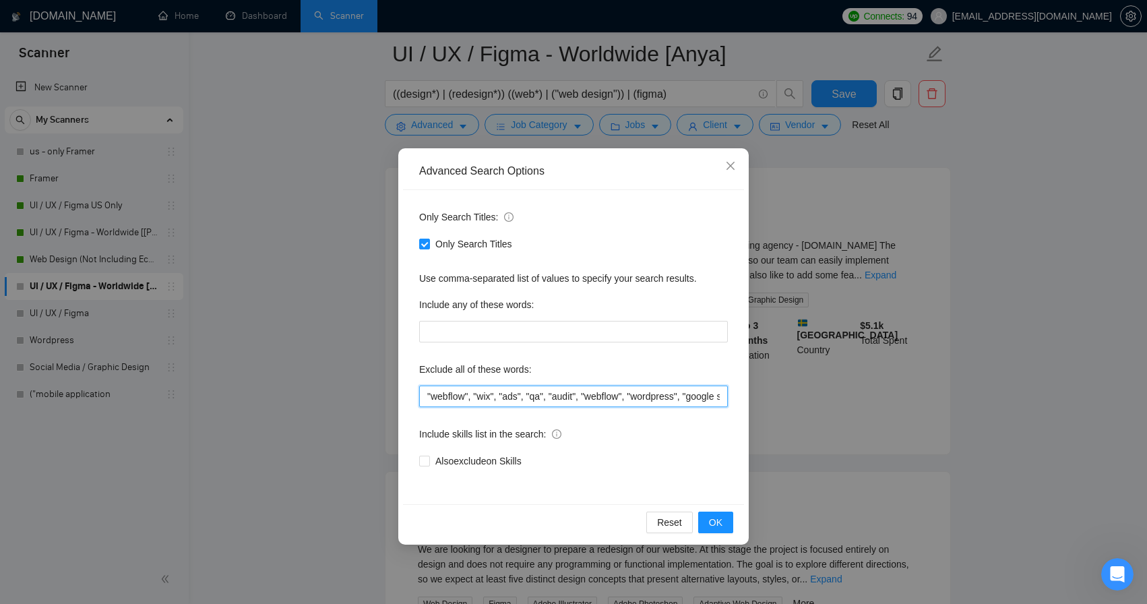
click at [426, 398] on input ""webflow", "wix", "ads", "qa", "audit", "webflow", "wordpress", "google sheets"…" at bounding box center [573, 397] width 309 height 22
paste input "Squarespace"
click at [474, 398] on input ""framer", Squarespace"webflow", "wix", "ads", "qa", "audit", "webflow", "wordpr…" at bounding box center [573, 397] width 309 height 22
click at [468, 396] on input ""framer", squarespace"webflow", "wix", "ads", "qa", "audit", "webflow", "wordpr…" at bounding box center [573, 397] width 309 height 22
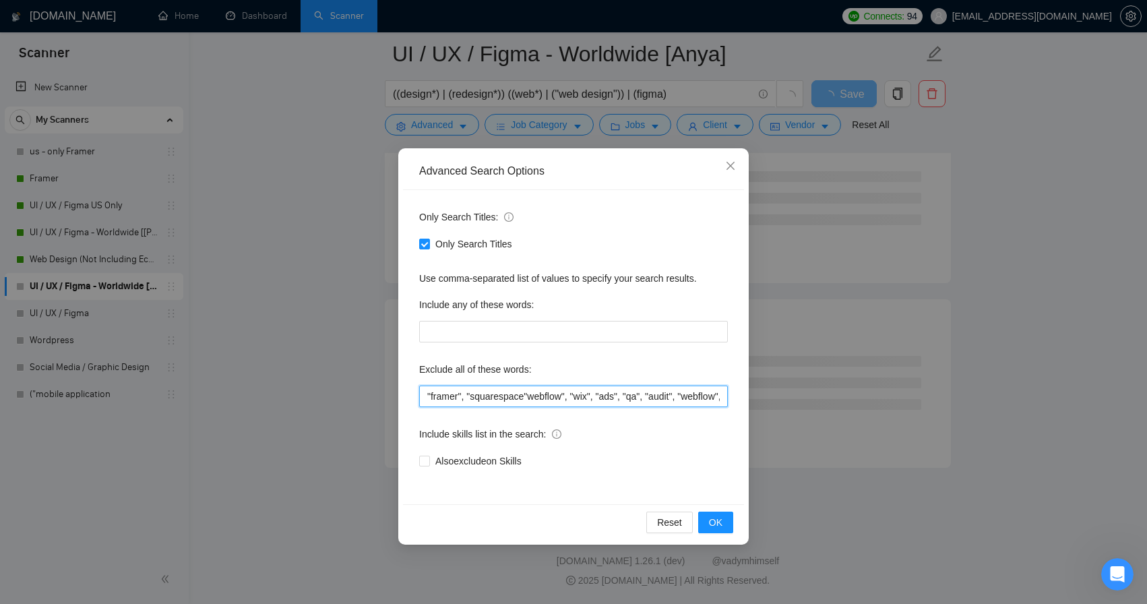
click at [531, 396] on input ""framer", "squarespace"webflow", "wix", "ads", "qa", "audit", "webflow", "wordp…" at bounding box center [573, 397] width 309 height 22
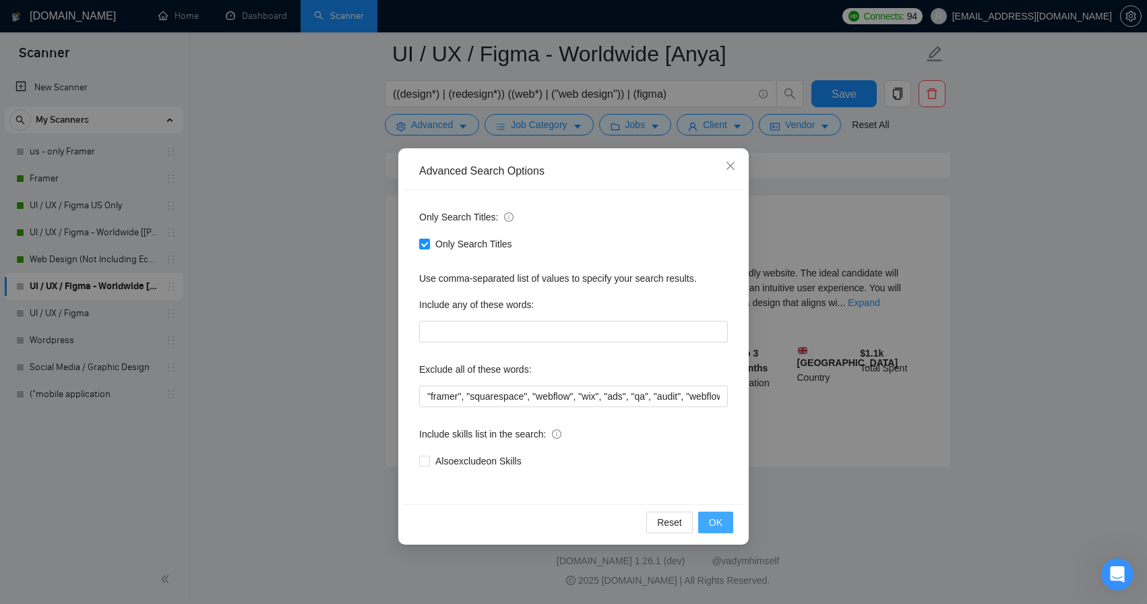
click at [712, 514] on button "OK" at bounding box center [715, 523] width 35 height 22
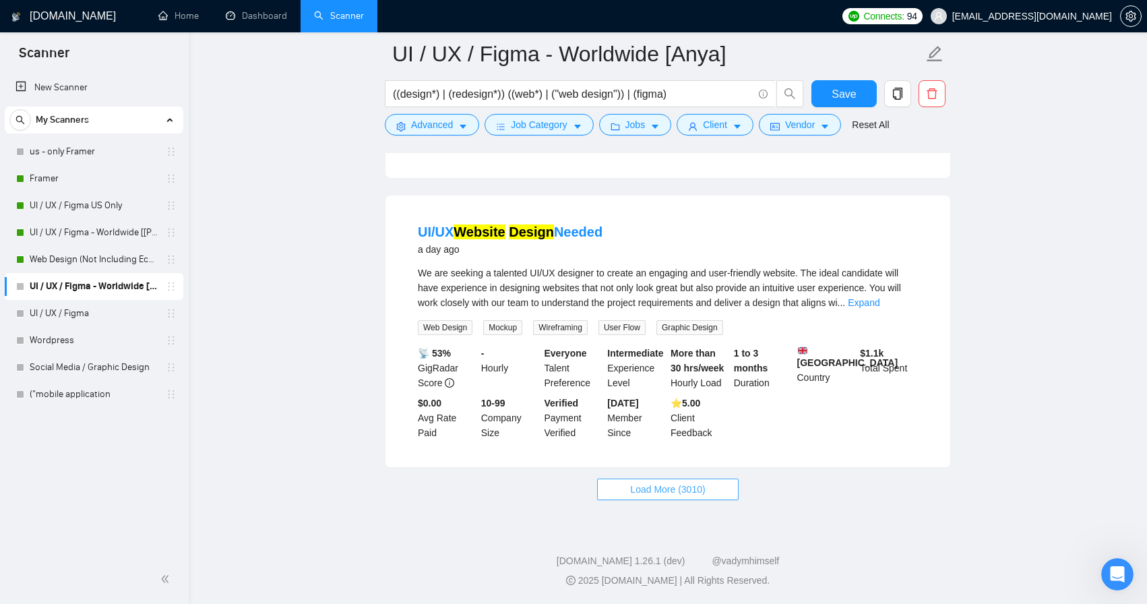
click at [683, 490] on span "Load More (3010)" at bounding box center [667, 489] width 75 height 15
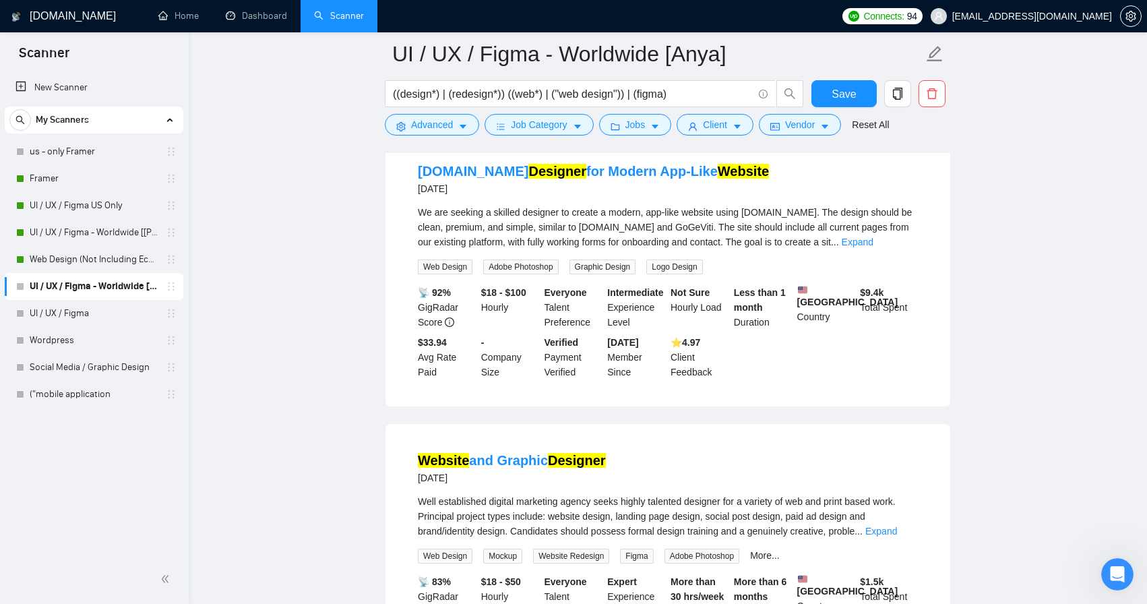
scroll to position [3909, 0]
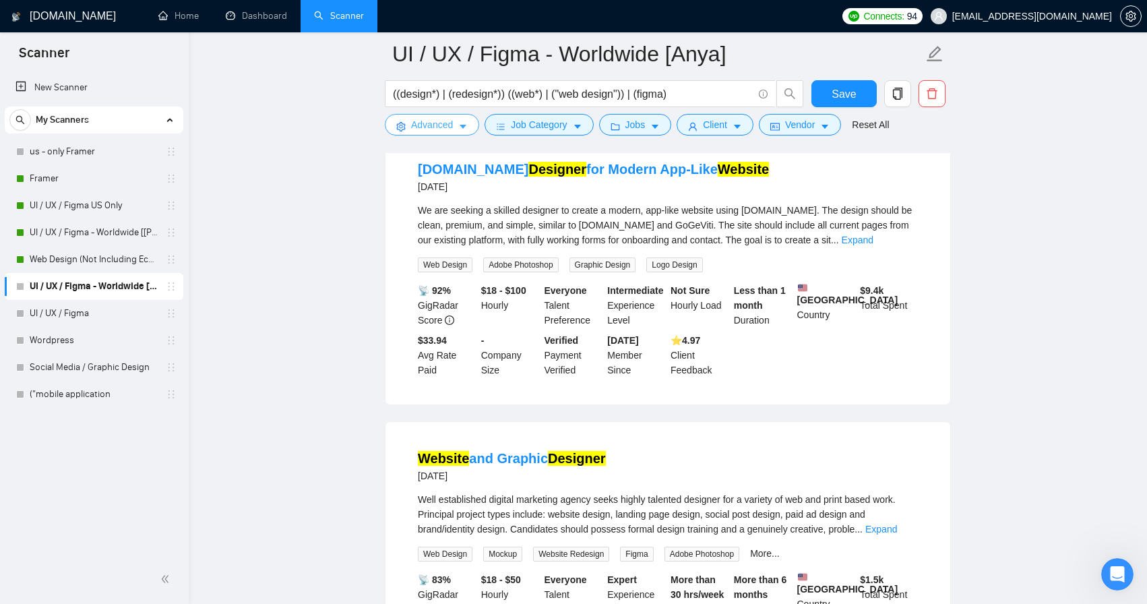
click at [462, 127] on icon "caret-down" at bounding box center [462, 126] width 9 height 9
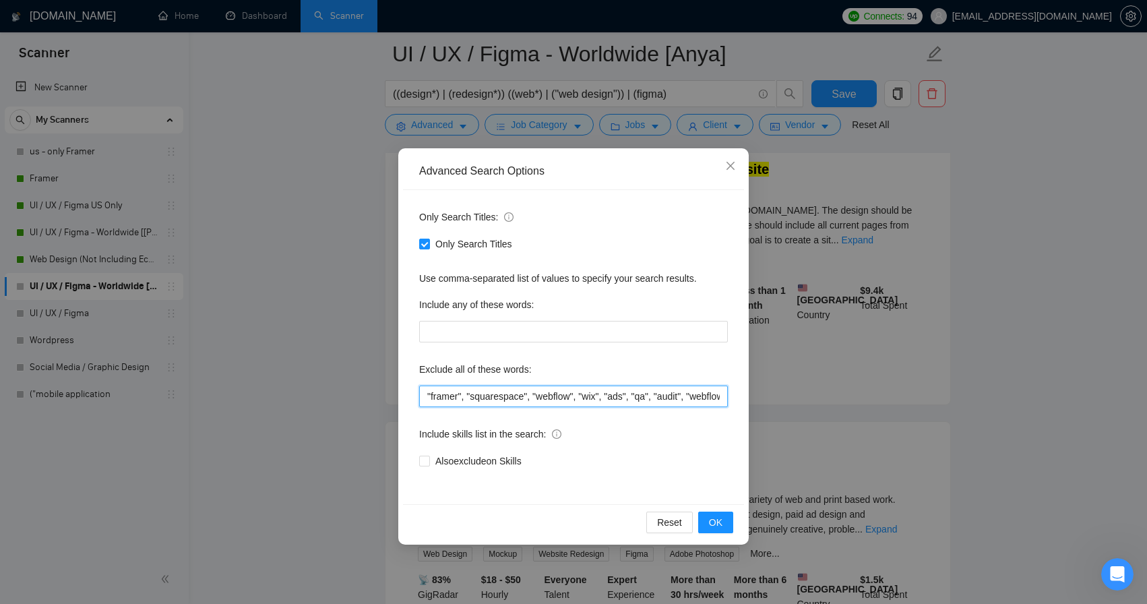
drag, startPoint x: 463, startPoint y: 394, endPoint x: 410, endPoint y: 391, distance: 53.3
click at [411, 392] on div "Only Search Titles: Only Search Titles Use comma-separated list of values to sp…" at bounding box center [573, 347] width 341 height 314
click at [423, 395] on input ""framer", "squarespace", "webflow", "wix", "ads", "qa", "audit", "webflow", "wo…" at bounding box center [573, 397] width 309 height 22
paste input ""framer""
click at [460, 398] on input ""framer""framer", "squarespace", "webflow", "wix", "ads", "qa", "audit", "webfl…" at bounding box center [573, 397] width 309 height 22
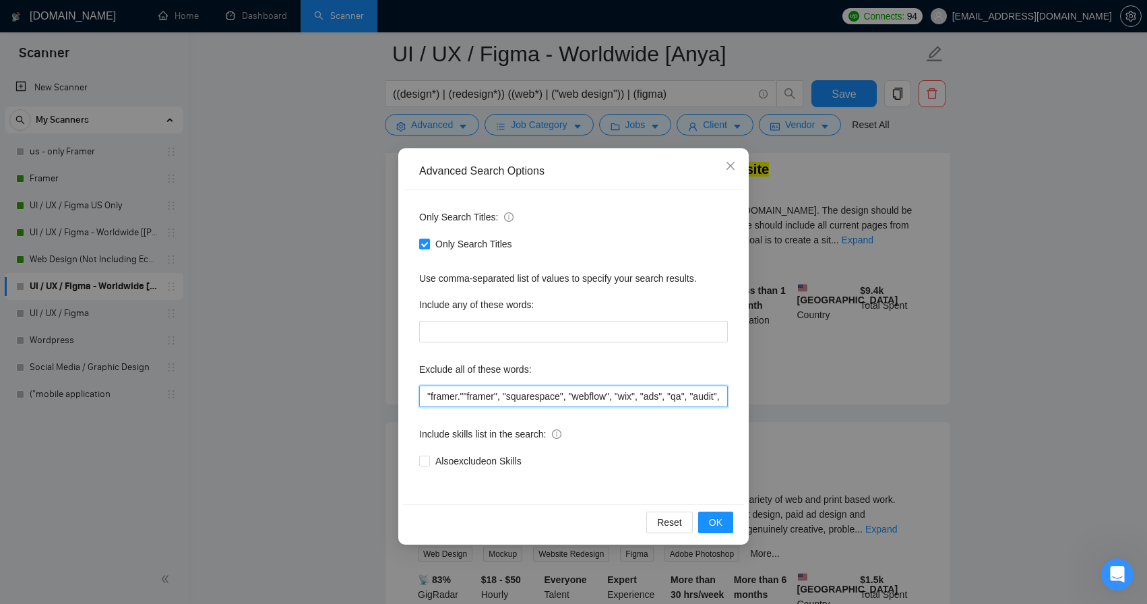
scroll to position [3492, 0]
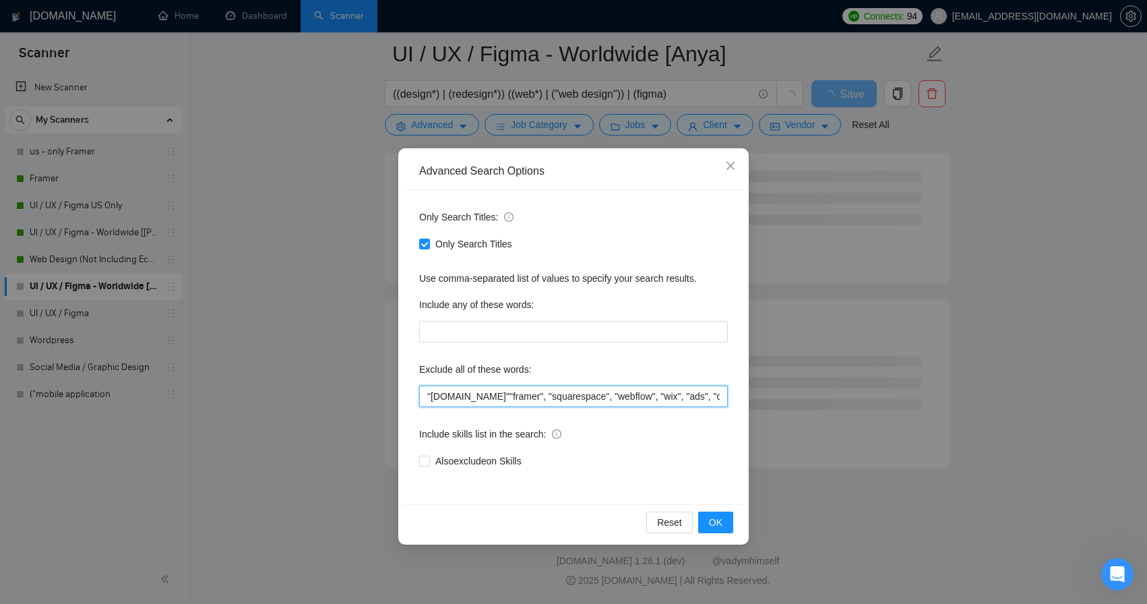
click at [485, 395] on input ""framer.com""framer", "squarespace", "webflow", "wix", "ads", "qa", "audit", "w…" at bounding box center [573, 397] width 309 height 22
type input ""framer.com", "framer", "squarespace", "webflow", "wix", "ads", "qa", "audit", …"
click at [708, 524] on button "OK" at bounding box center [715, 523] width 35 height 22
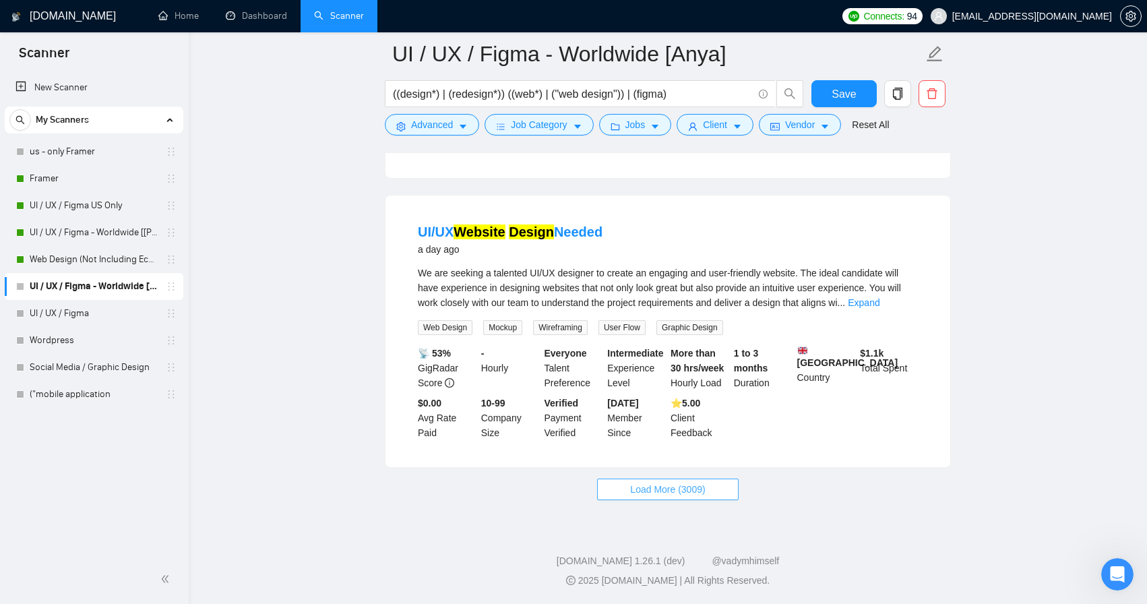
scroll to position [2694, 0]
click at [653, 493] on span "Load More (3009)" at bounding box center [667, 489] width 75 height 15
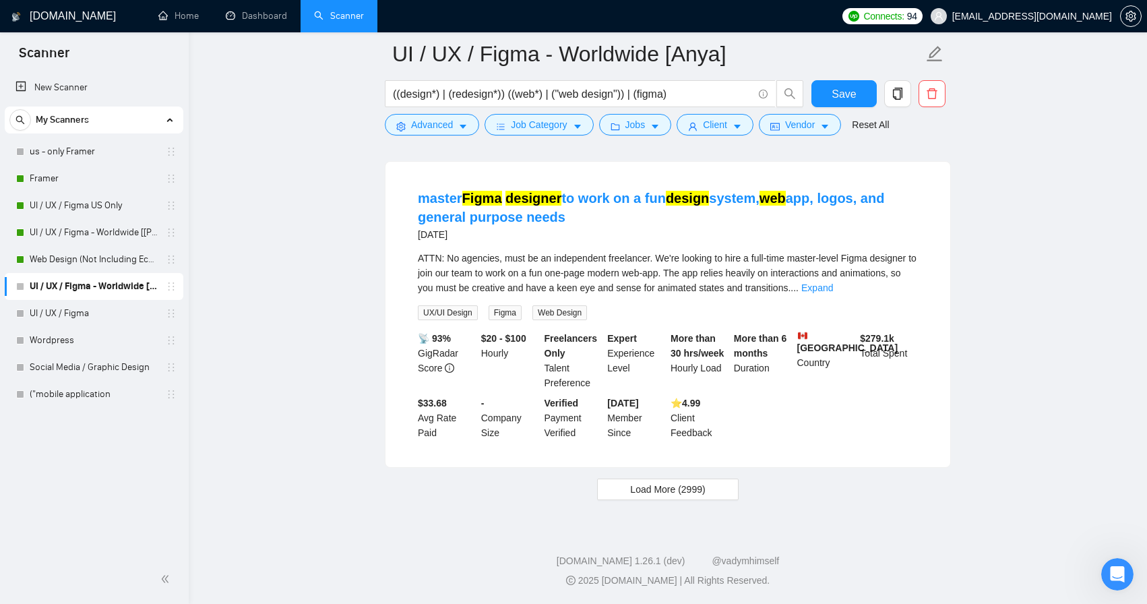
scroll to position [5725, 0]
click at [702, 495] on span "Load More (2999)" at bounding box center [667, 489] width 75 height 15
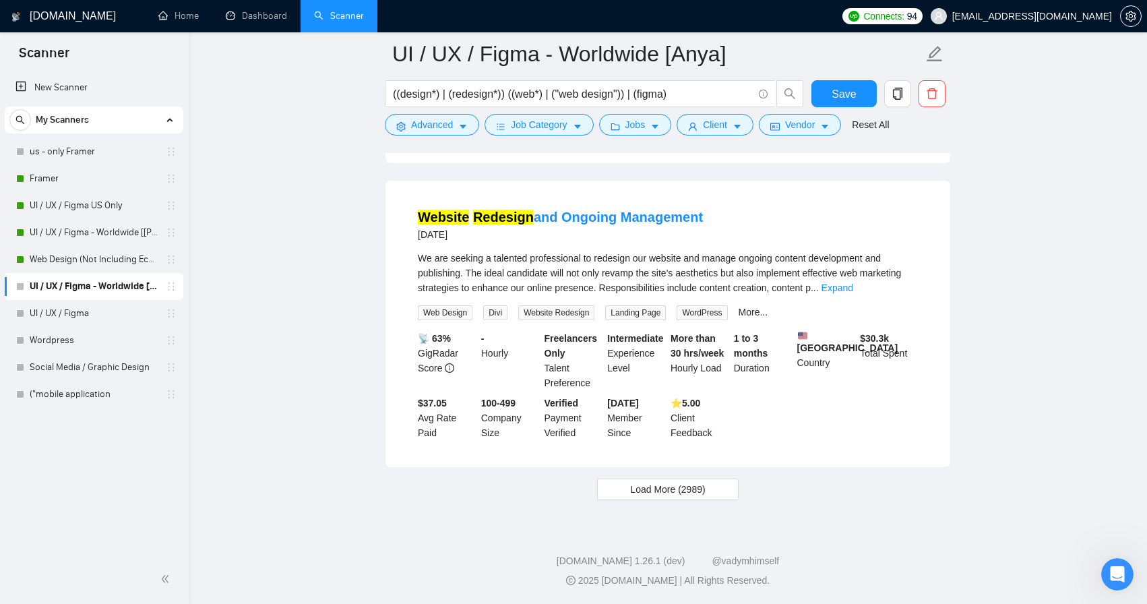
scroll to position [8653, 0]
click at [715, 500] on button "Load More (2989)" at bounding box center [667, 490] width 141 height 22
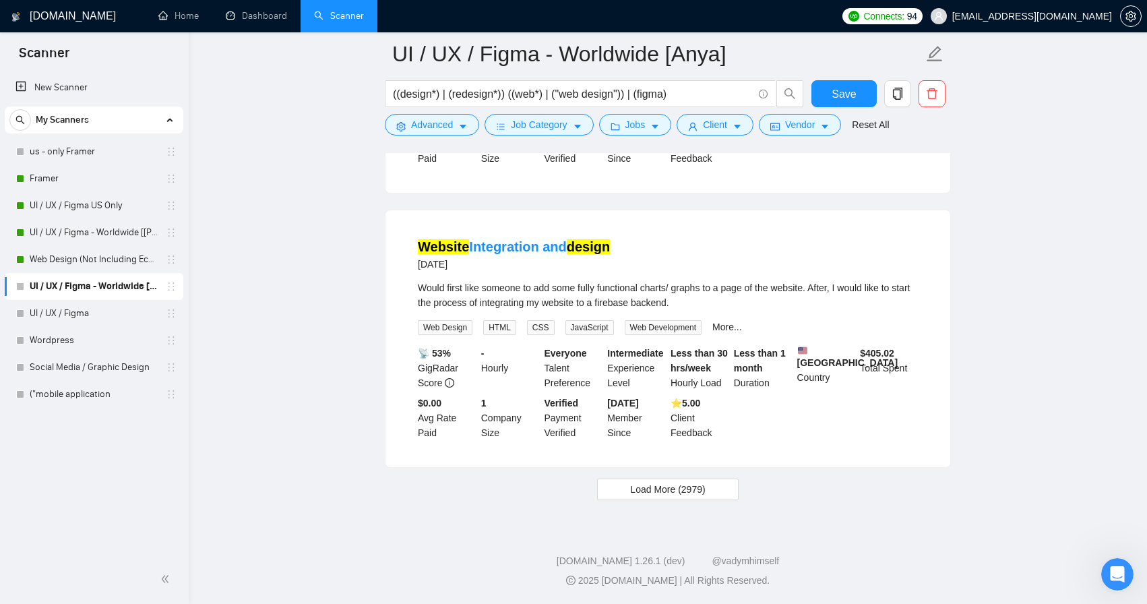
scroll to position [11646, 0]
click at [698, 497] on span "Load More (2979)" at bounding box center [667, 489] width 75 height 15
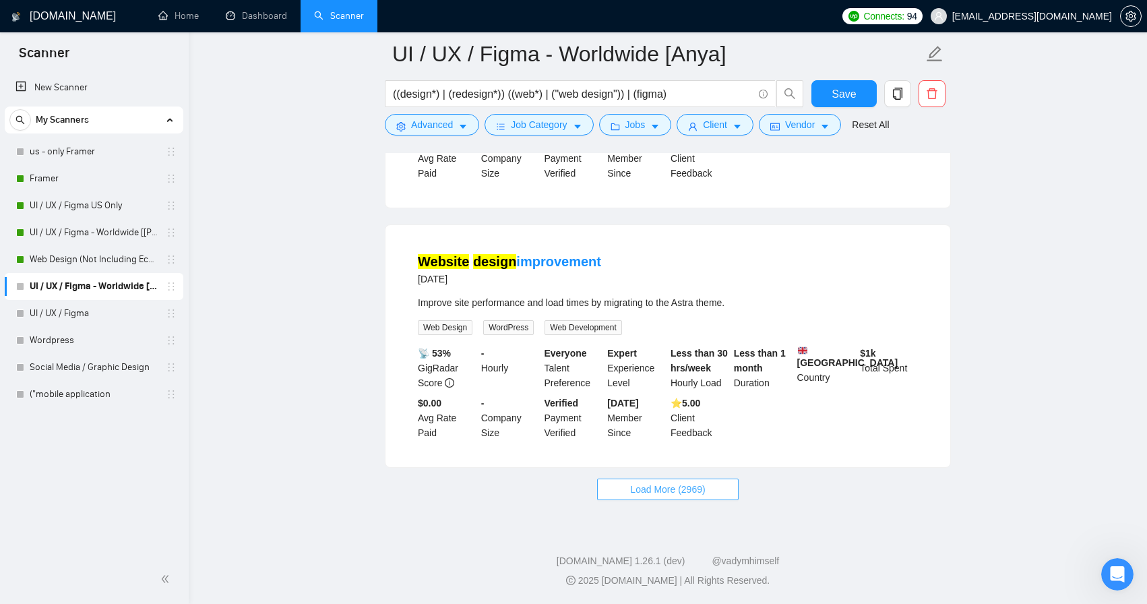
scroll to position [14593, 0]
click at [702, 490] on span "Load More (2969)" at bounding box center [667, 489] width 75 height 15
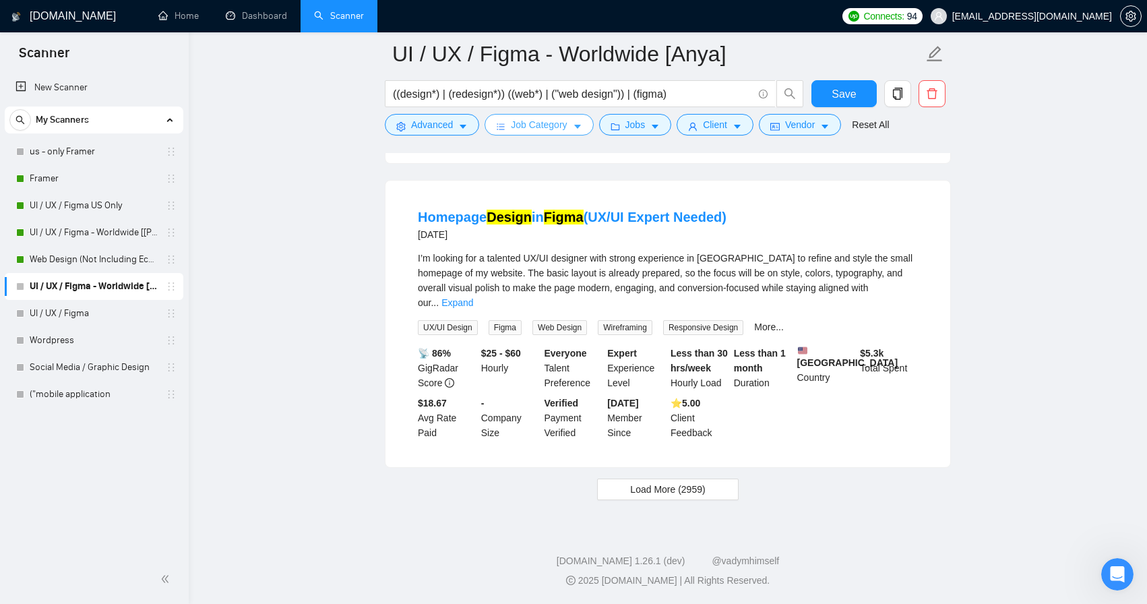
scroll to position [17459, 0]
click at [678, 497] on span "Load More (2959)" at bounding box center [667, 489] width 75 height 15
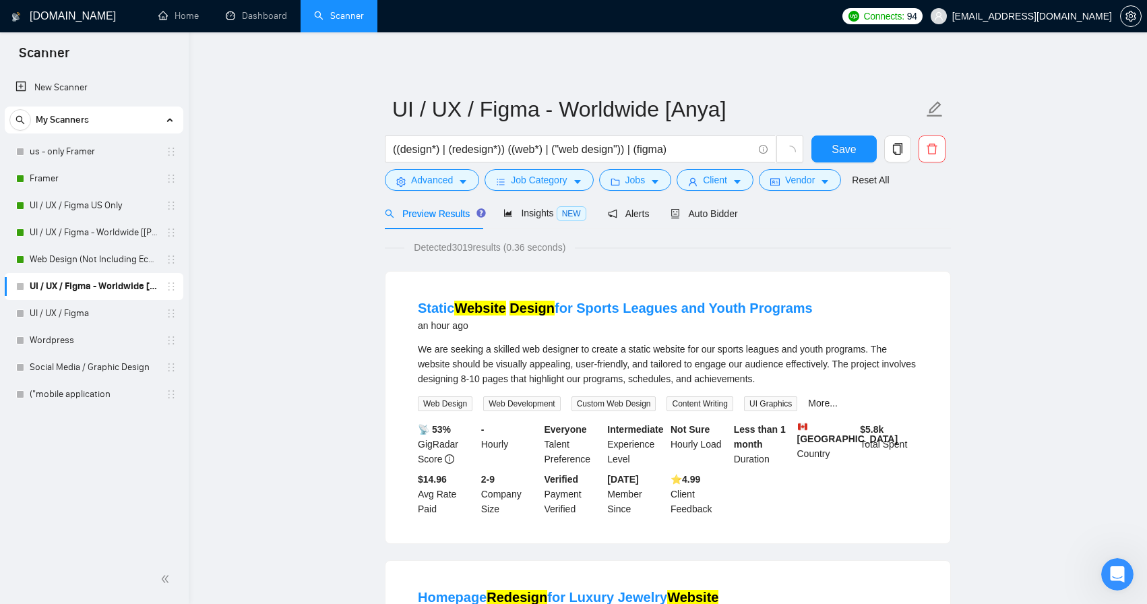
scroll to position [0, 0]
click at [551, 212] on span "Insights NEW" at bounding box center [545, 213] width 82 height 11
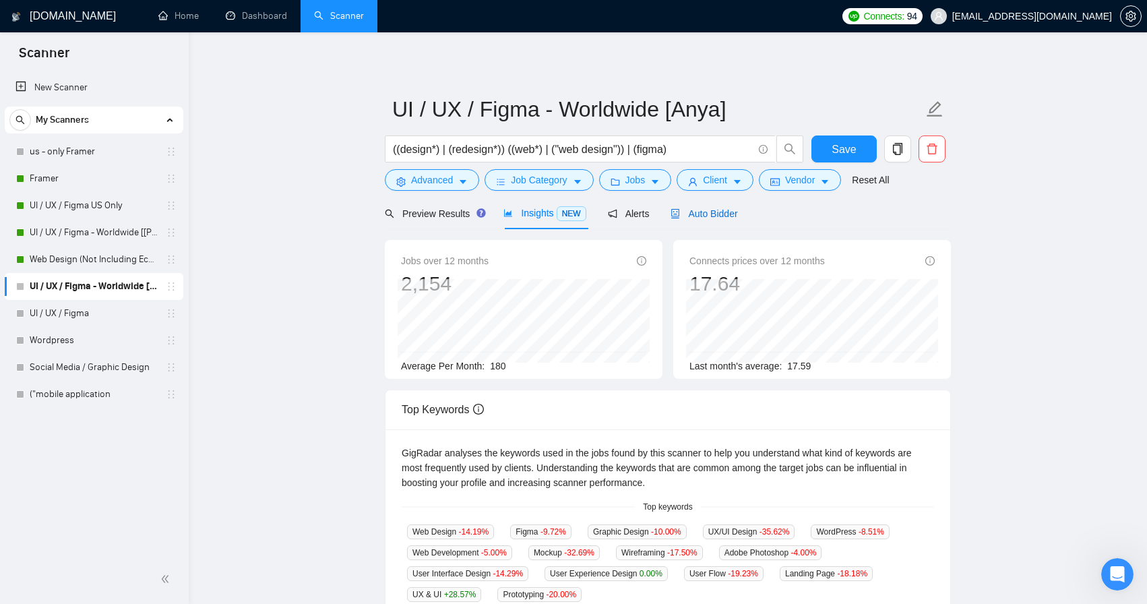
click at [717, 210] on span "Auto Bidder" at bounding box center [704, 213] width 67 height 11
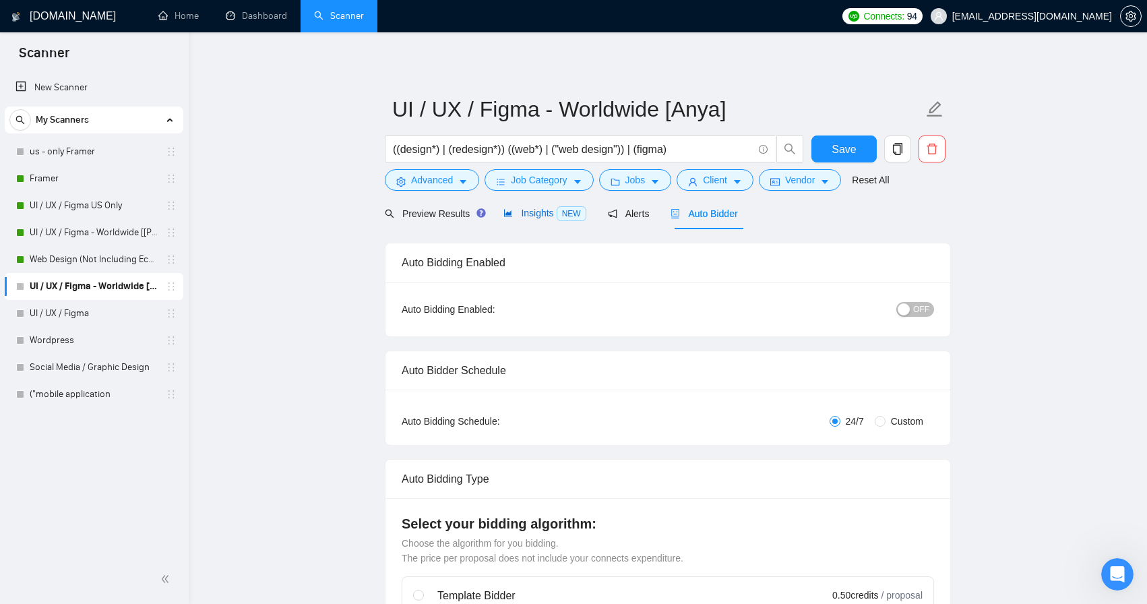
click at [530, 216] on span "Insights NEW" at bounding box center [545, 213] width 82 height 11
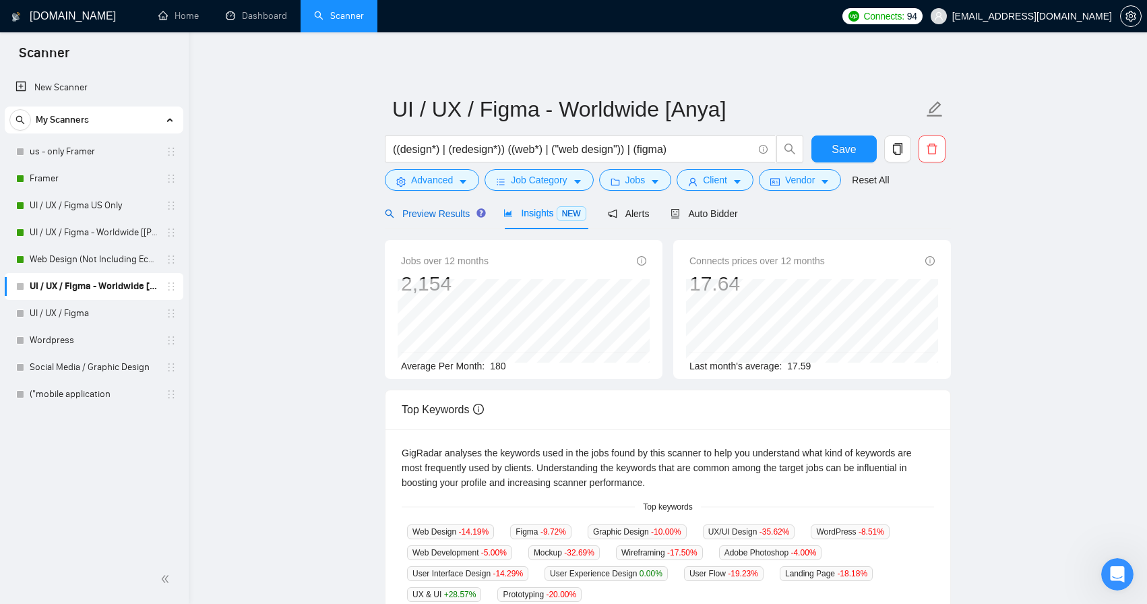
click at [456, 211] on span "Preview Results" at bounding box center [433, 213] width 97 height 11
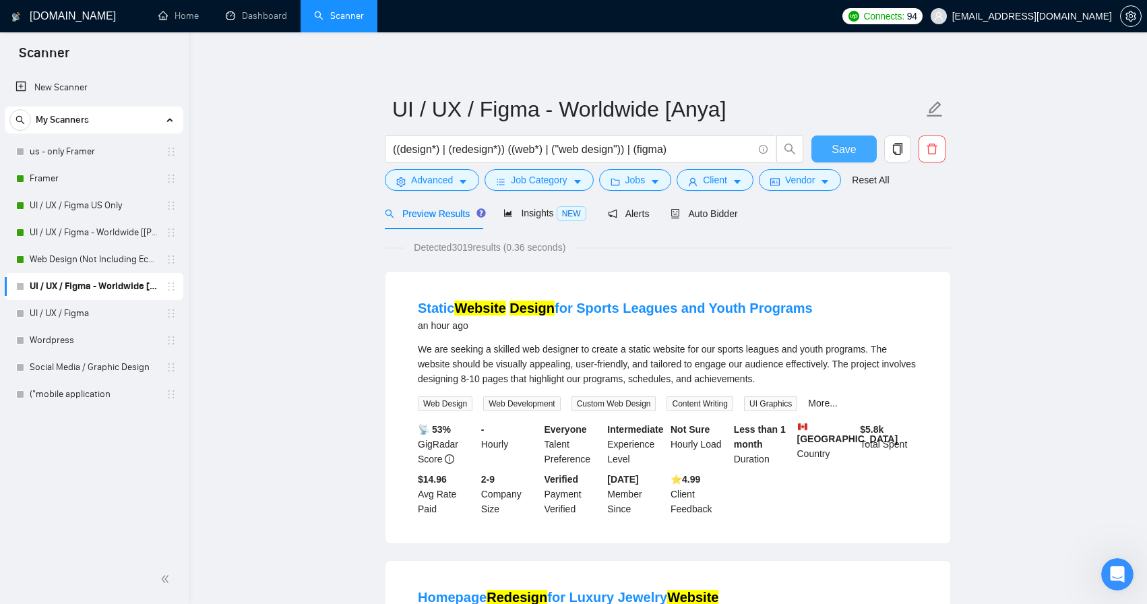
click at [843, 149] on span "Save" at bounding box center [844, 149] width 24 height 17
click at [115, 406] on link "("mobile application" at bounding box center [94, 394] width 128 height 27
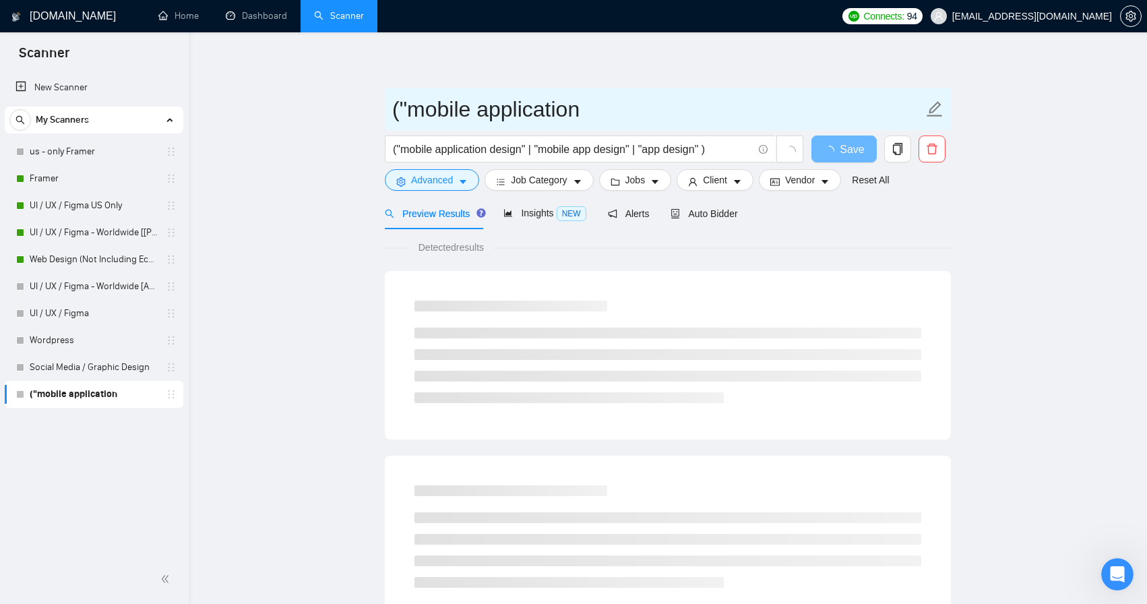
click at [522, 105] on input "("mobile application" at bounding box center [657, 109] width 531 height 34
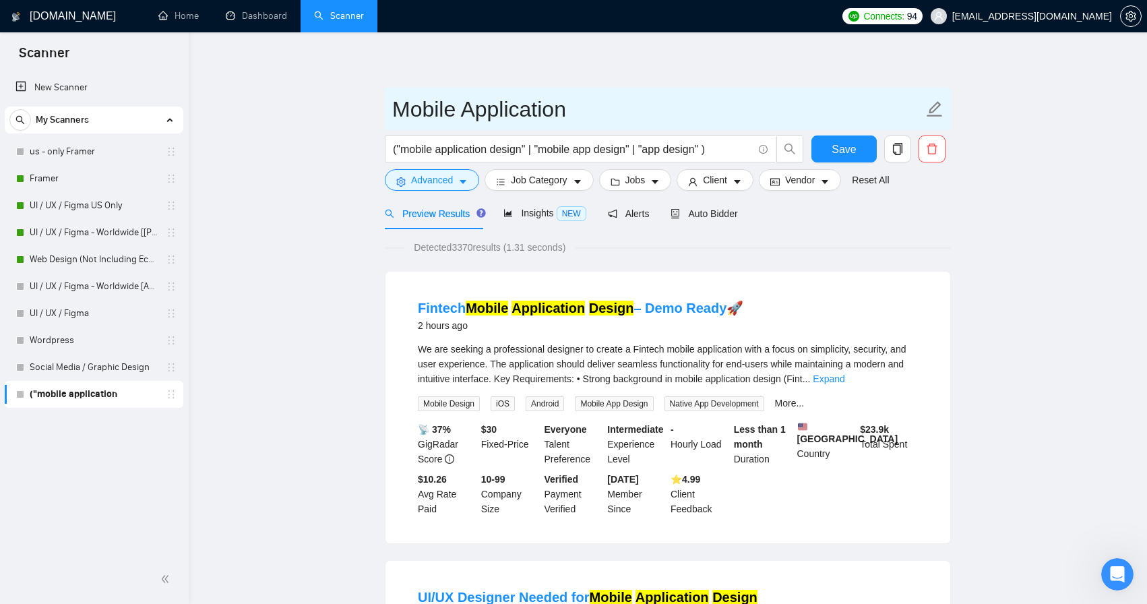
type input "Mobile Application"
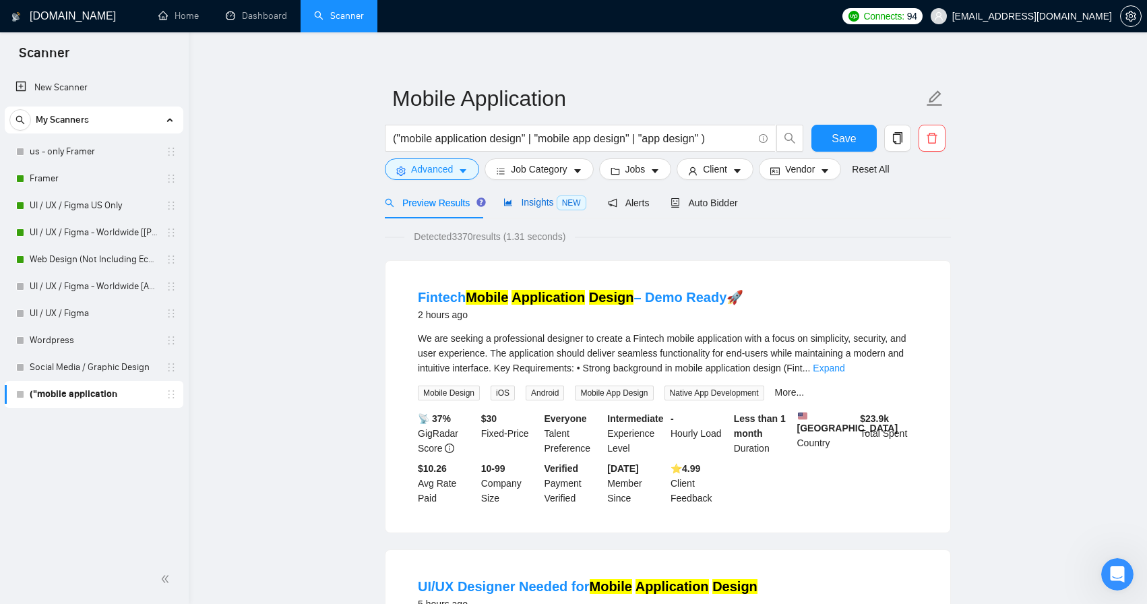
click at [521, 204] on span "Insights NEW" at bounding box center [545, 202] width 82 height 11
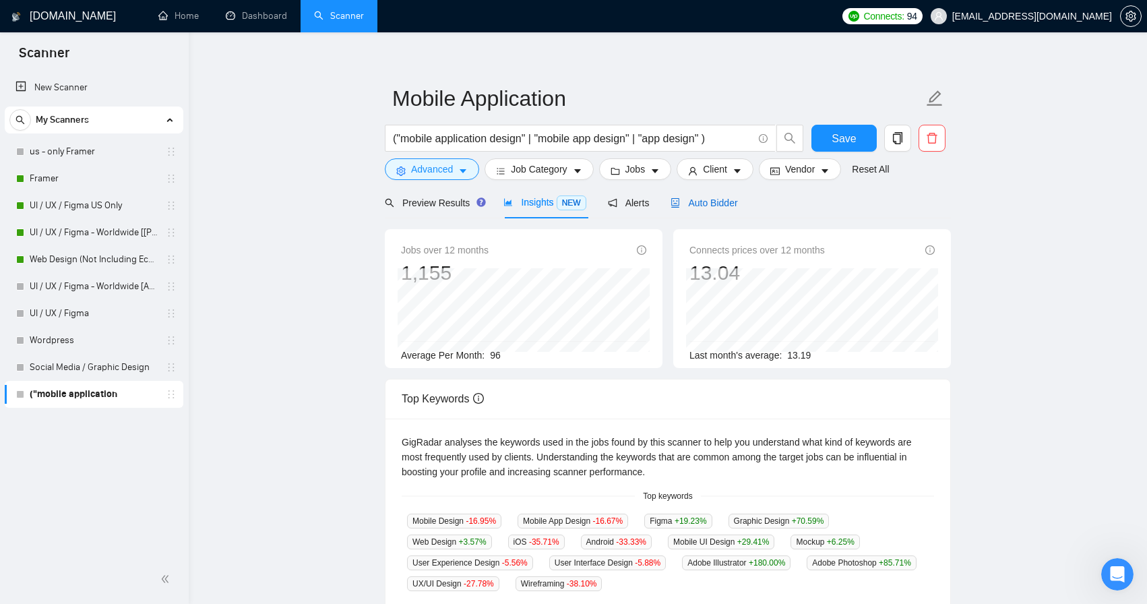
click at [690, 204] on span "Auto Bidder" at bounding box center [704, 203] width 67 height 11
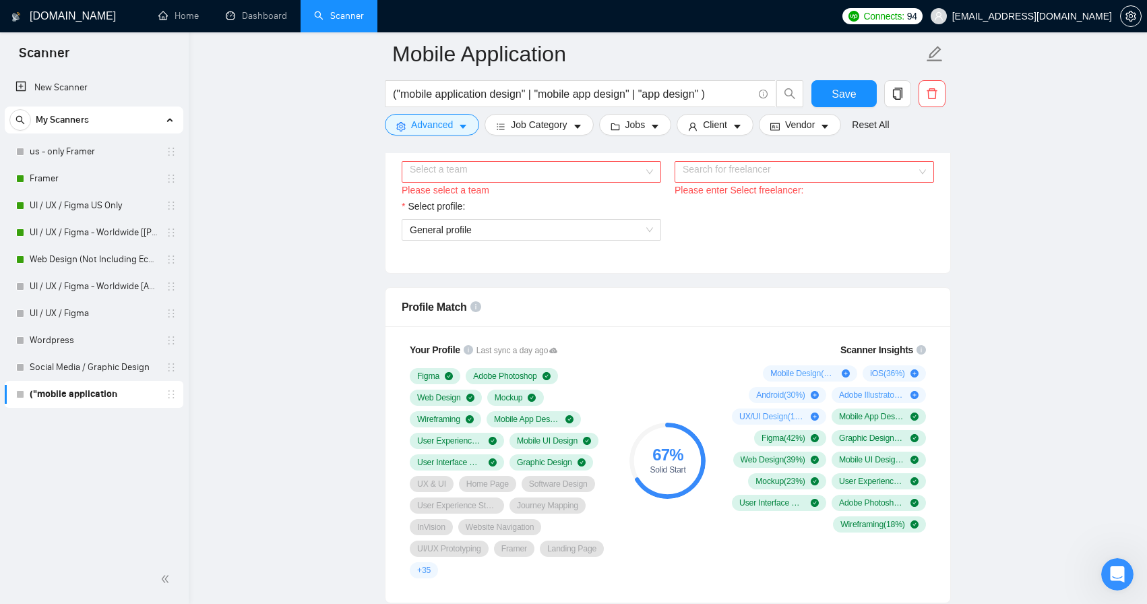
scroll to position [674, 0]
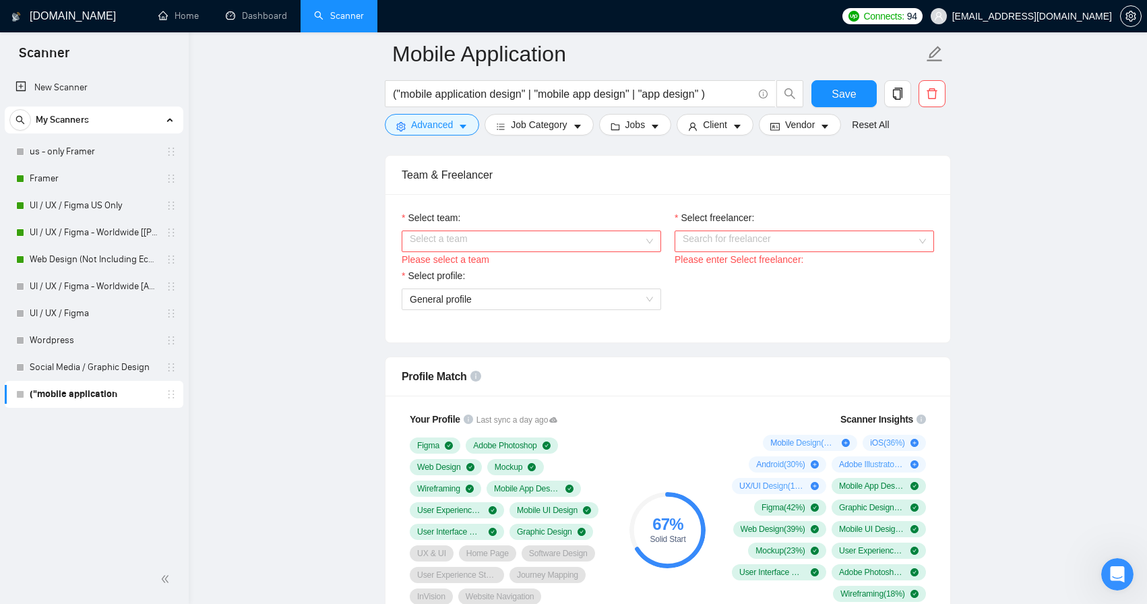
click at [735, 246] on input "Select freelancer:" at bounding box center [800, 241] width 234 height 20
click at [613, 245] on input "Select team:" at bounding box center [527, 241] width 234 height 20
click at [587, 270] on div "Rewind Digital" at bounding box center [531, 267] width 243 height 15
click at [752, 246] on input "Select freelancer:" at bounding box center [800, 241] width 234 height 20
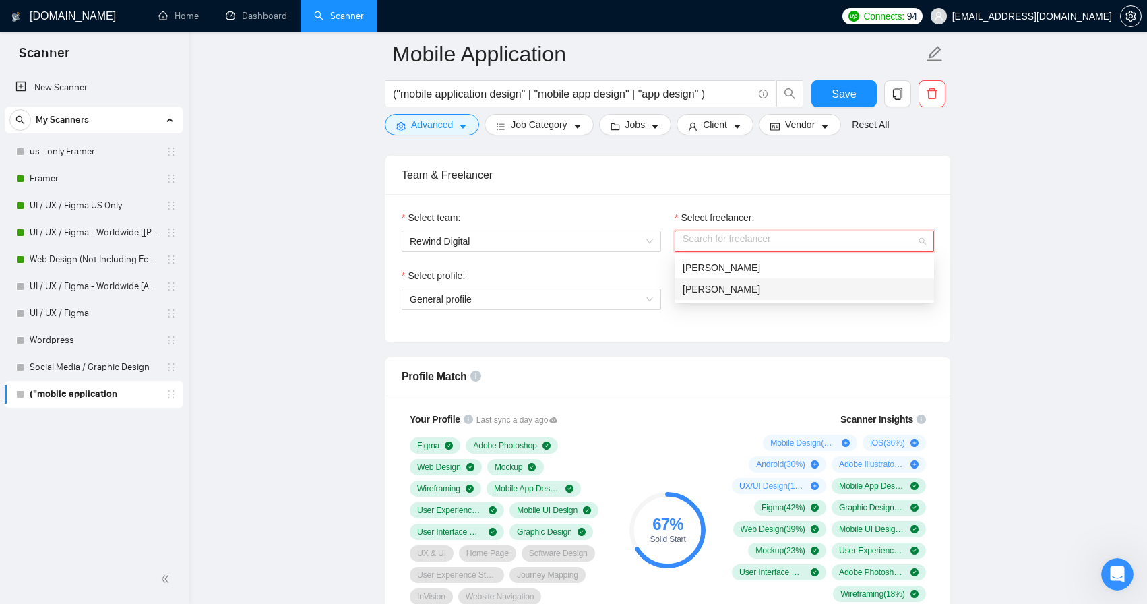
click at [739, 286] on span "[PERSON_NAME]" at bounding box center [722, 289] width 78 height 11
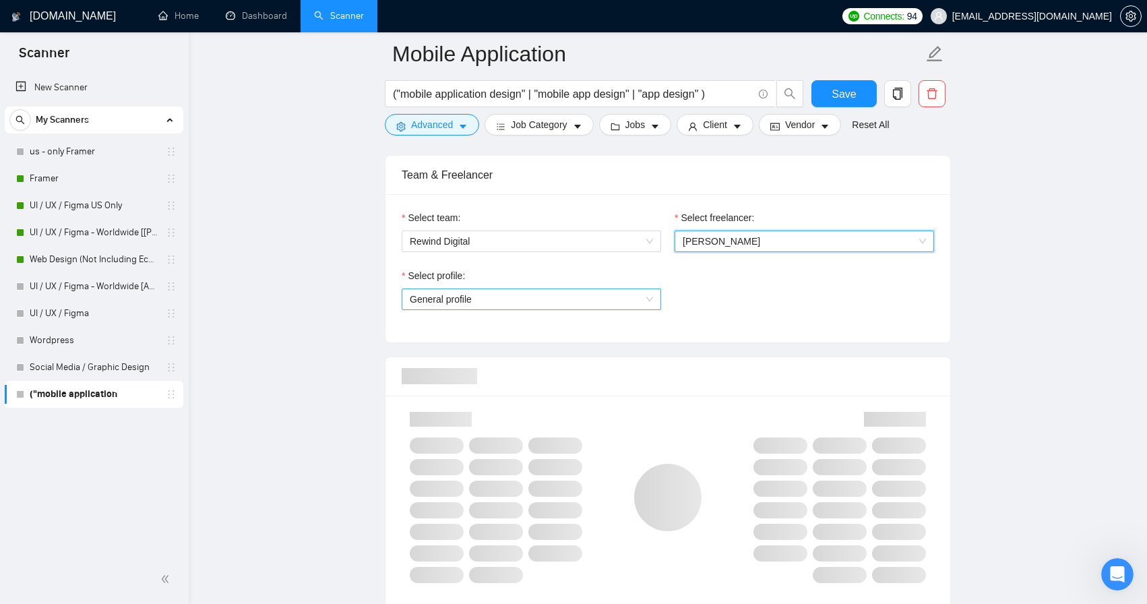
click at [624, 292] on span "General profile" at bounding box center [531, 299] width 243 height 20
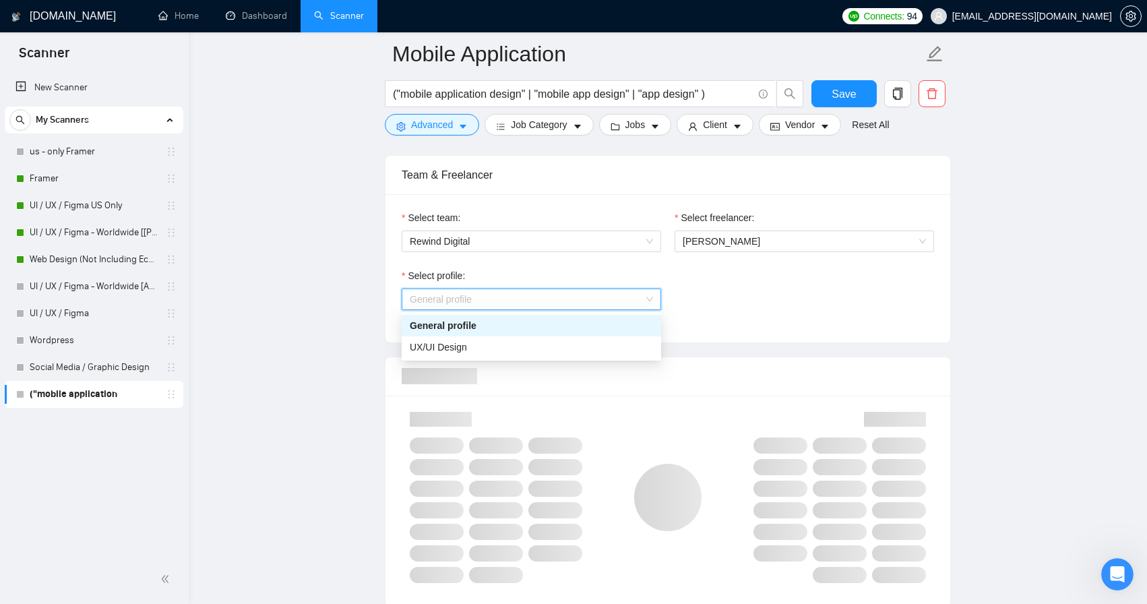
click at [560, 336] on div "UX/UI Design" at bounding box center [532, 347] width 260 height 22
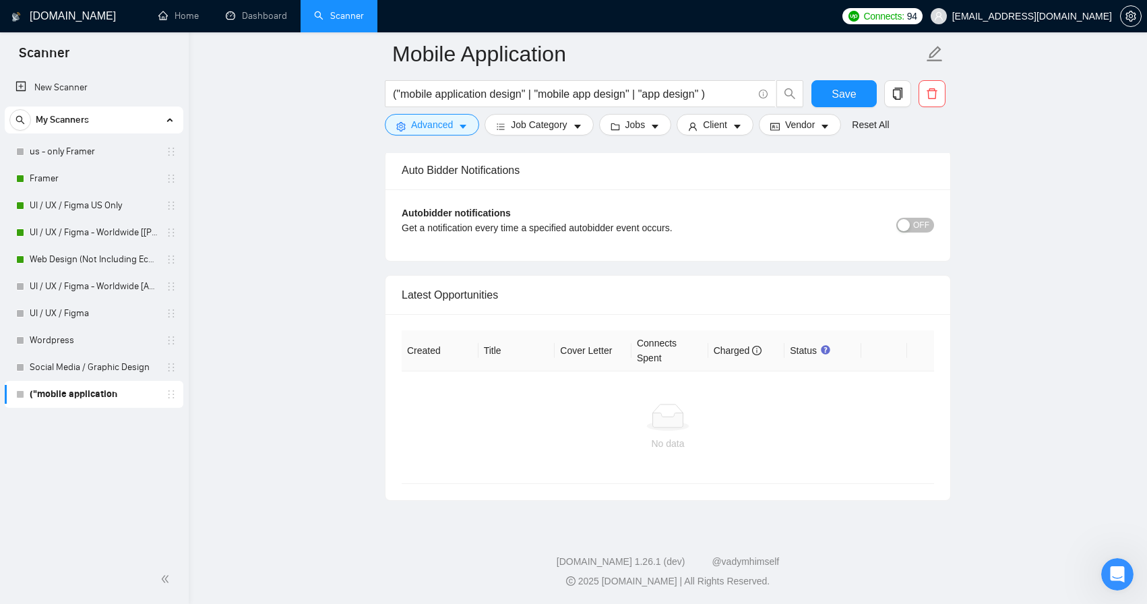
scroll to position [3187, 0]
drag, startPoint x: 266, startPoint y: 21, endPoint x: 657, endPoint y: 298, distance: 479.2
click at [266, 21] on link "Dashboard" at bounding box center [256, 15] width 61 height 11
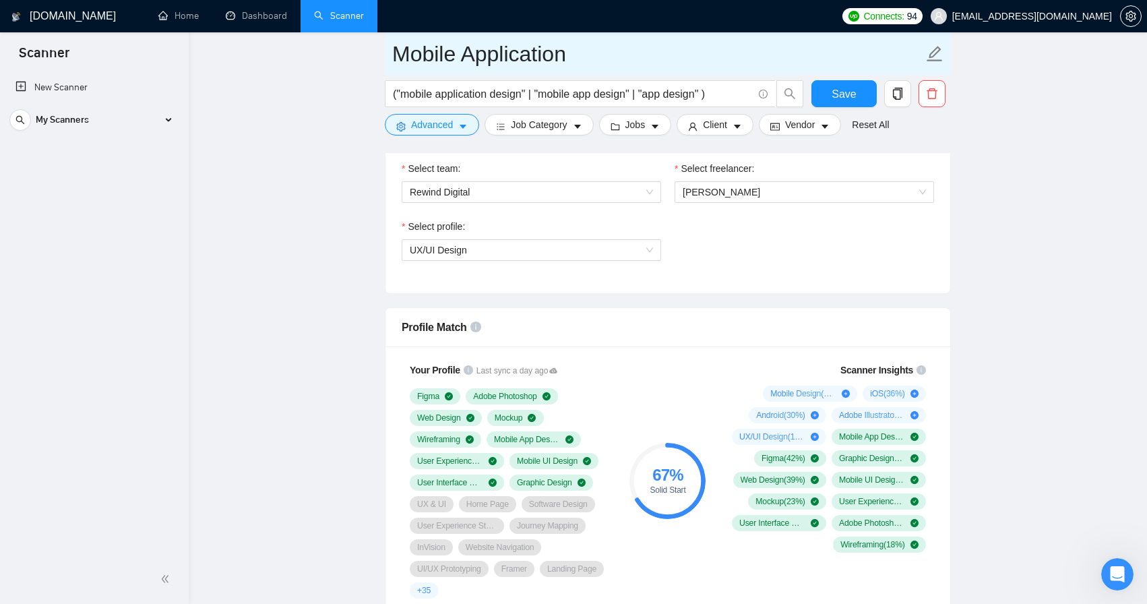
scroll to position [719, 0]
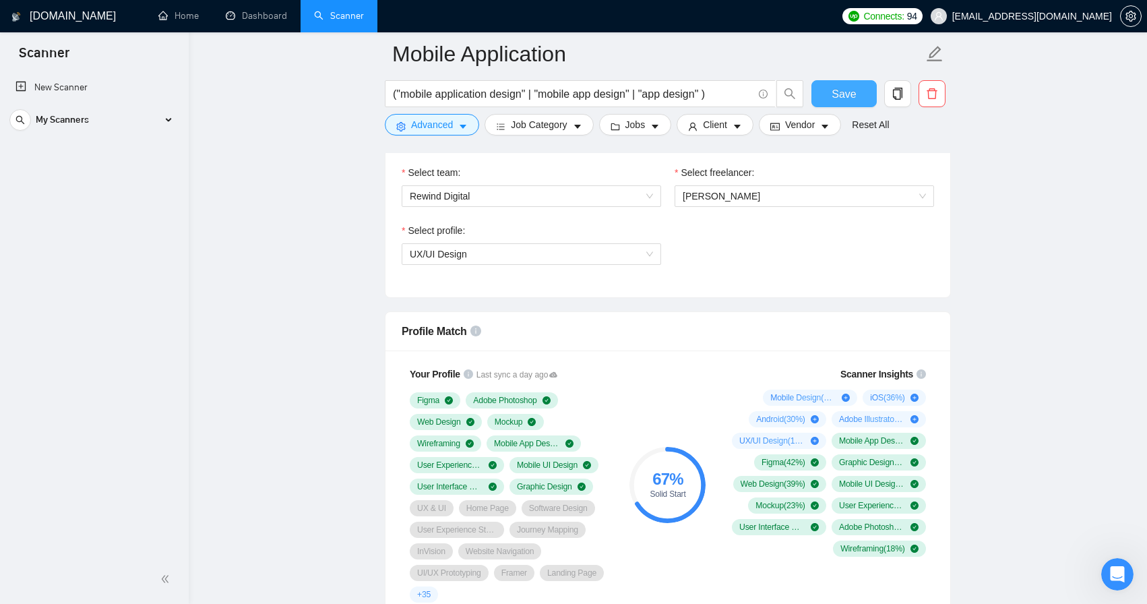
click at [853, 84] on button "Save" at bounding box center [844, 93] width 65 height 27
click at [260, 16] on link "Dashboard" at bounding box center [256, 15] width 61 height 11
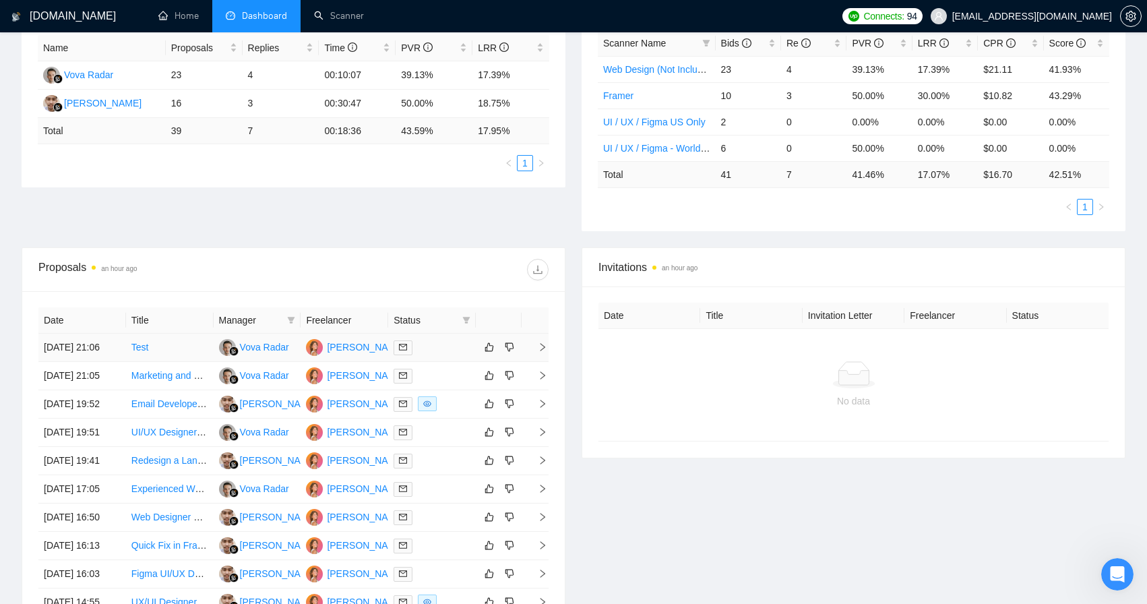
scroll to position [298, 0]
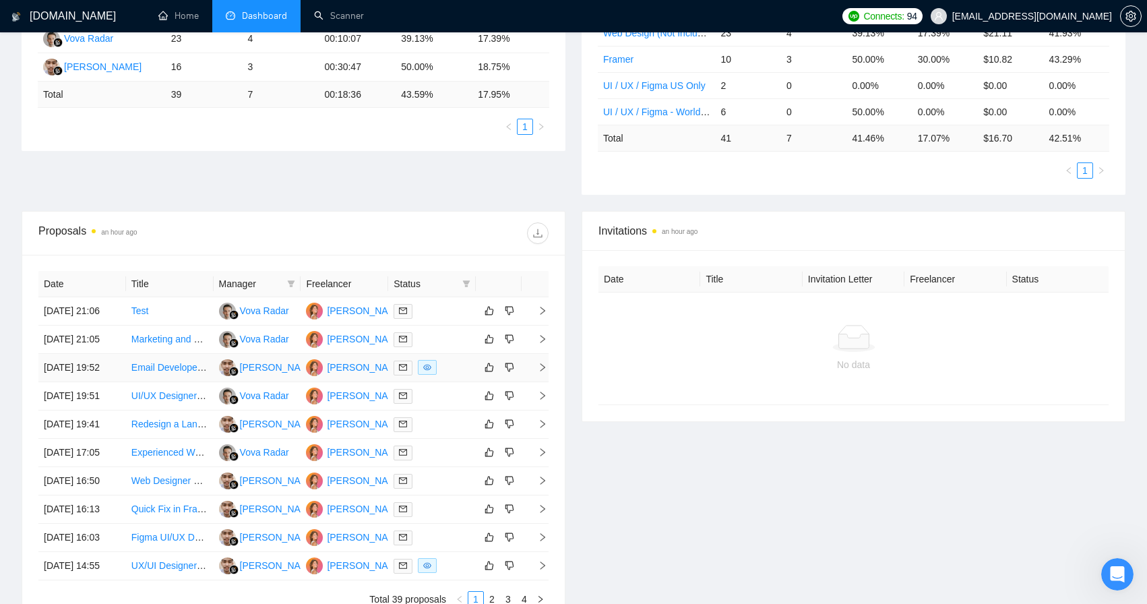
click at [165, 373] on link "Email Developer – Figma to ActiveCampaign HTML Templates (Editable Regions)" at bounding box center [301, 367] width 341 height 11
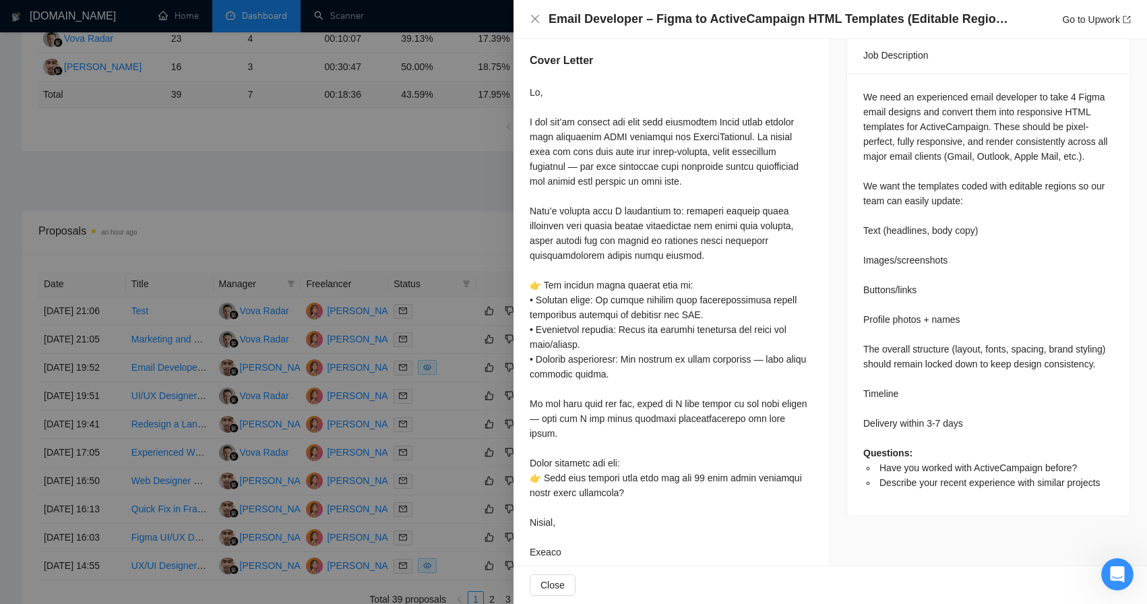
scroll to position [549, 0]
click at [540, 20] on icon "close" at bounding box center [535, 18] width 11 height 11
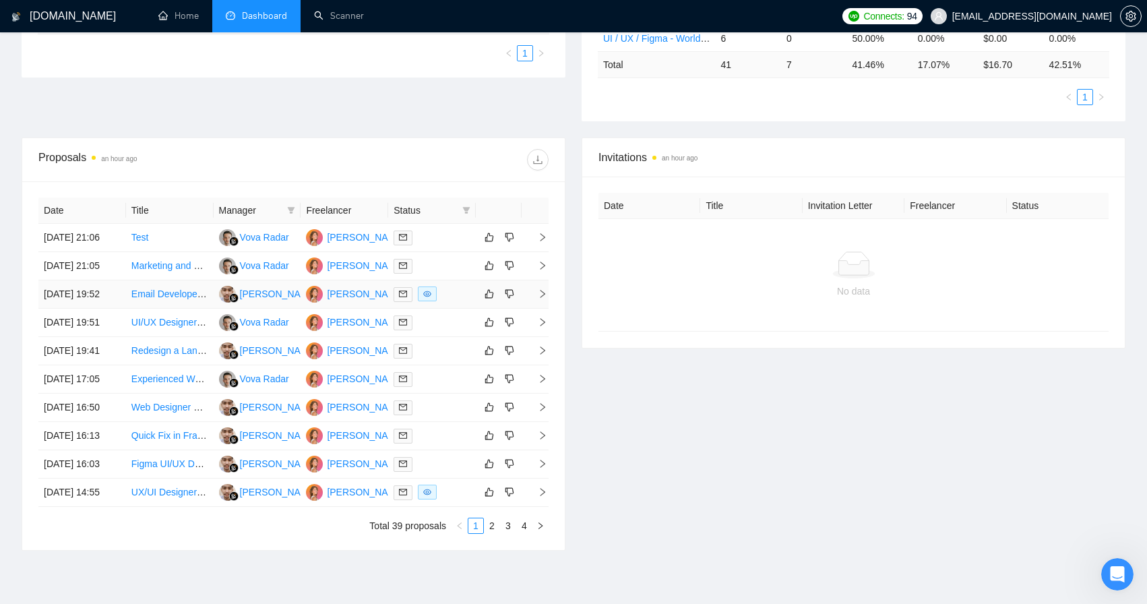
scroll to position [373, 0]
click at [176, 354] on link "Redesign a Landing Page in [GEOGRAPHIC_DATA]" at bounding box center [241, 348] width 220 height 11
